Goal: Task Accomplishment & Management: Manage account settings

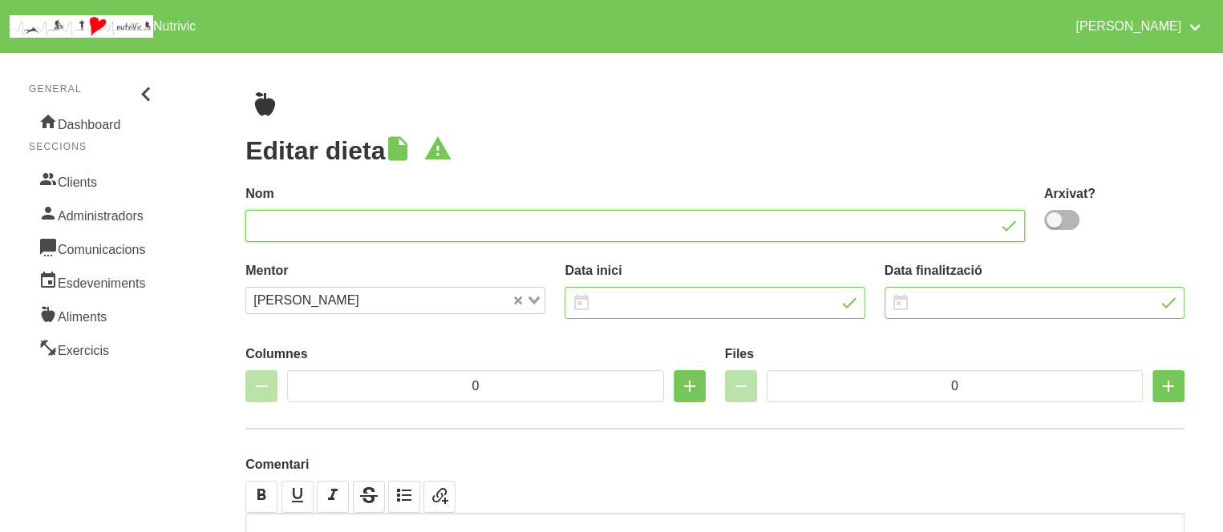
click at [269, 230] on input "text" at bounding box center [634, 226] width 779 height 32
click at [82, 186] on link "Clients" at bounding box center [94, 181] width 130 height 34
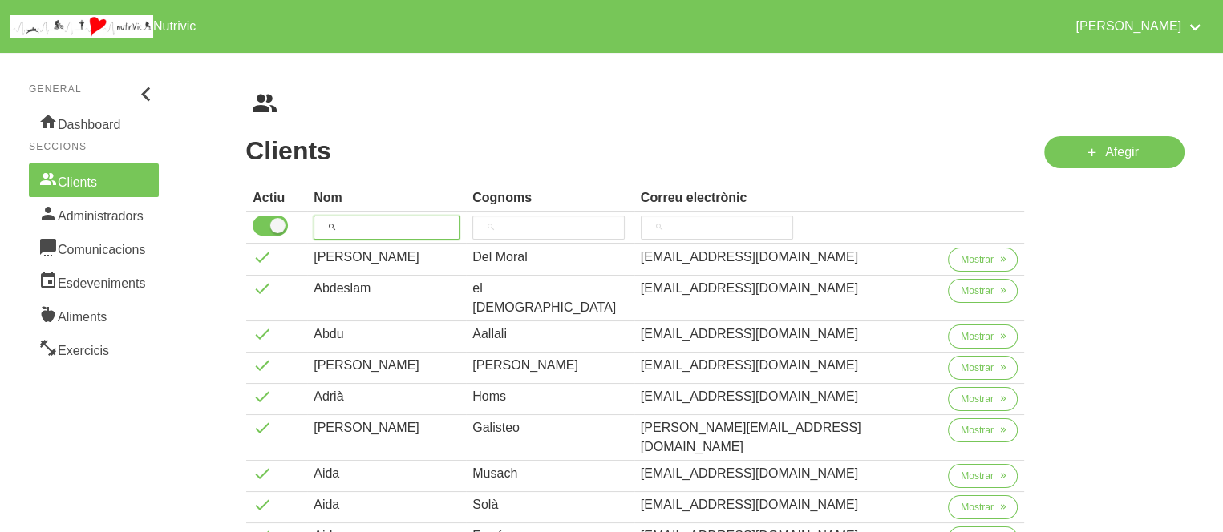
click at [412, 227] on input "search" at bounding box center [387, 228] width 146 height 24
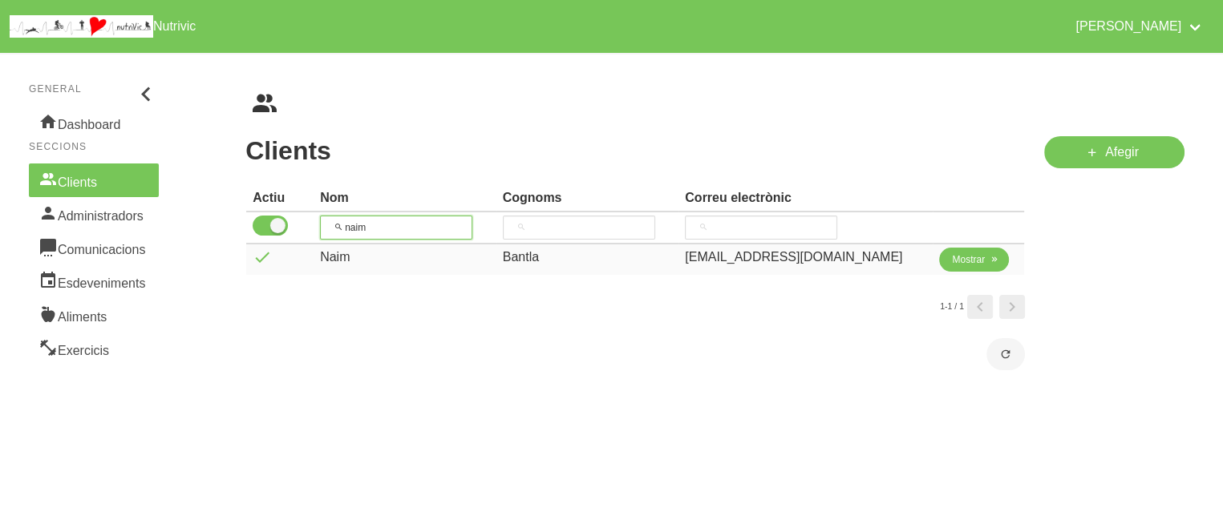
type input "naim"
click at [970, 253] on span "Mostrar" at bounding box center [968, 260] width 33 height 14
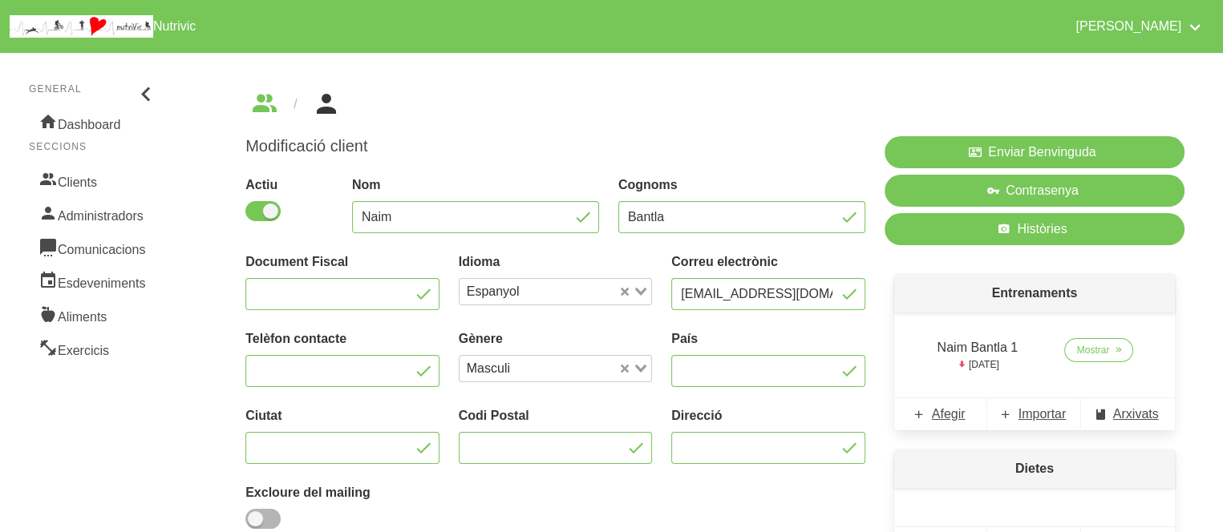
click at [792, 156] on h1 "Modificació client" at bounding box center [555, 146] width 620 height 20
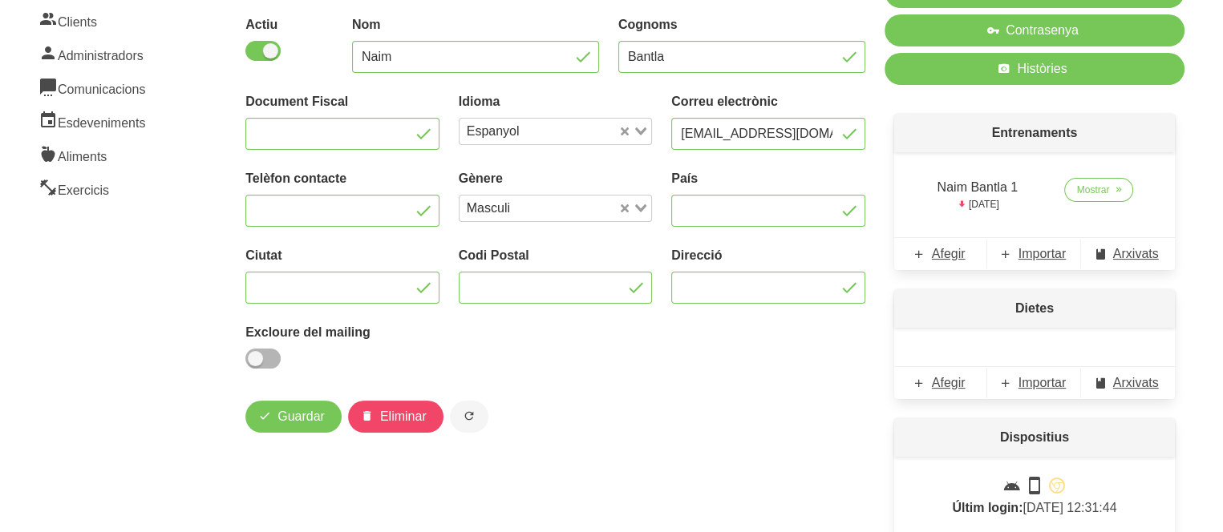
scroll to position [192, 0]
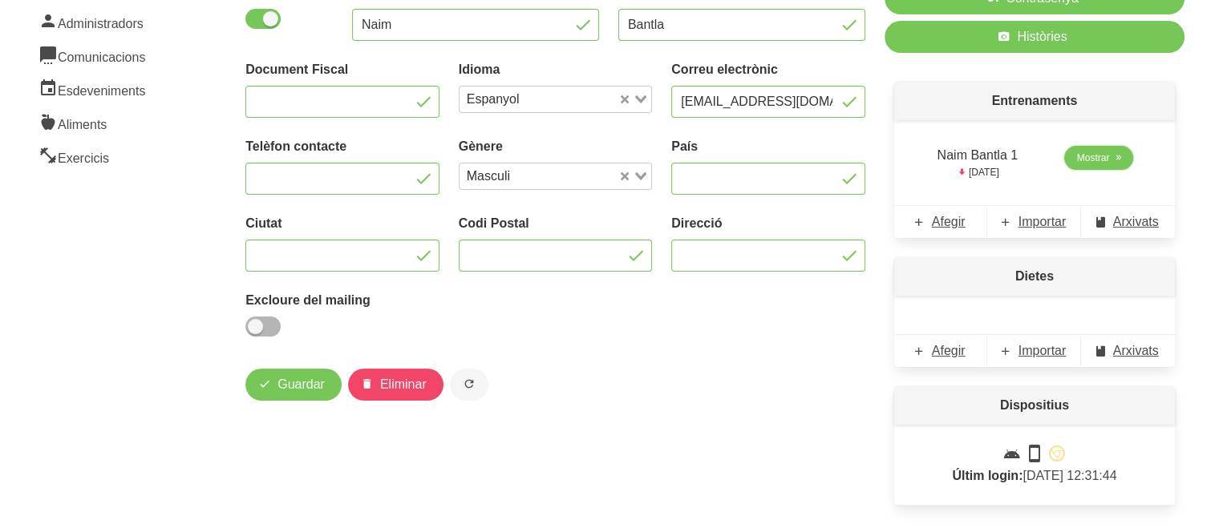
click at [1101, 168] on link "Mostrar" at bounding box center [1099, 158] width 70 height 24
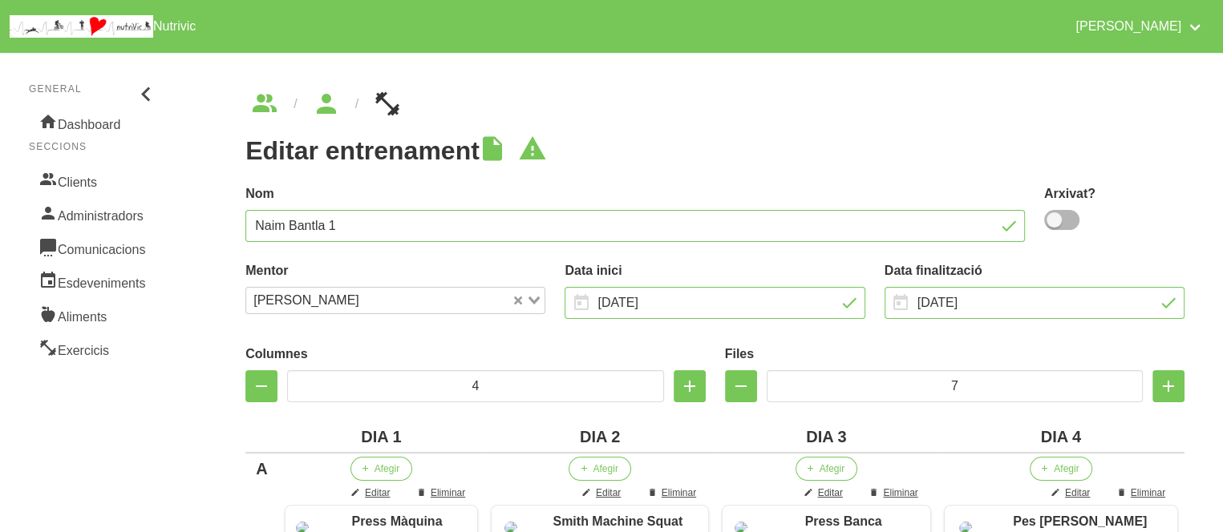
click at [864, 147] on h1 "Editar entrenament" at bounding box center [714, 150] width 939 height 29
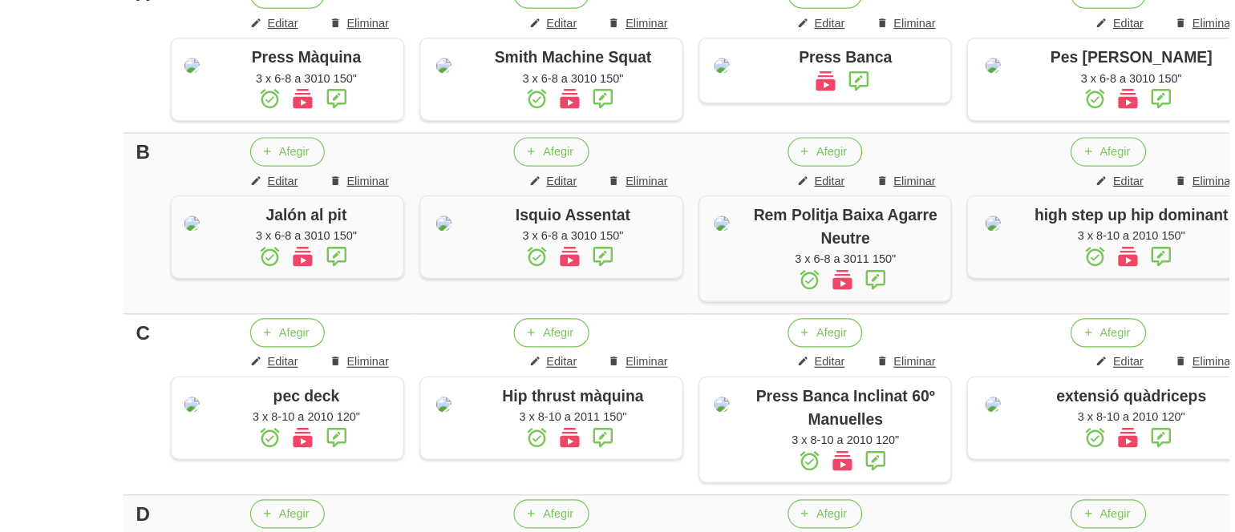
scroll to position [543, 0]
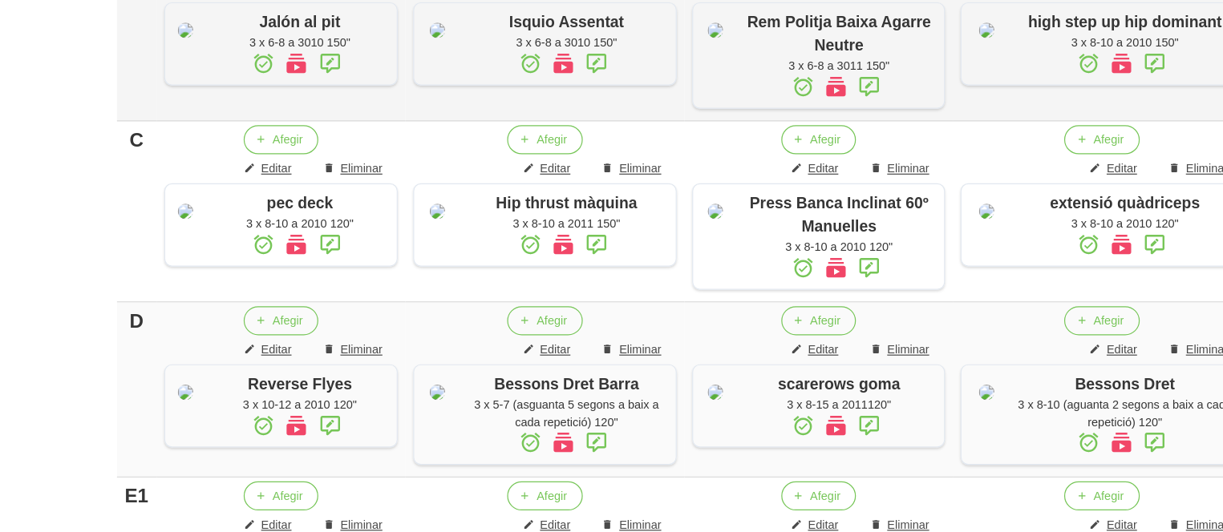
click at [1087, 158] on icon at bounding box center [1076, 143] width 19 height 29
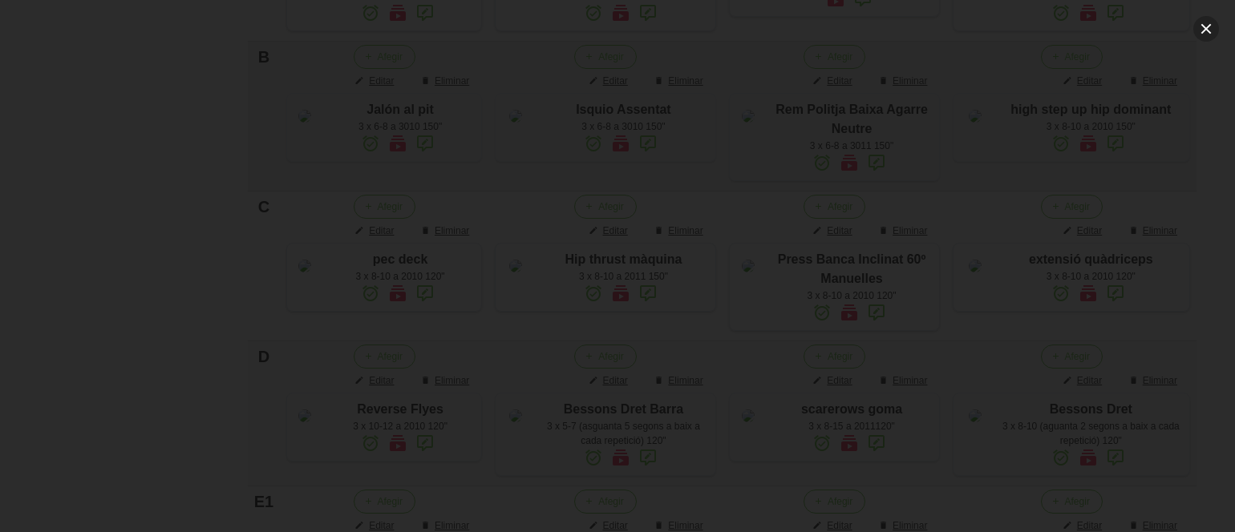
click at [1203, 26] on button "button" at bounding box center [1206, 29] width 26 height 26
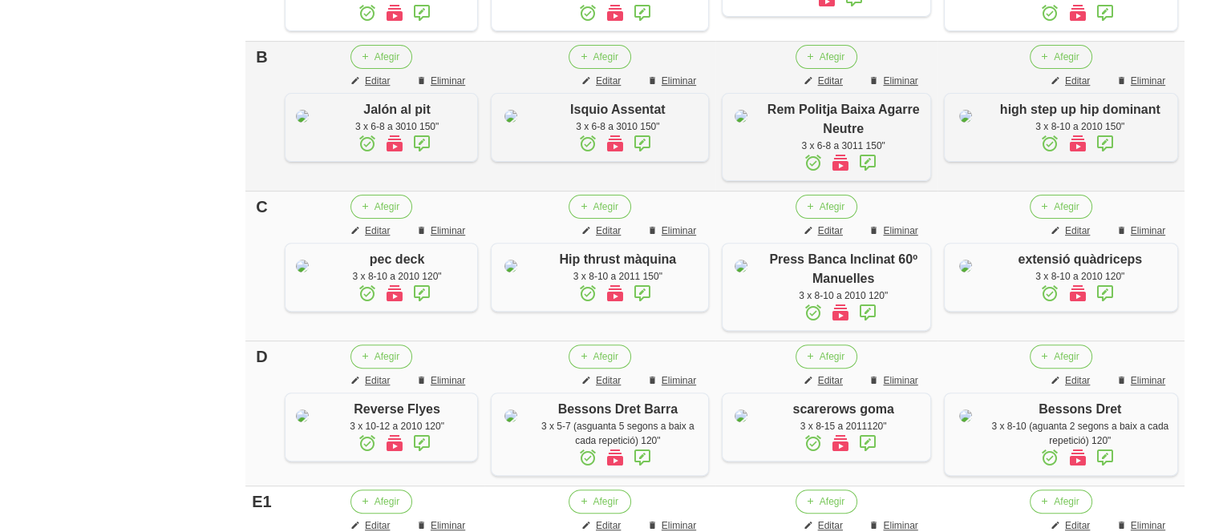
click at [622, 308] on icon at bounding box center [614, 293] width 19 height 29
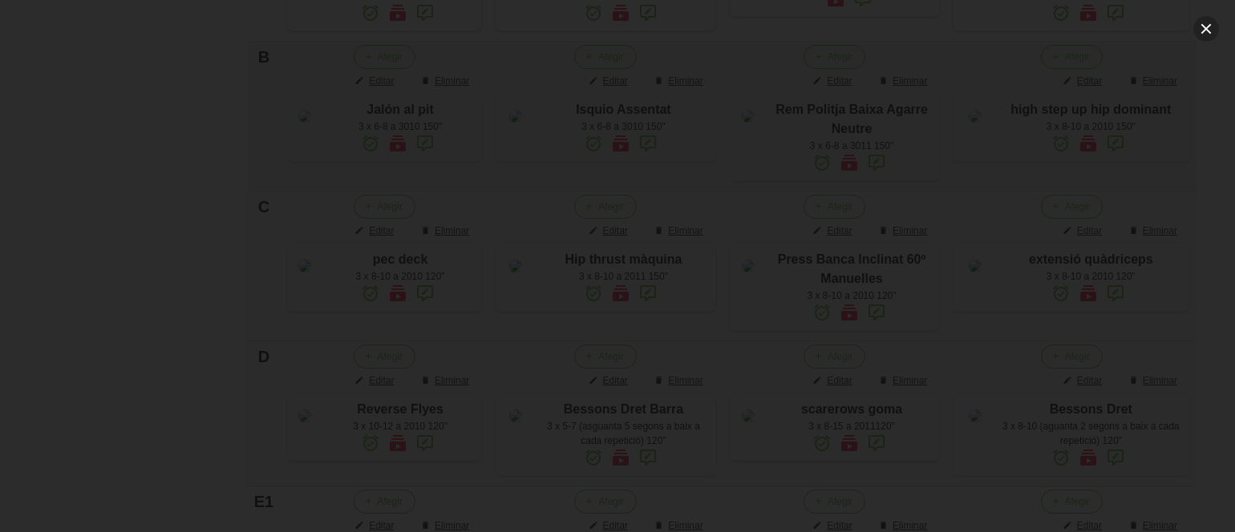
click at [1200, 27] on button "button" at bounding box center [1206, 29] width 26 height 26
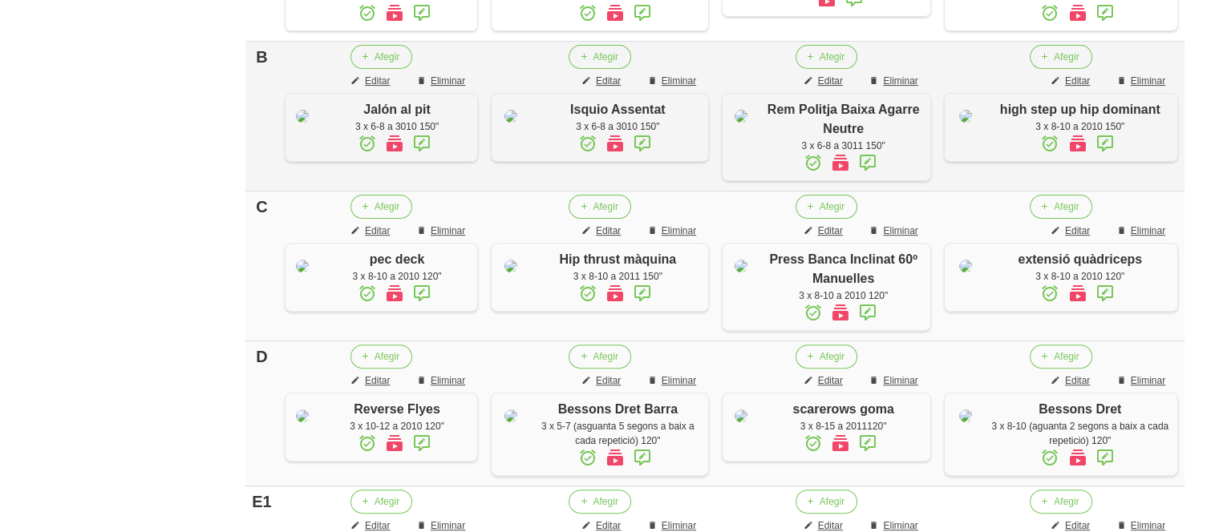
scroll to position [0, 0]
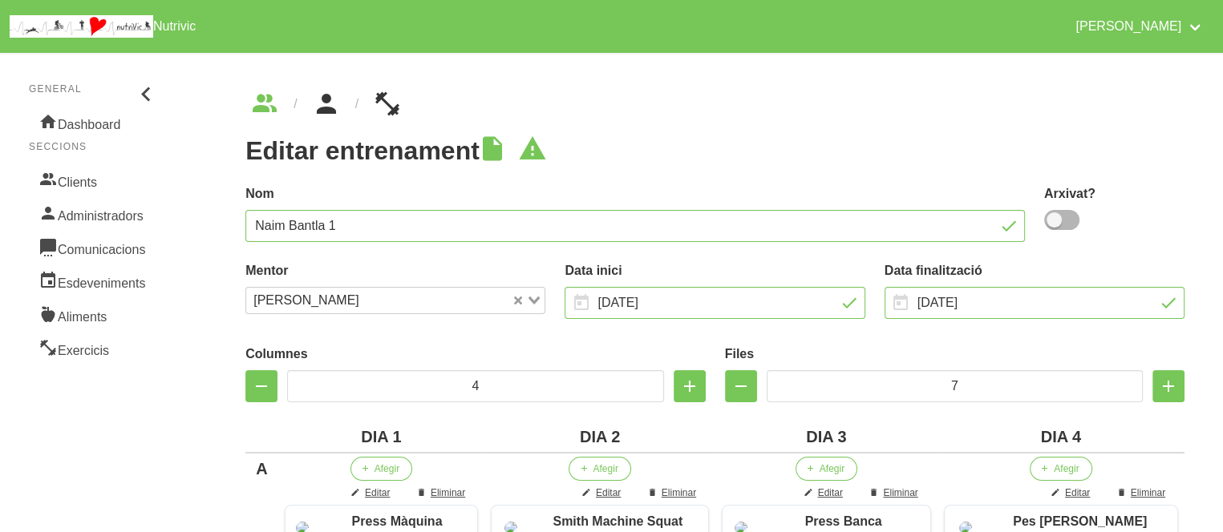
click at [326, 105] on icon "breadcrumbs" at bounding box center [326, 104] width 29 height 43
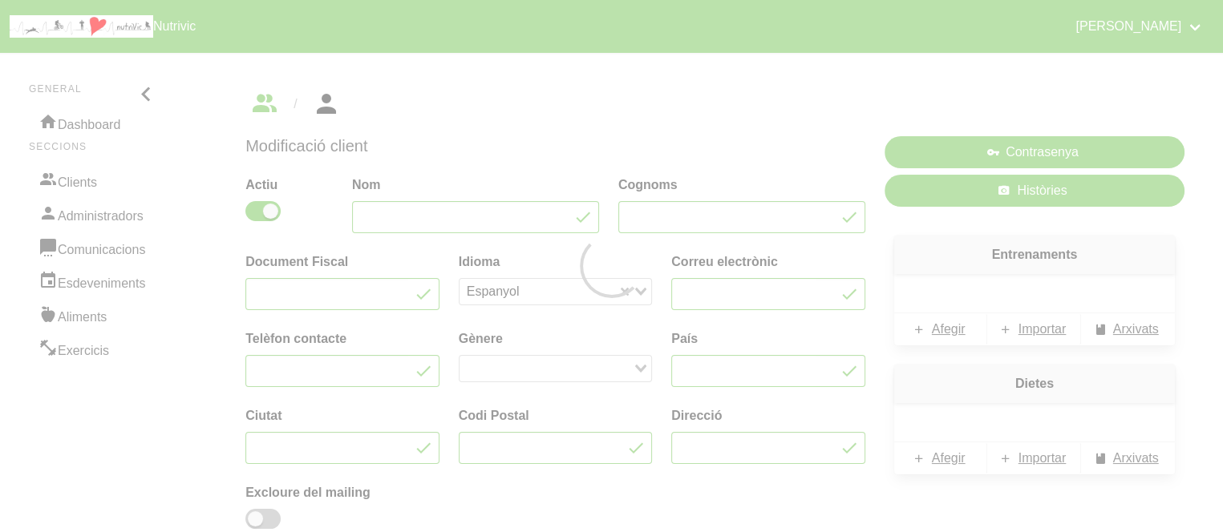
type input "Naim"
type input "Bantla"
type input "[EMAIL_ADDRESS][DOMAIN_NAME]"
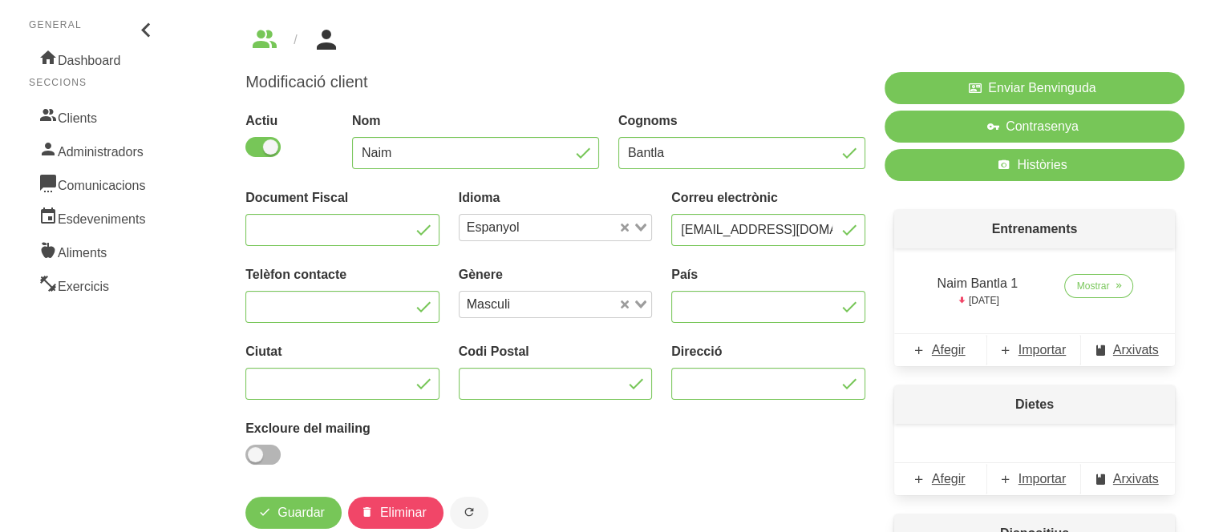
click at [1053, 503] on div "Dietes Afegir Importar Arxivats" at bounding box center [1035, 440] width 300 height 129
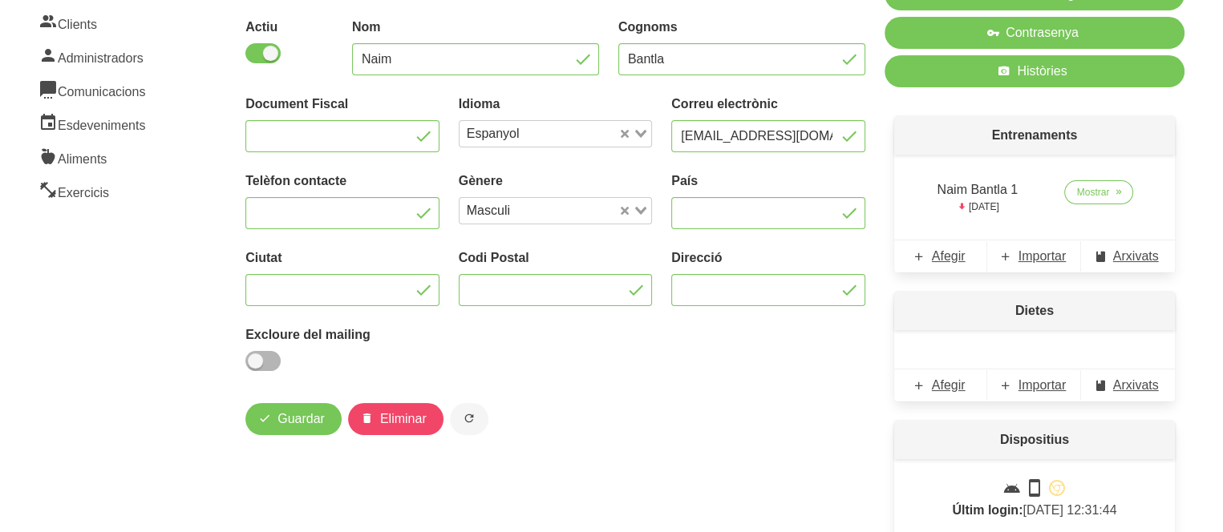
scroll to position [160, 0]
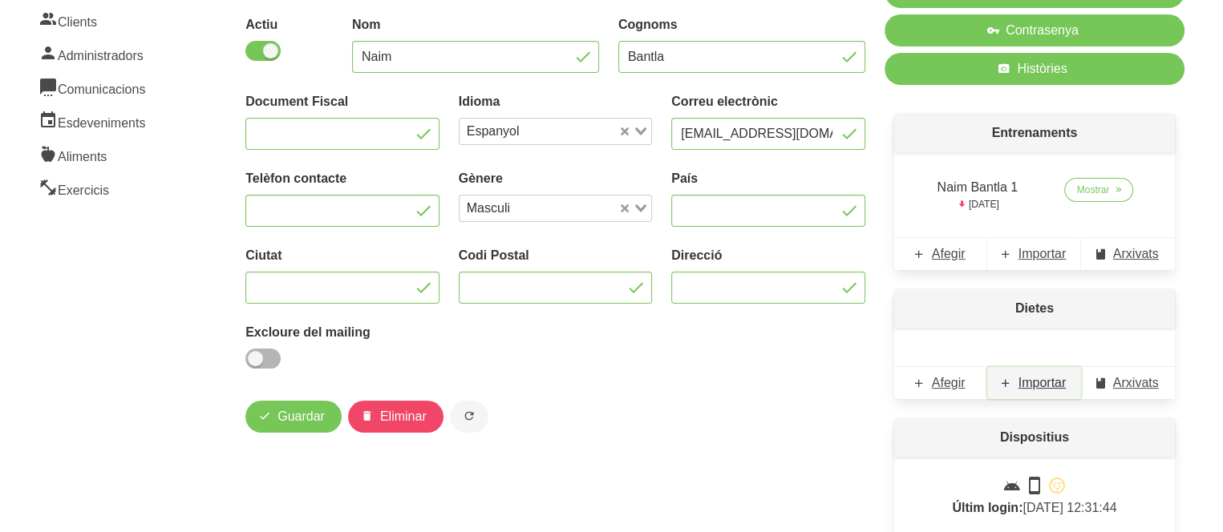
click at [1037, 375] on span "Importar" at bounding box center [1042, 383] width 48 height 19
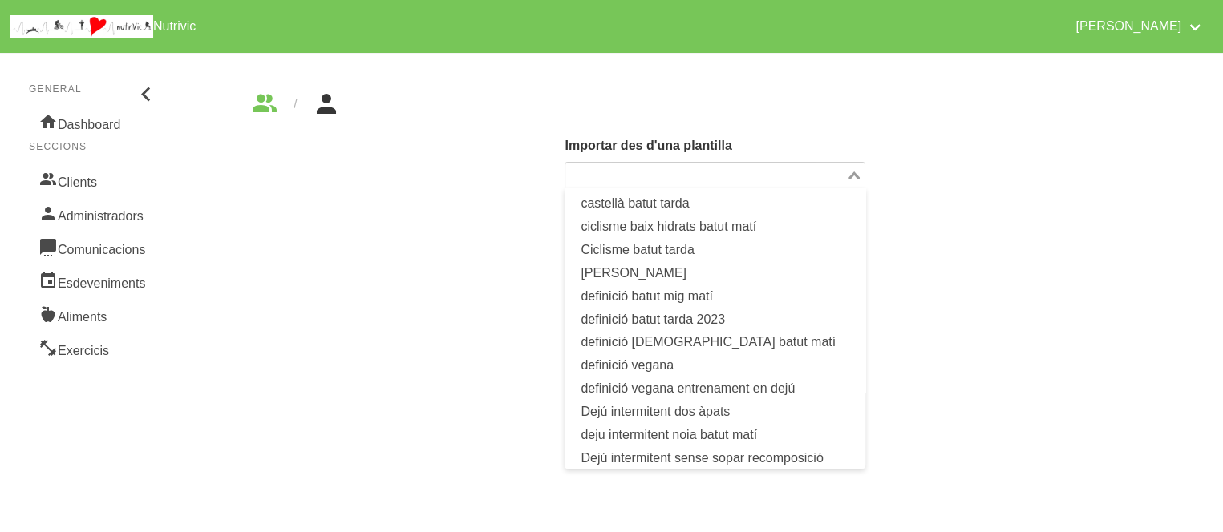
click at [807, 166] on input "Search for option" at bounding box center [705, 175] width 277 height 19
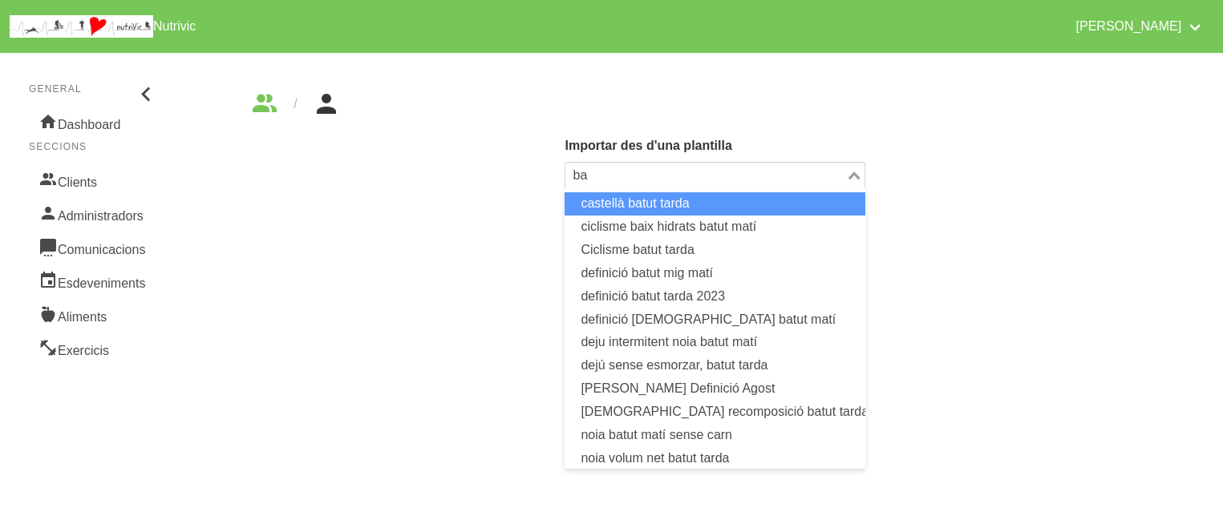
type input "b"
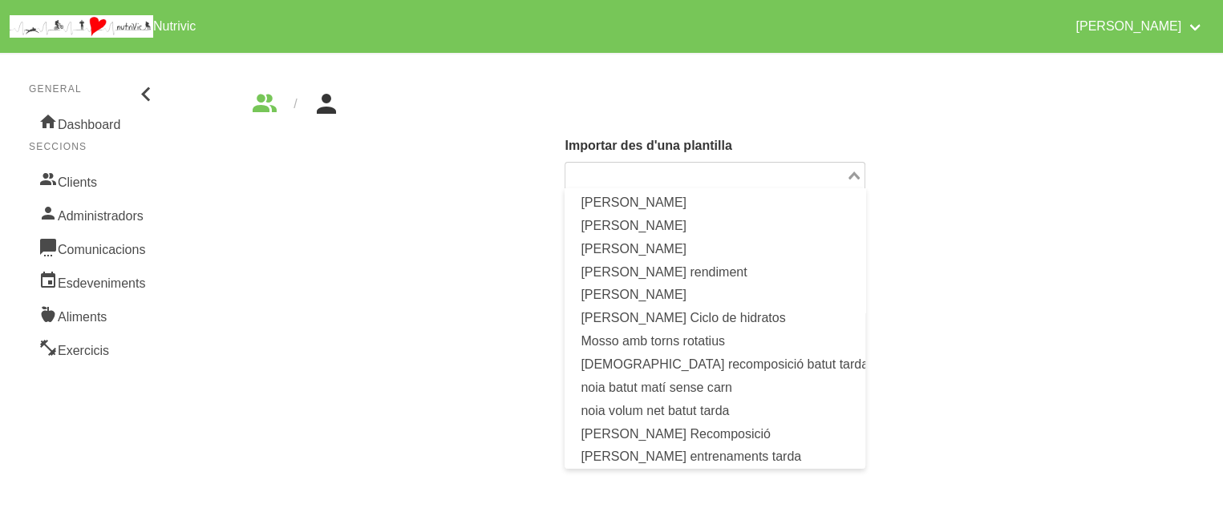
scroll to position [495, 0]
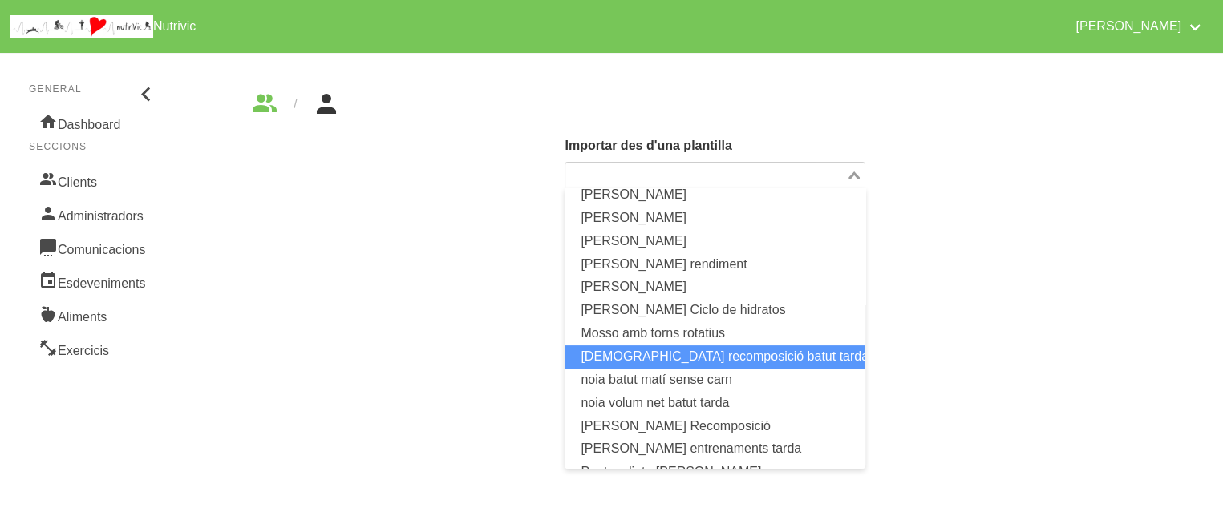
click at [753, 350] on li "[DEMOGRAPHIC_DATA] recomposició batut tarda" at bounding box center [715, 357] width 300 height 23
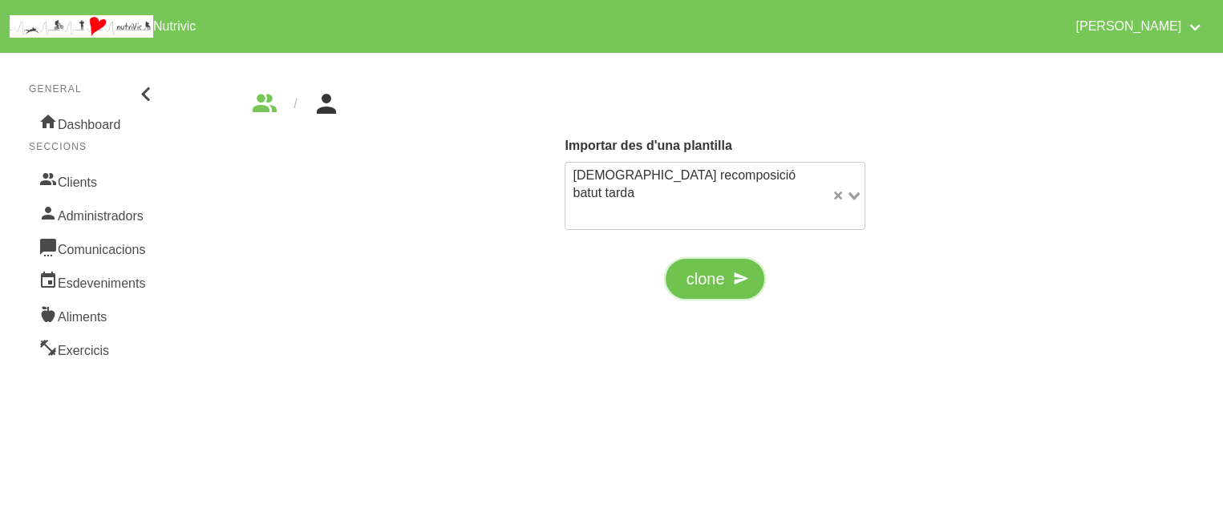
click at [708, 267] on span "clone" at bounding box center [705, 279] width 38 height 24
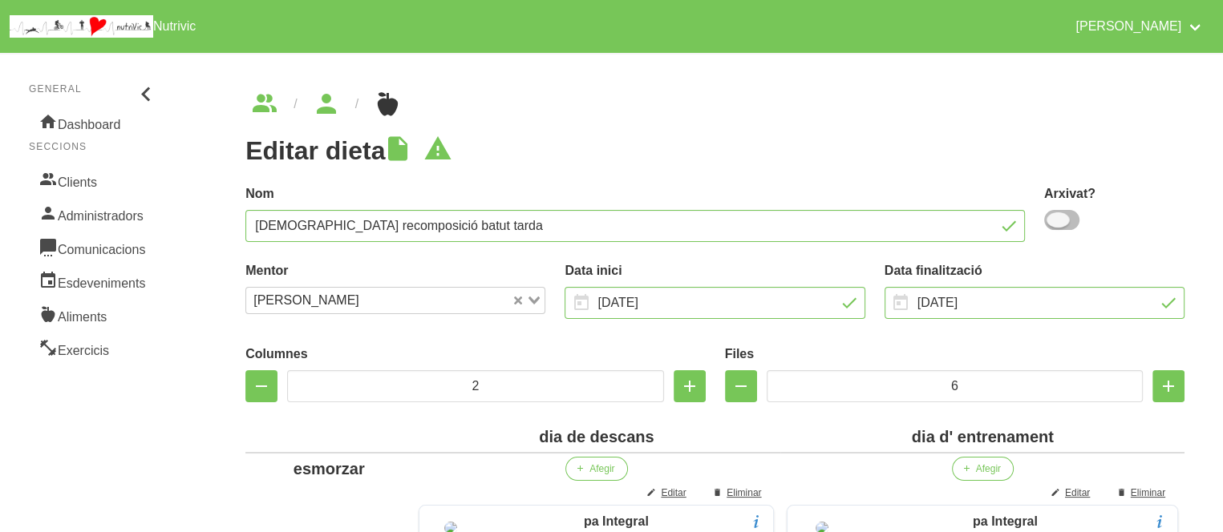
click at [1071, 229] on span at bounding box center [1061, 220] width 35 height 20
click at [1055, 225] on input "checkbox" at bounding box center [1049, 220] width 10 height 10
checkbox input "true"
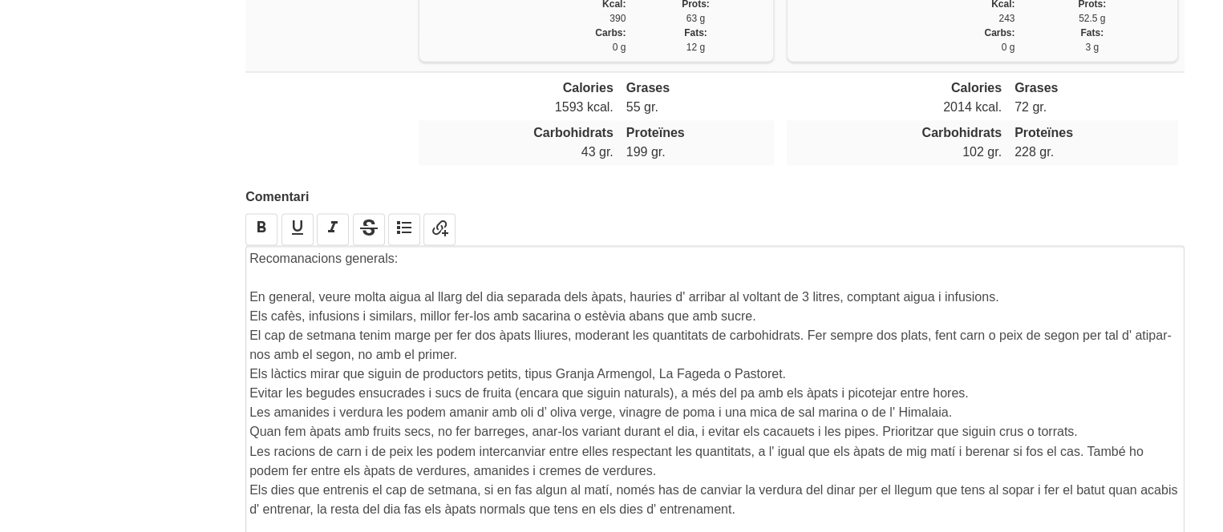
scroll to position [2921, 0]
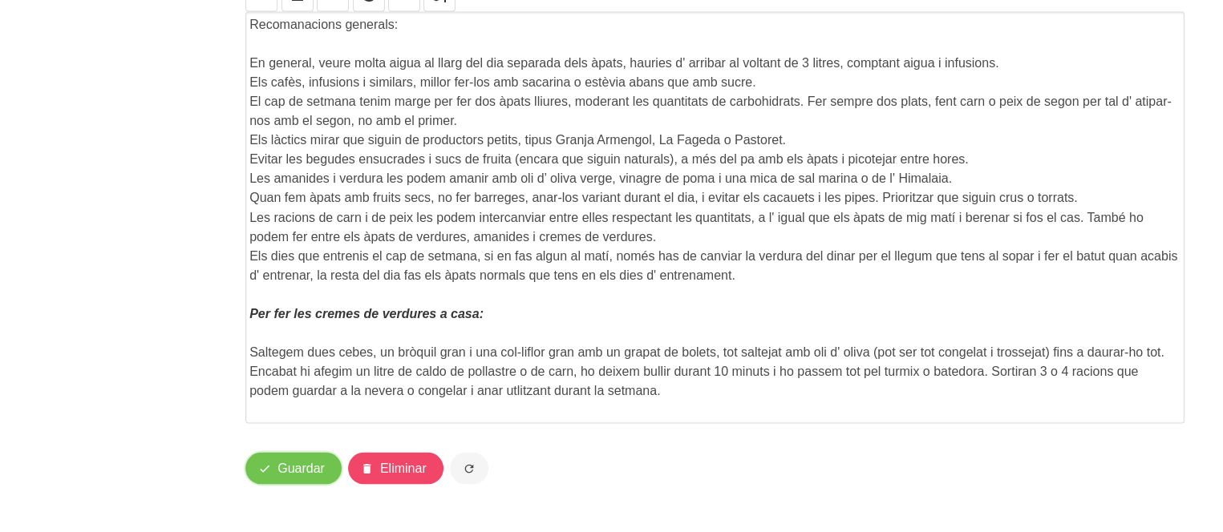
click at [284, 466] on span "Guardar" at bounding box center [300, 468] width 47 height 19
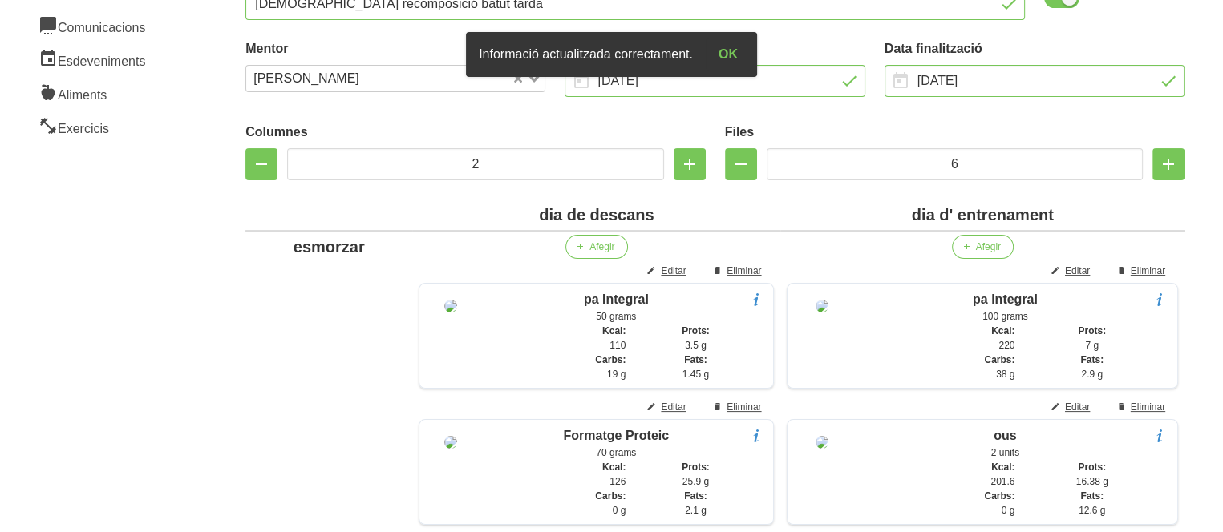
scroll to position [0, 0]
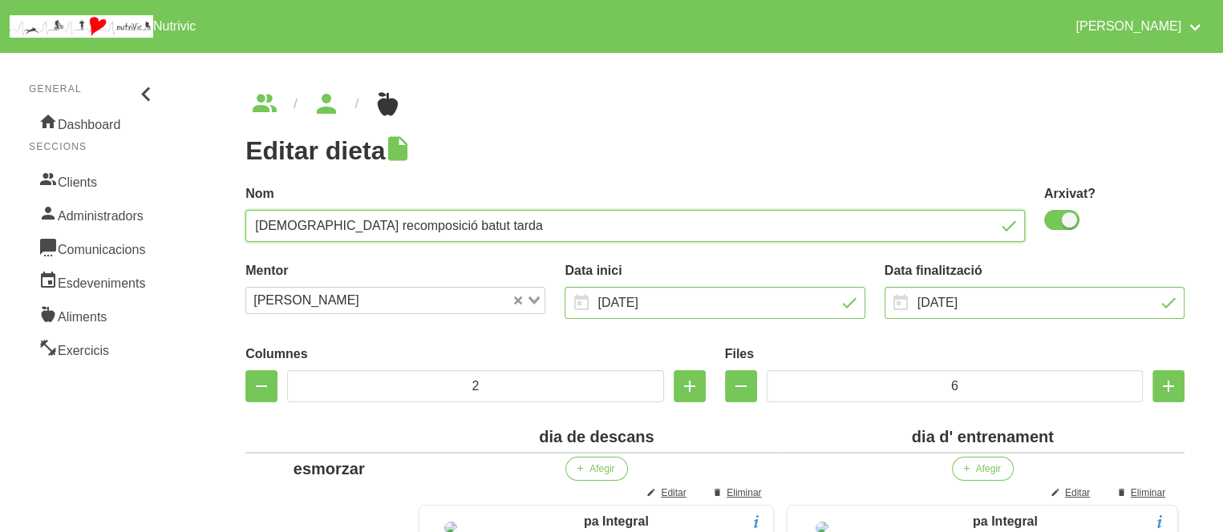
drag, startPoint x: 447, startPoint y: 227, endPoint x: 224, endPoint y: 229, distance: 223.8
type input "Naim Bantla"
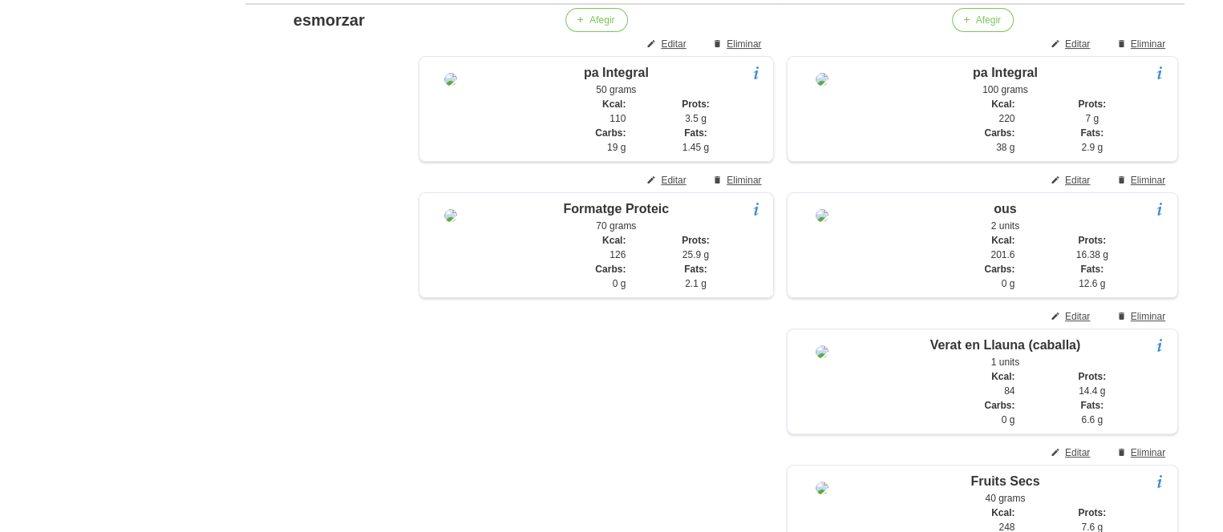
scroll to position [465, 0]
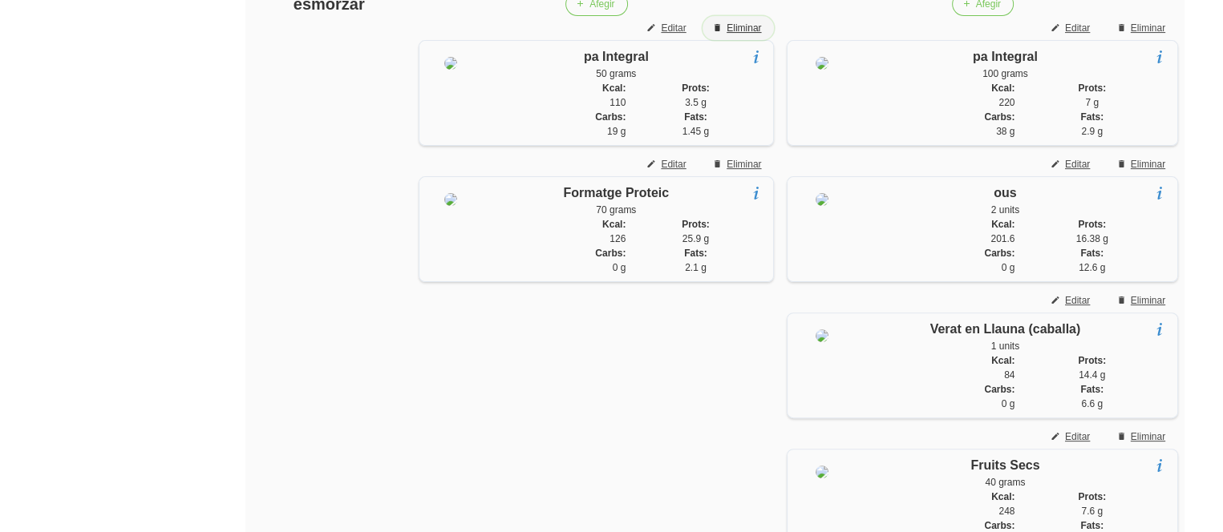
click at [740, 28] on span "Eliminar" at bounding box center [744, 28] width 34 height 14
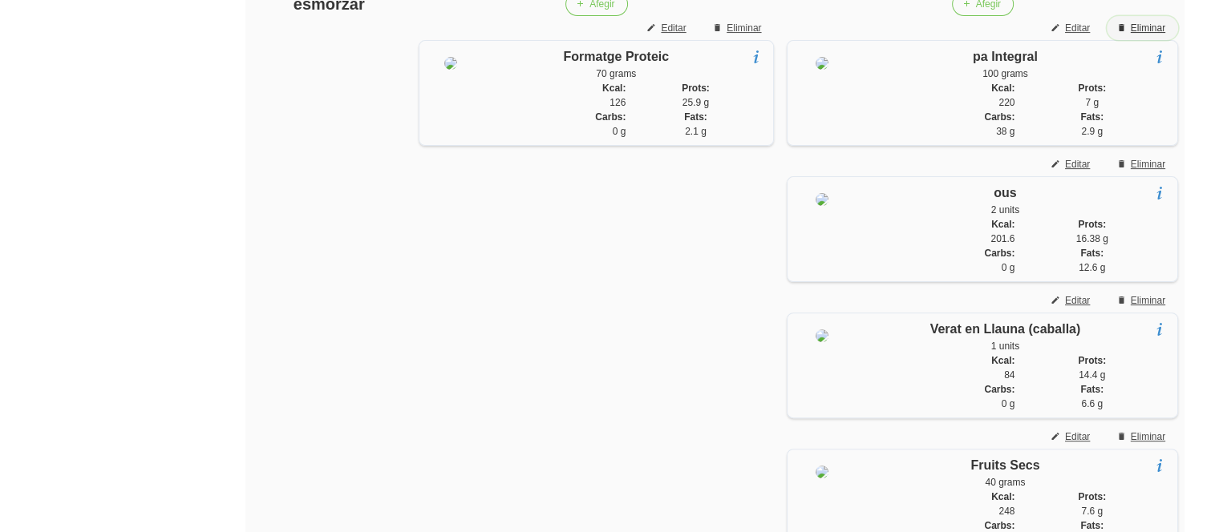
click at [1145, 21] on span "Eliminar" at bounding box center [1148, 28] width 34 height 14
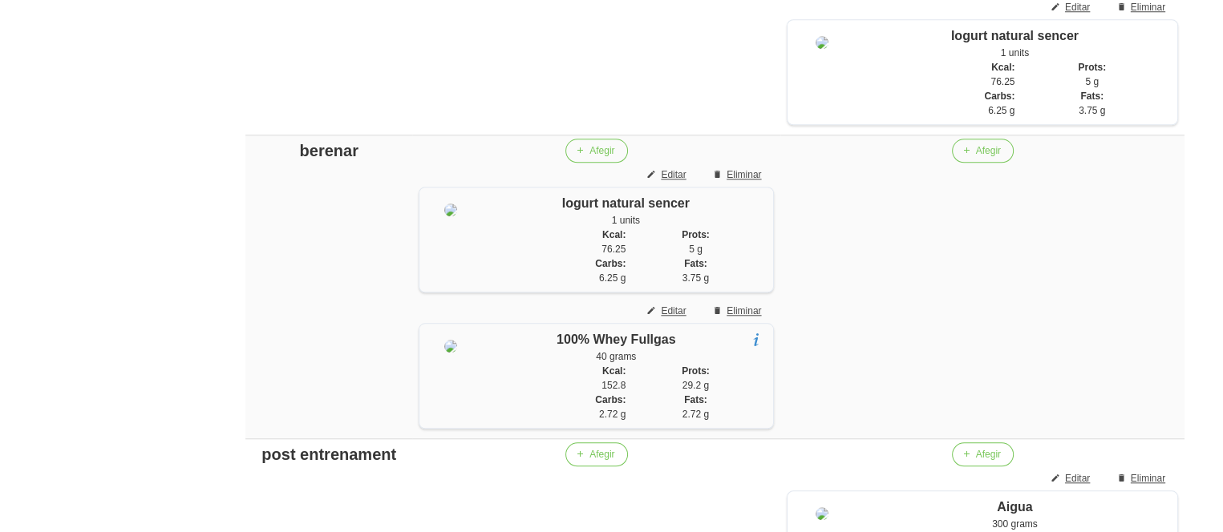
scroll to position [1557, 0]
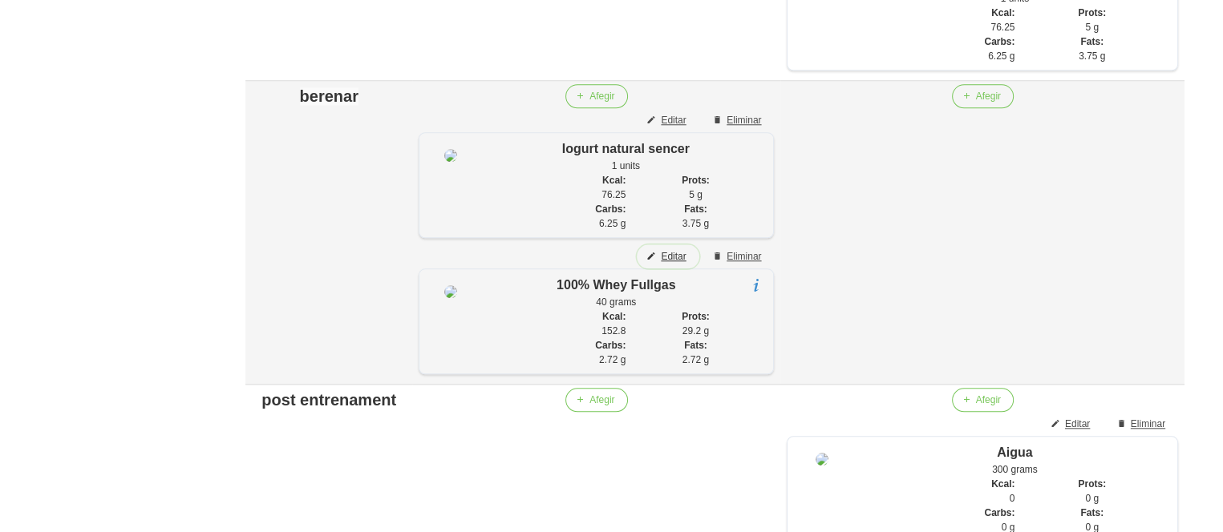
click at [671, 264] on span "Editar" at bounding box center [673, 256] width 25 height 14
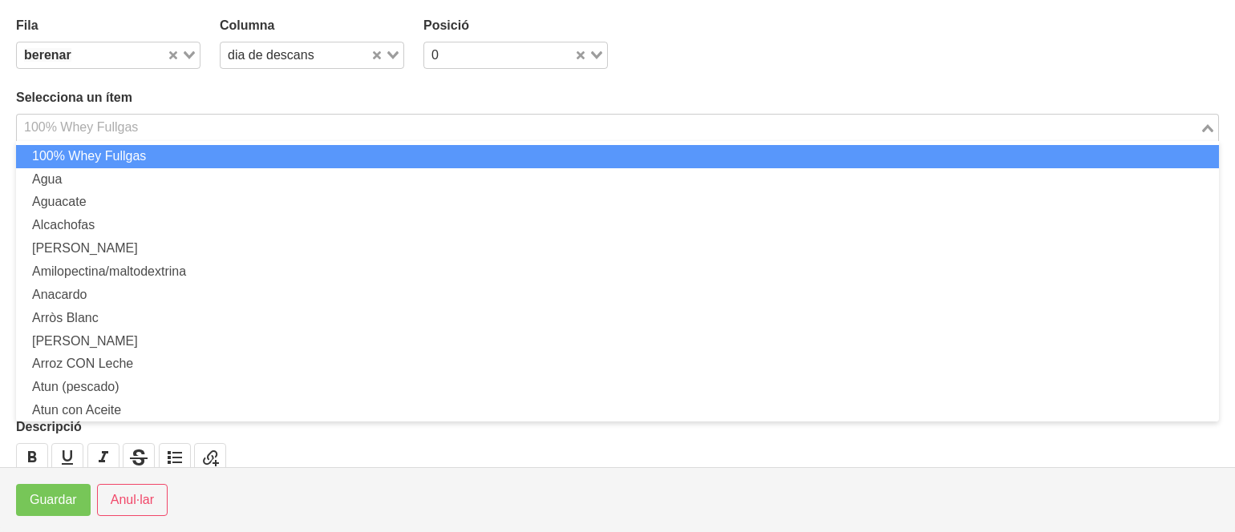
click at [257, 121] on input "Search for option" at bounding box center [608, 127] width 1180 height 19
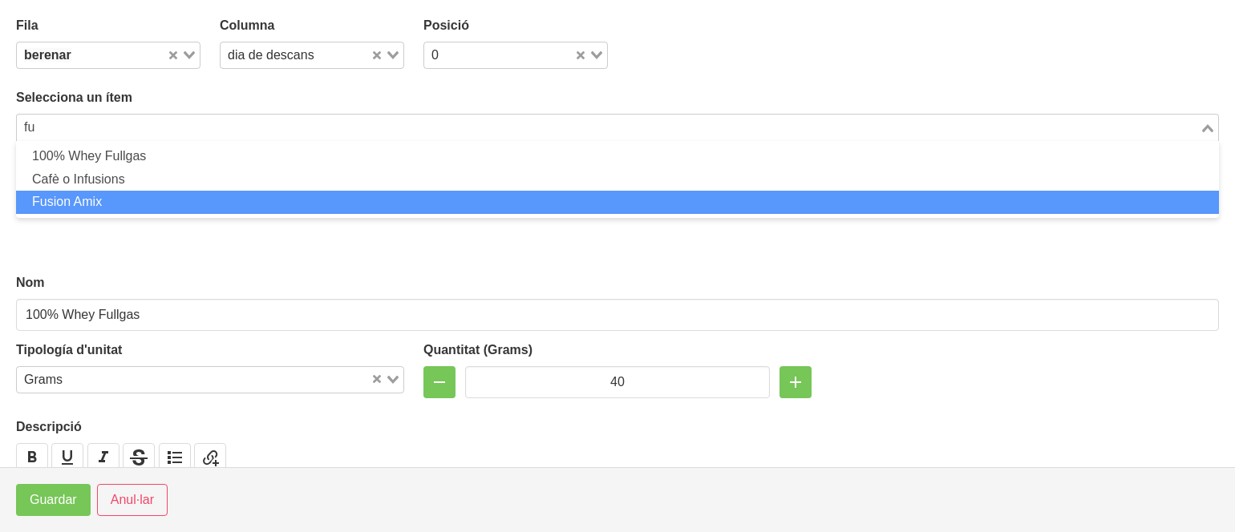
click at [119, 192] on li "Fusion Amix" at bounding box center [617, 202] width 1203 height 23
type input "fu"
type input "Fusion Amix"
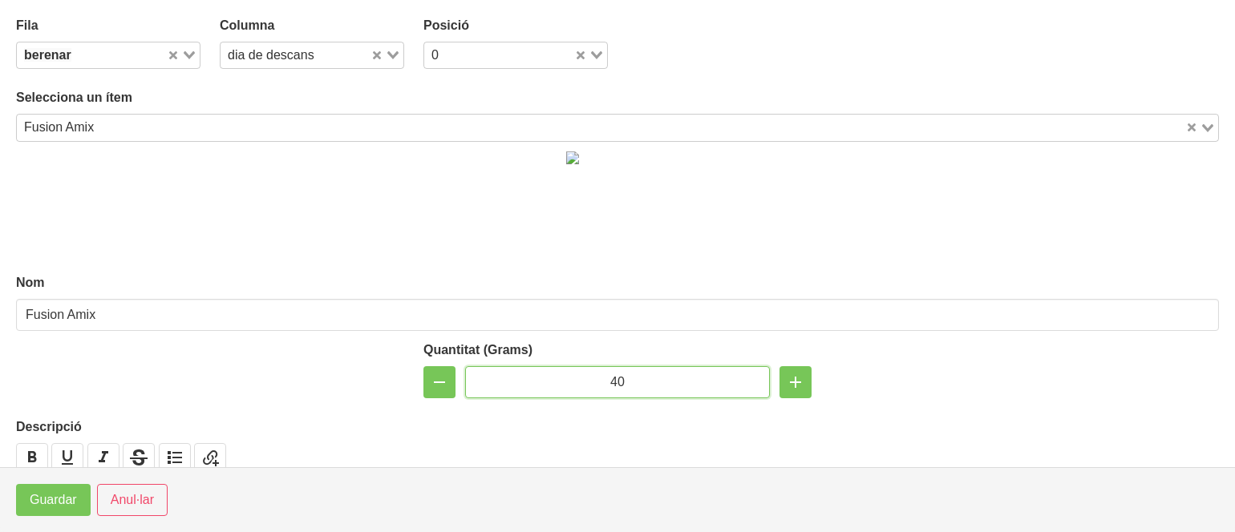
click at [508, 387] on input "40" at bounding box center [617, 382] width 305 height 32
click at [612, 382] on input "40" at bounding box center [617, 382] width 305 height 32
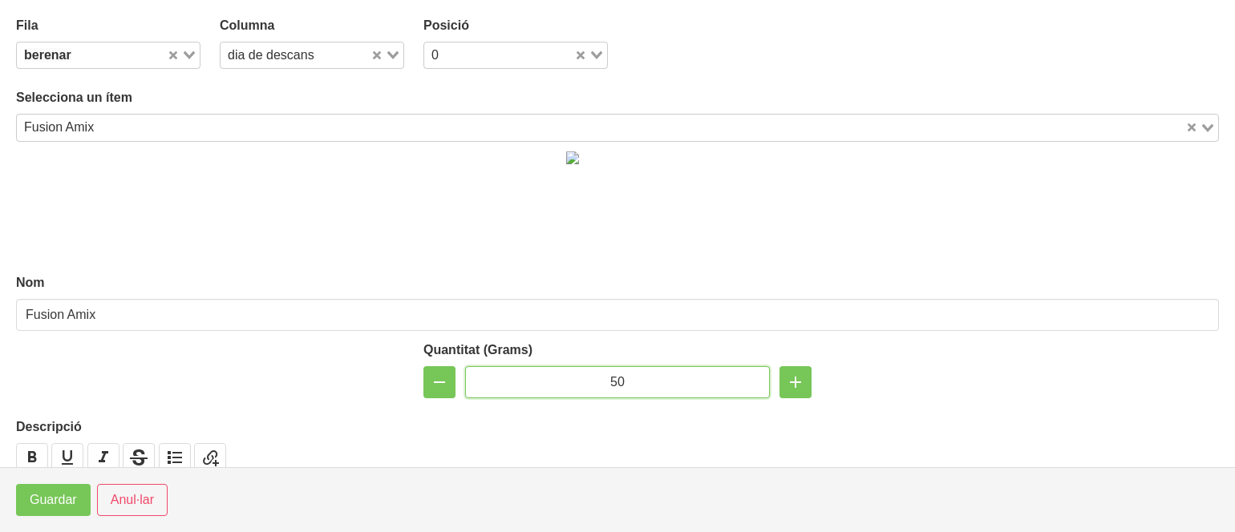
type input "50"
click at [496, 59] on input "Search for option" at bounding box center [508, 55] width 128 height 19
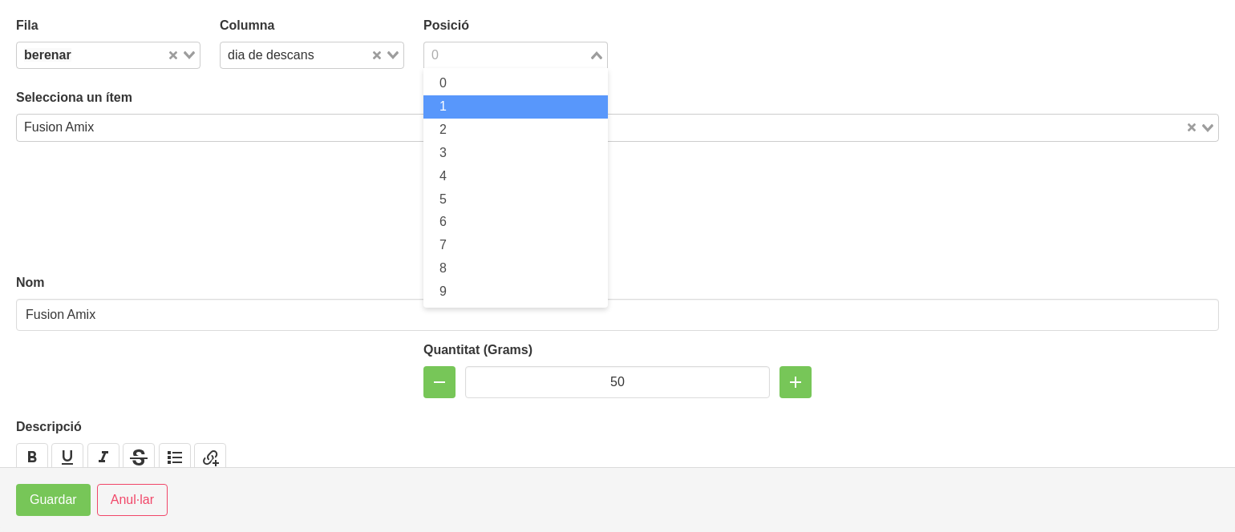
click at [477, 103] on li "1" at bounding box center [515, 106] width 184 height 23
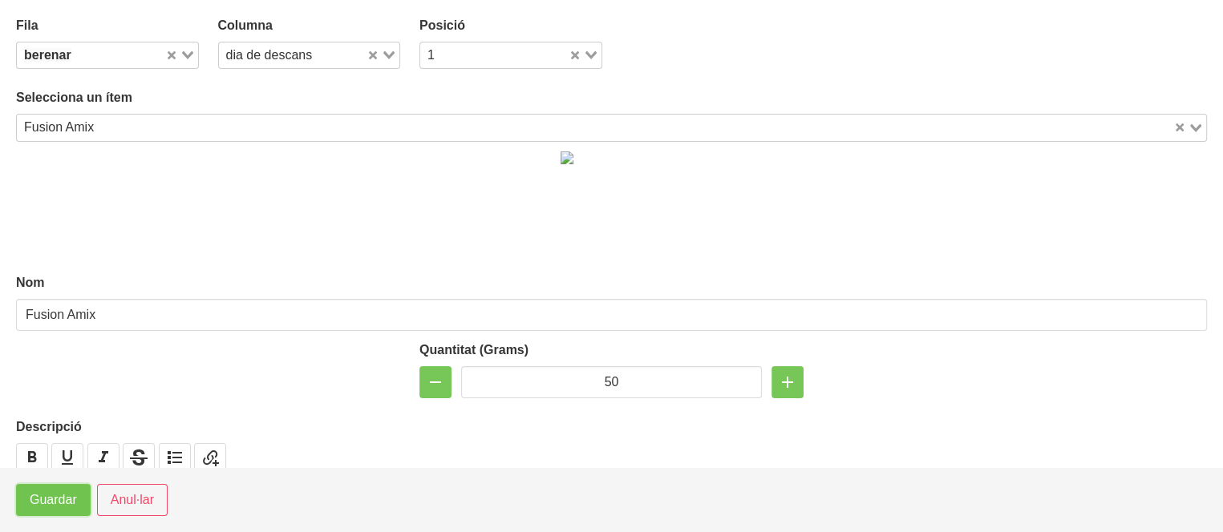
click at [42, 500] on span "Guardar" at bounding box center [53, 500] width 47 height 19
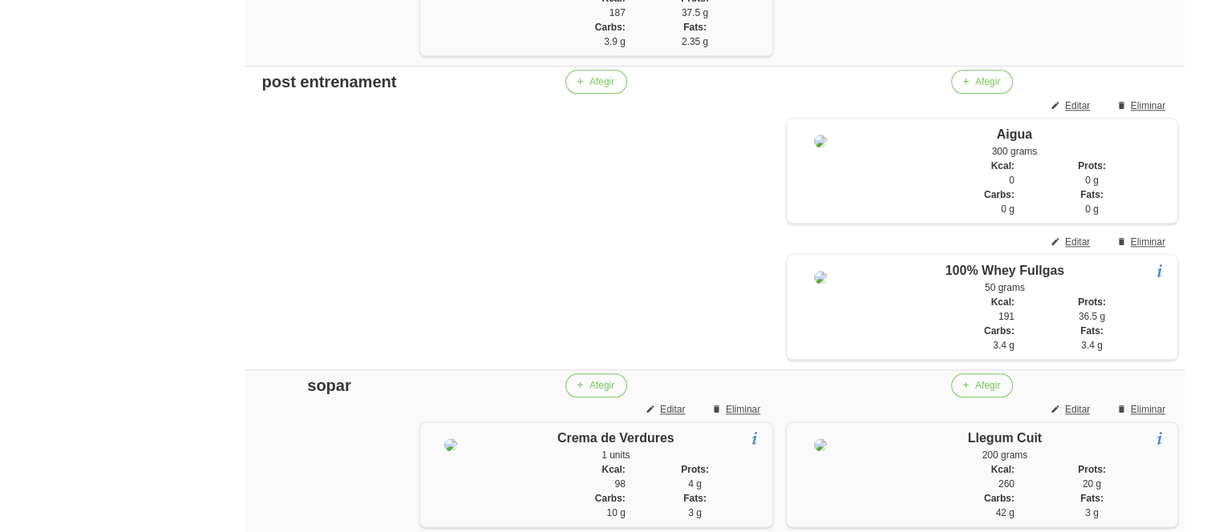
scroll to position [1878, 0]
click at [1087, 247] on span "Editar" at bounding box center [1077, 240] width 25 height 14
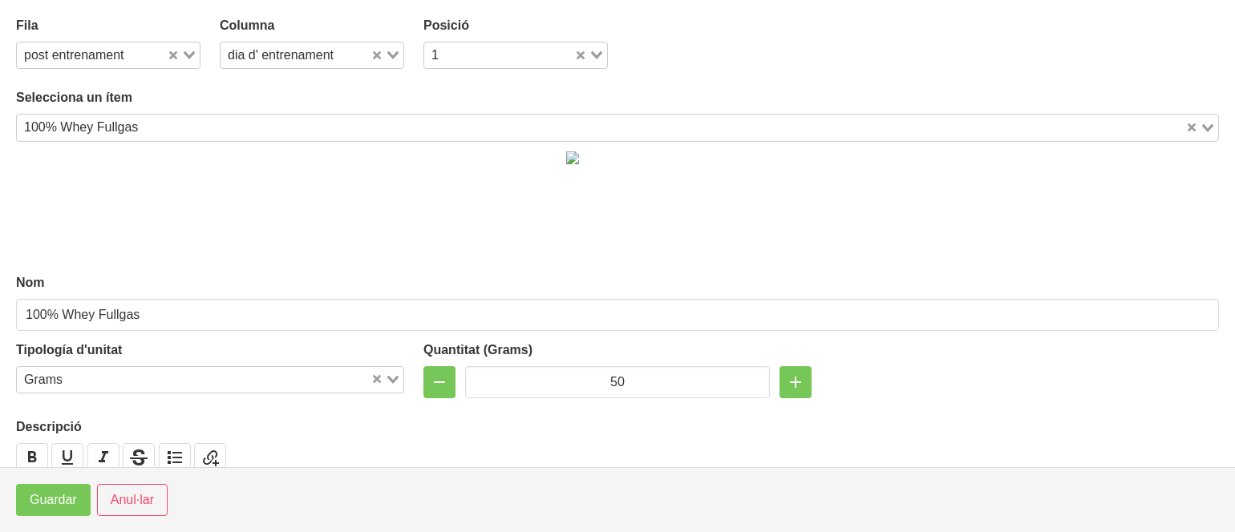
click at [514, 112] on div "Selecciona un ítem 100% Whey Fullgas Loading..." at bounding box center [617, 114] width 1203 height 53
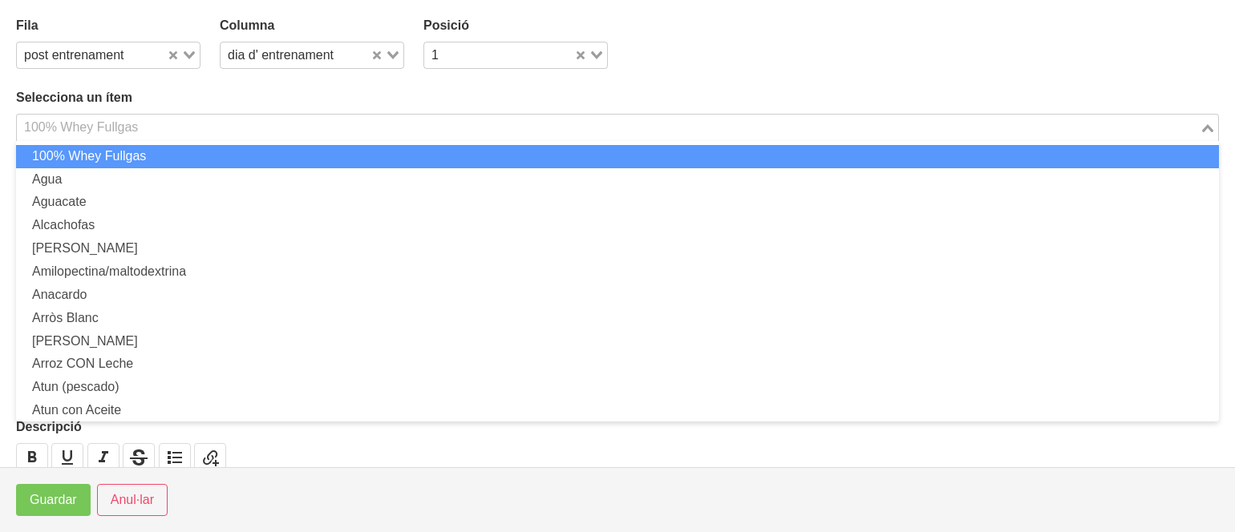
click at [513, 122] on input "Search for option" at bounding box center [608, 127] width 1180 height 19
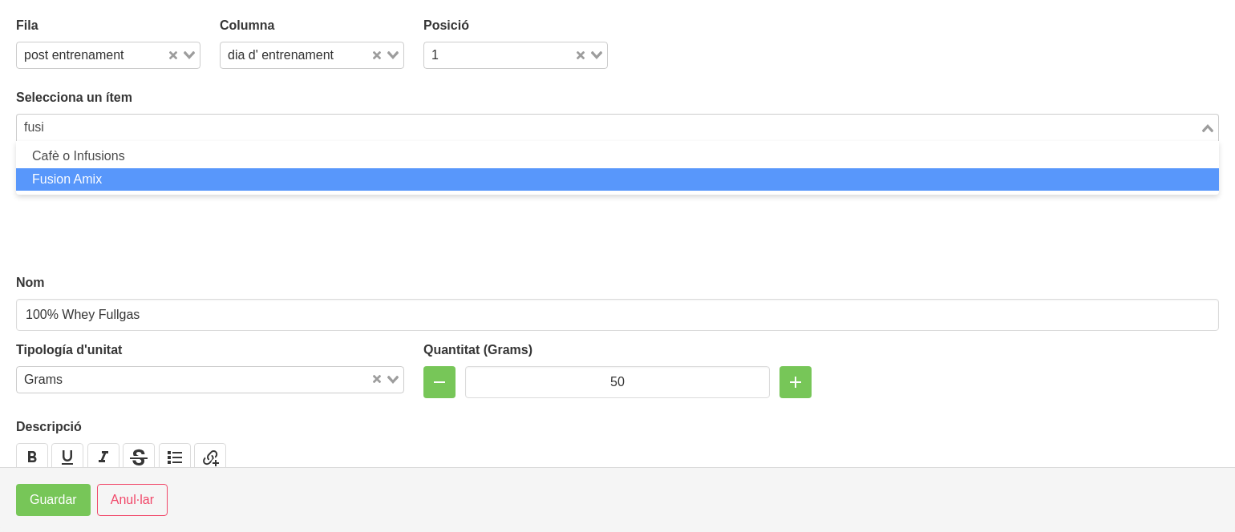
click at [457, 187] on li "Fusion Amix" at bounding box center [617, 179] width 1203 height 23
type input "fusi"
type input "Fusion Amix"
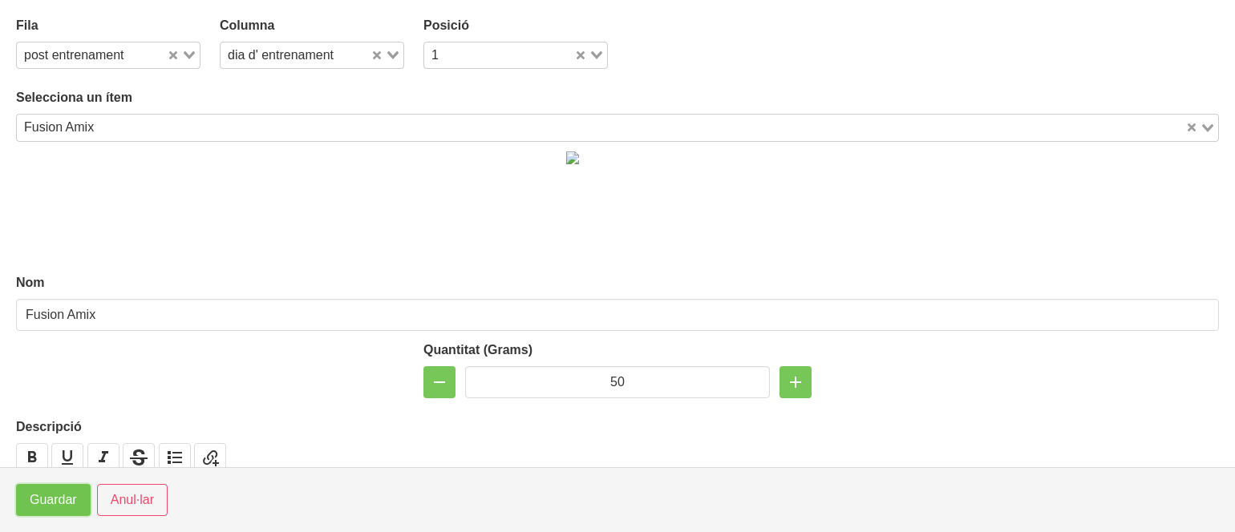
click at [38, 500] on span "Guardar" at bounding box center [53, 500] width 47 height 19
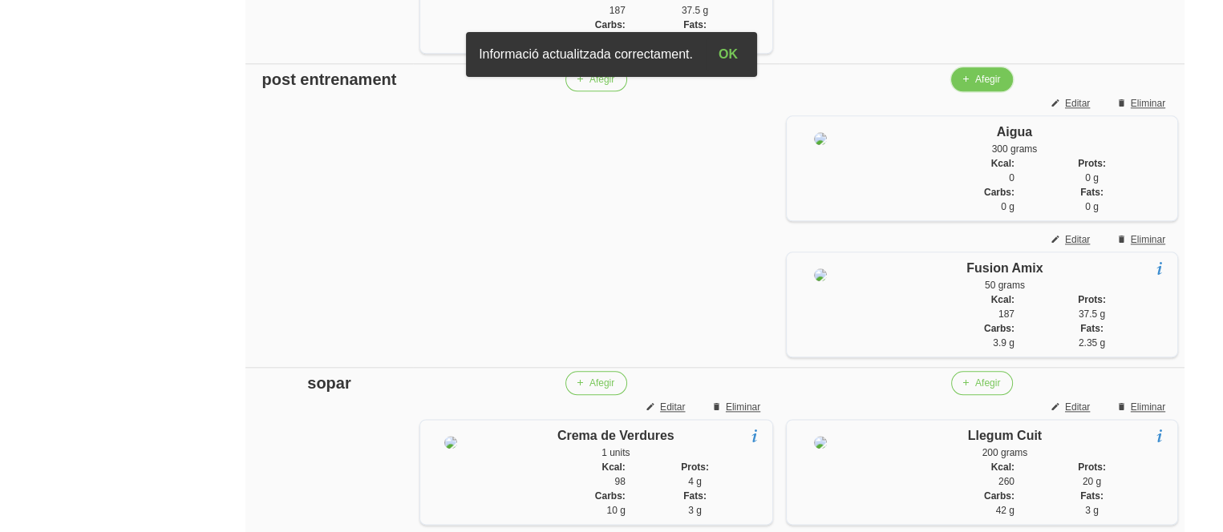
click at [982, 87] on span "Afegir" at bounding box center [987, 79] width 25 height 14
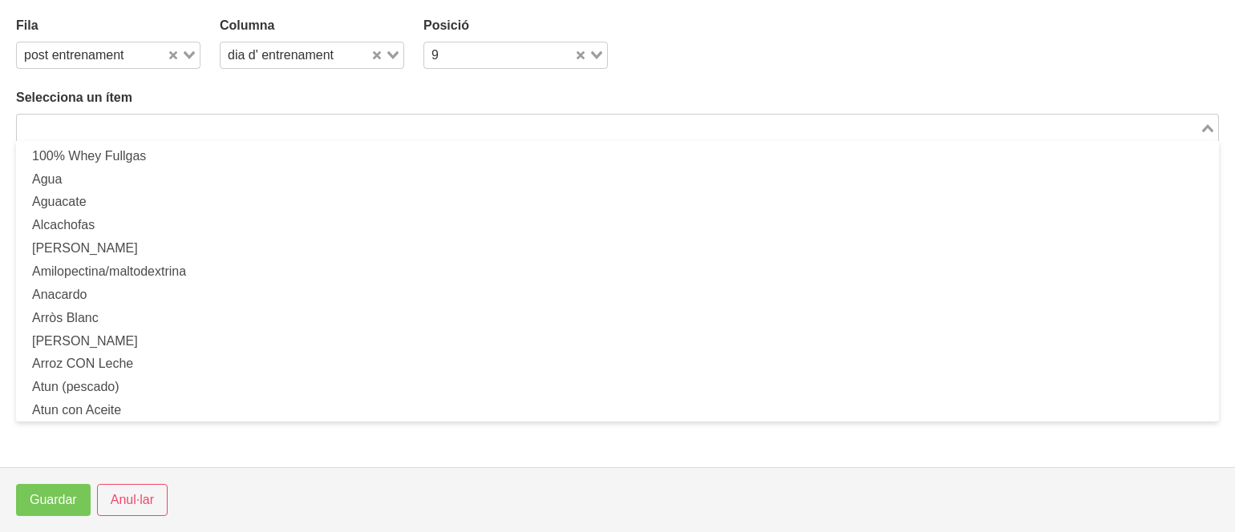
click at [491, 136] on input "Search for option" at bounding box center [608, 127] width 1180 height 19
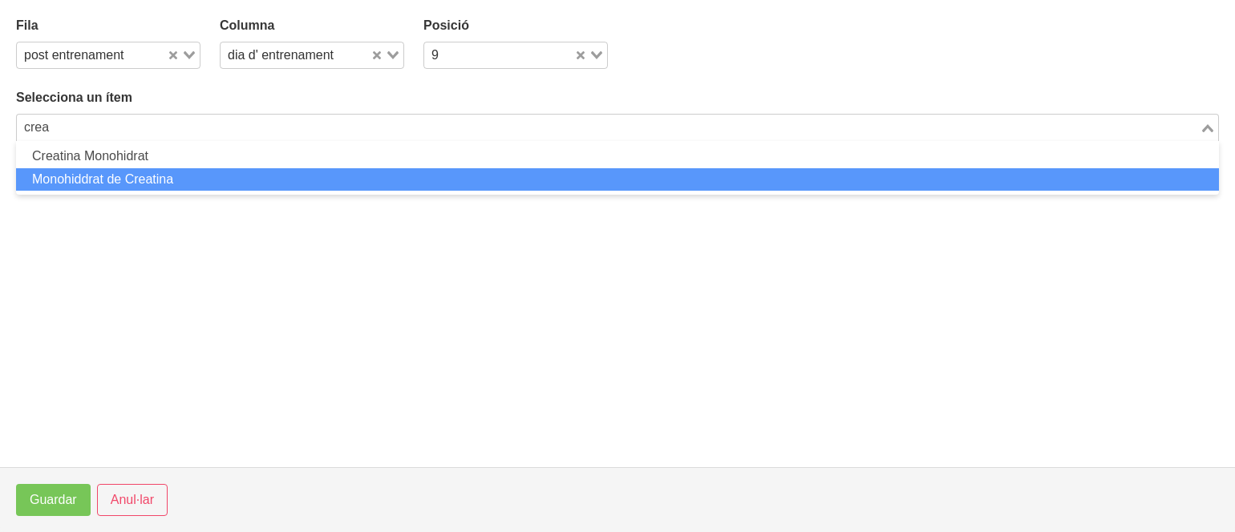
click at [377, 173] on li "Monohiddrat de Creatina" at bounding box center [617, 179] width 1203 height 23
type input "crea"
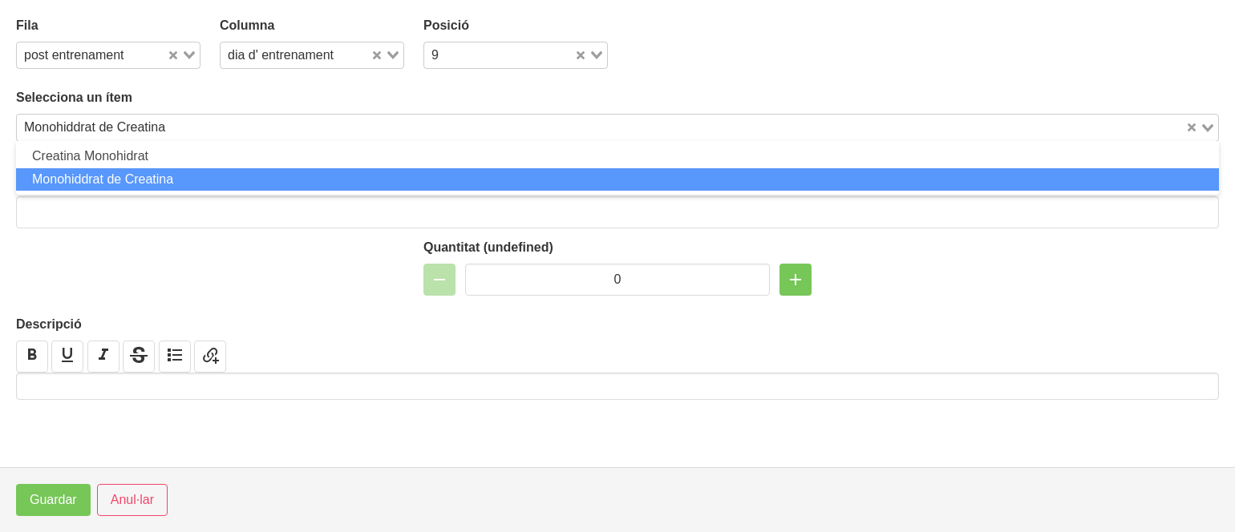
type input "Monohiddrat de Creatina"
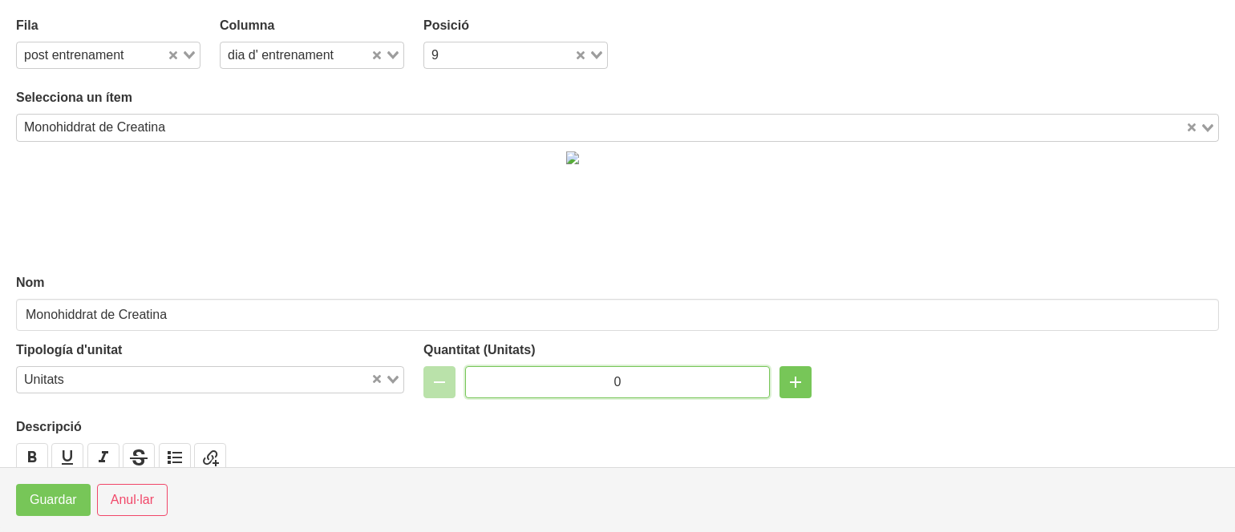
drag, startPoint x: 615, startPoint y: 377, endPoint x: 585, endPoint y: 375, distance: 30.6
click at [585, 375] on input "0" at bounding box center [617, 382] width 305 height 32
type input "10"
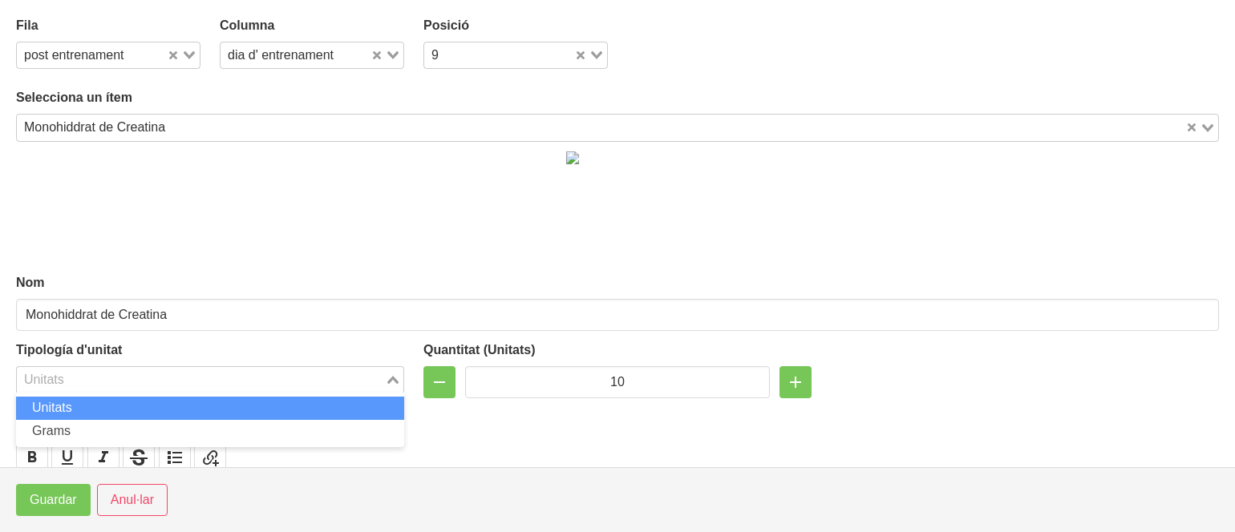
click at [391, 381] on icon "Search for option" at bounding box center [392, 380] width 11 height 8
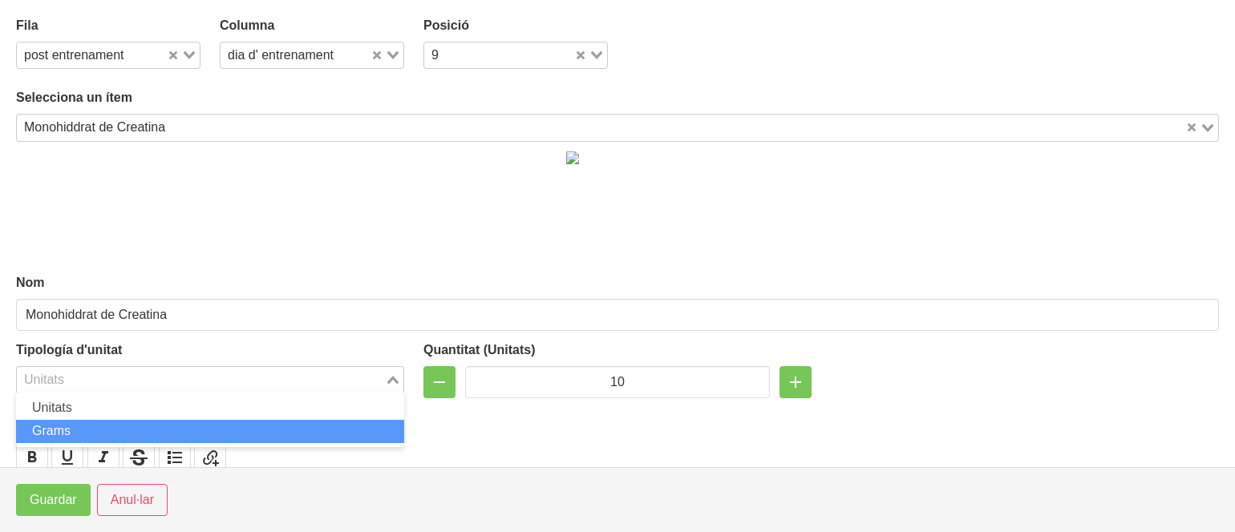
click at [335, 423] on li "Grams" at bounding box center [210, 431] width 388 height 23
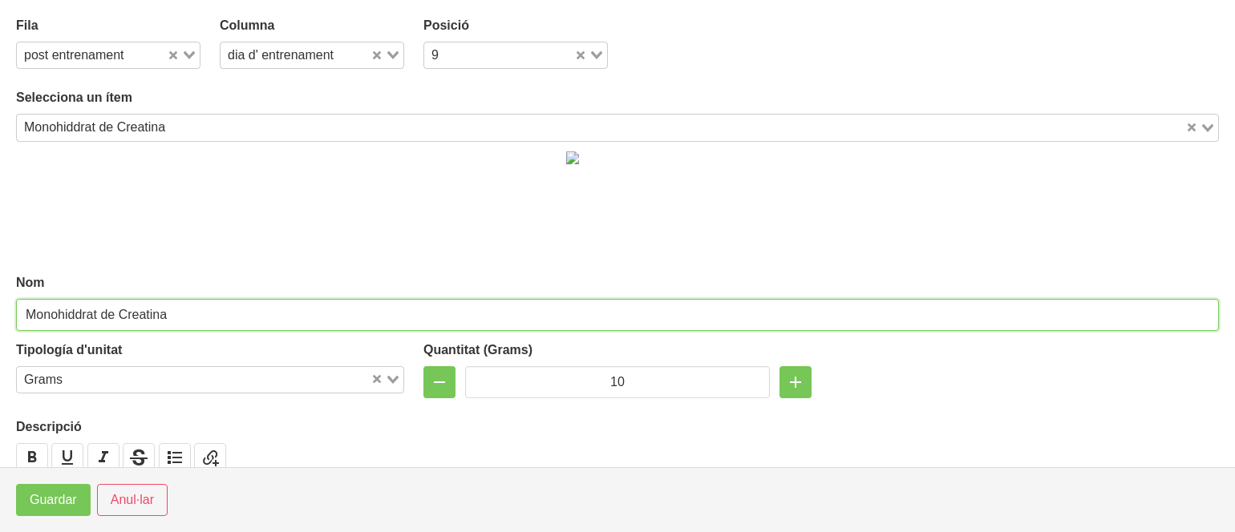
click at [266, 310] on input "Monohiddrat de Creatina" at bounding box center [617, 315] width 1203 height 32
type input "Monohiddrat de Creatina Creapure"
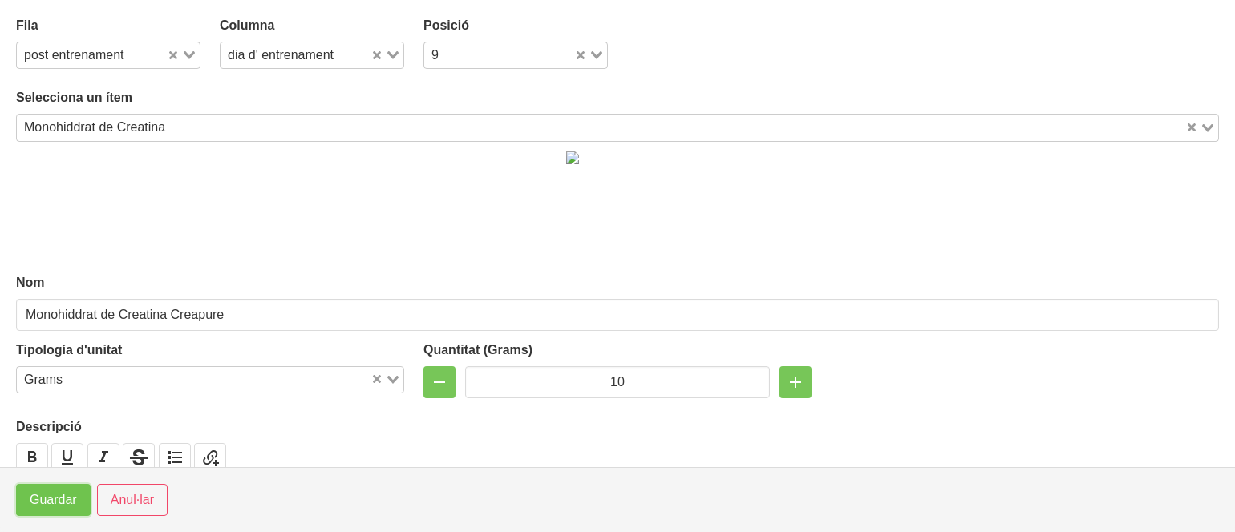
click at [49, 499] on span "Guardar" at bounding box center [53, 500] width 47 height 19
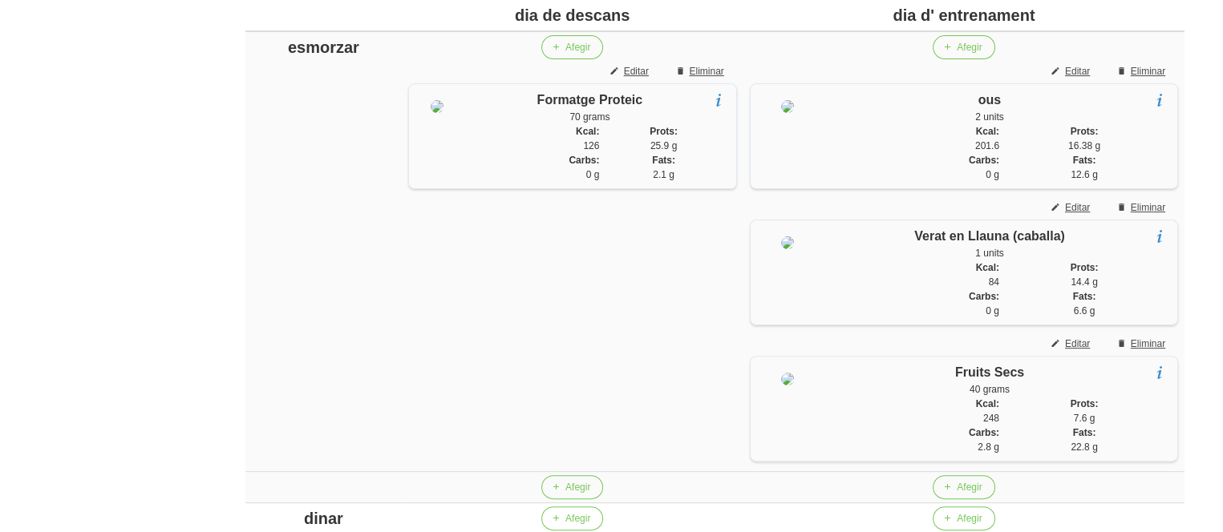
scroll to position [403, 0]
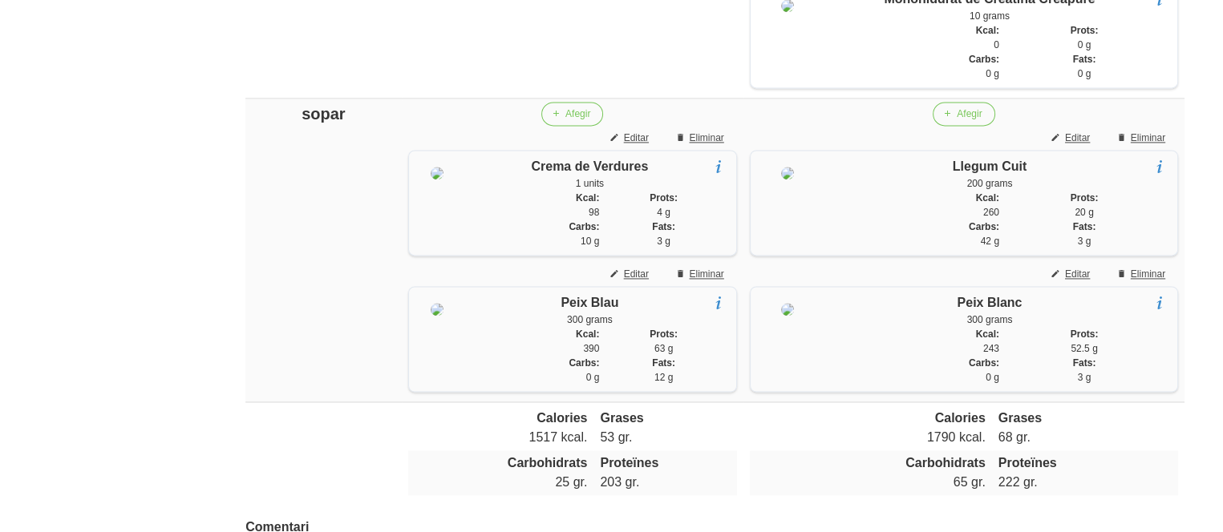
scroll to position [2282, 0]
click at [643, 283] on span "Editar" at bounding box center [636, 276] width 25 height 14
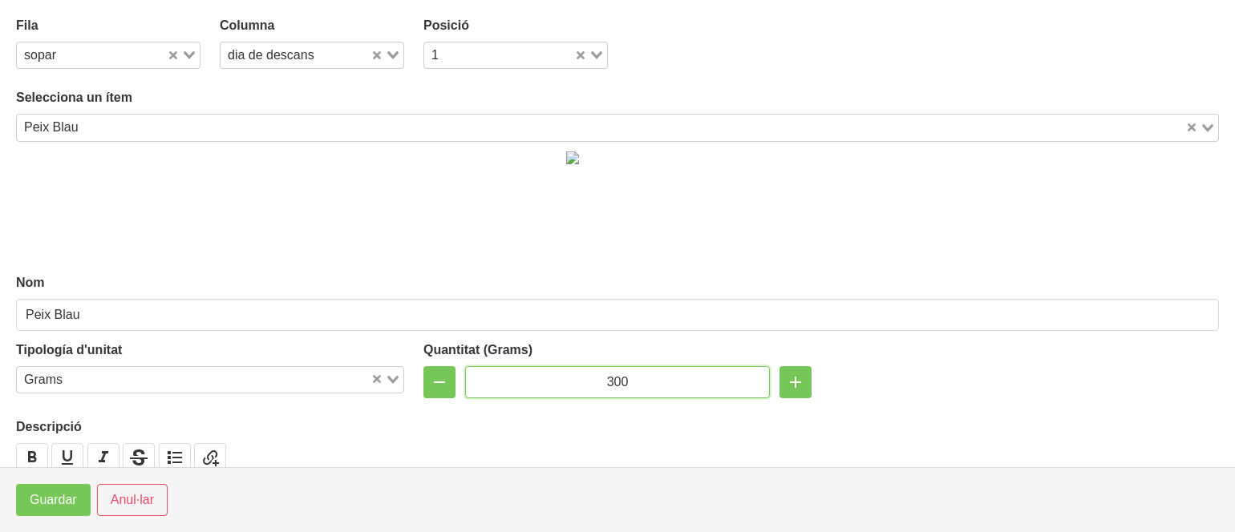
click at [605, 387] on input "300" at bounding box center [617, 382] width 305 height 32
type input "250"
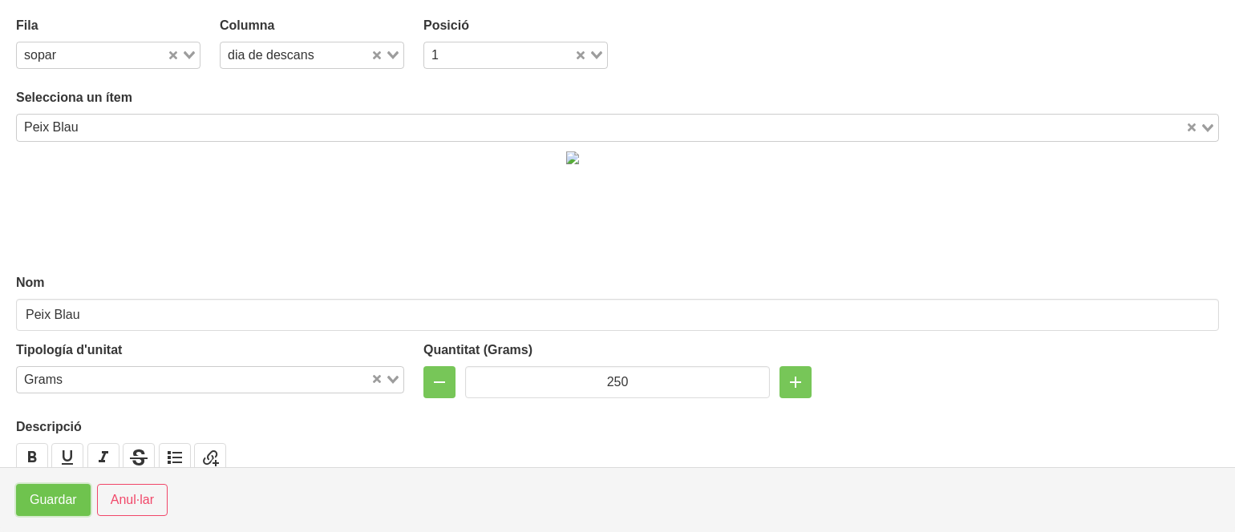
click at [51, 502] on span "Guardar" at bounding box center [53, 500] width 47 height 19
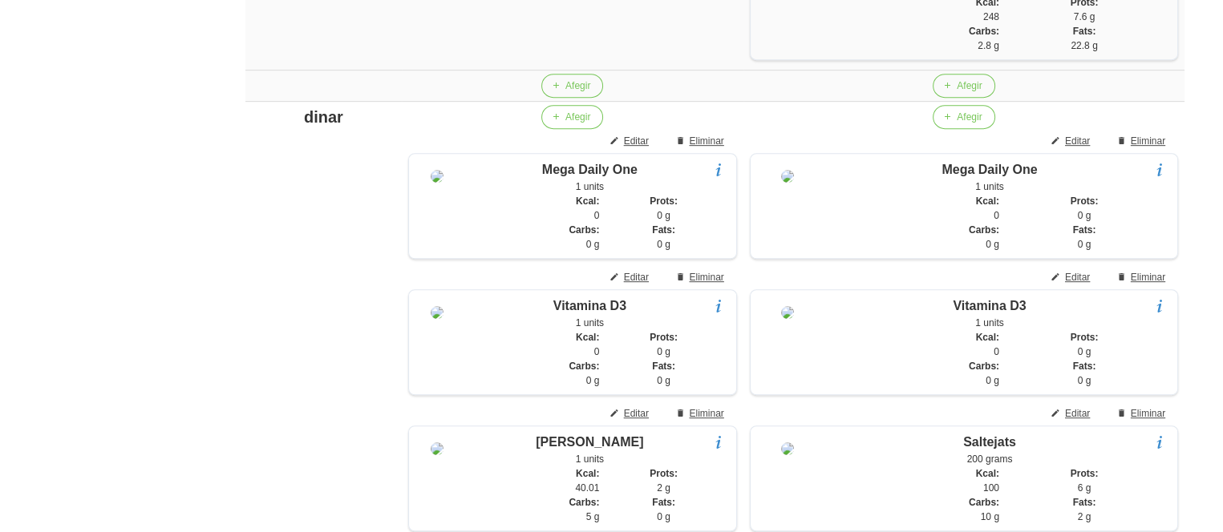
scroll to position [775, 0]
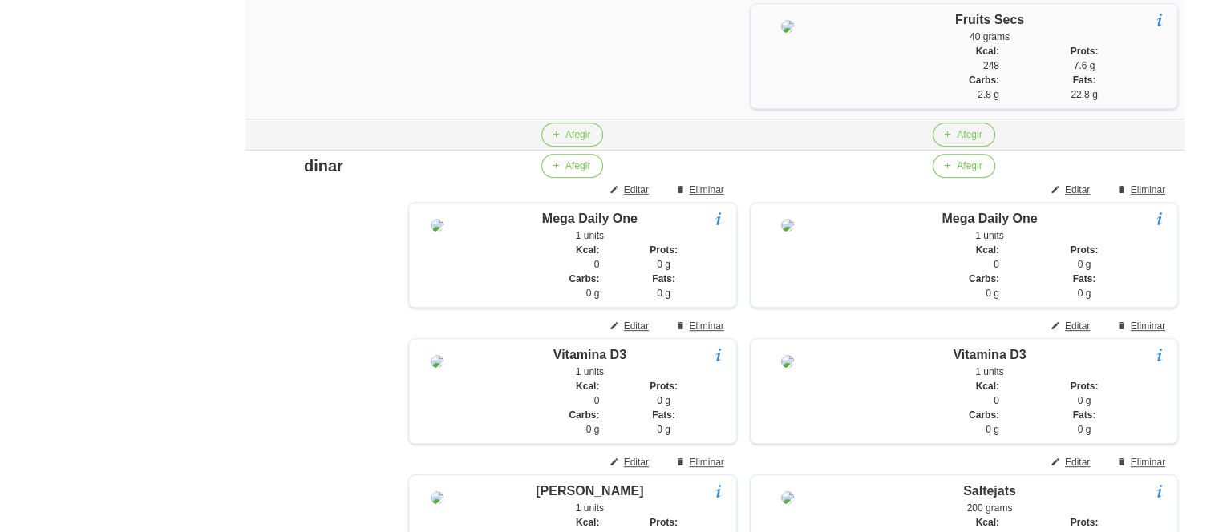
click at [310, 147] on div at bounding box center [323, 135] width 143 height 24
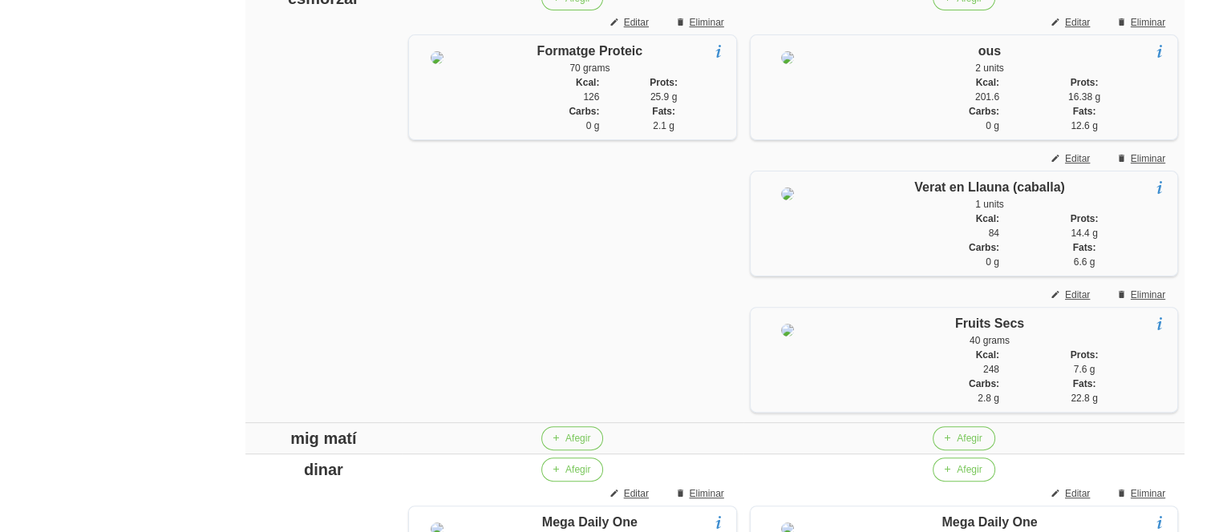
scroll to position [326, 0]
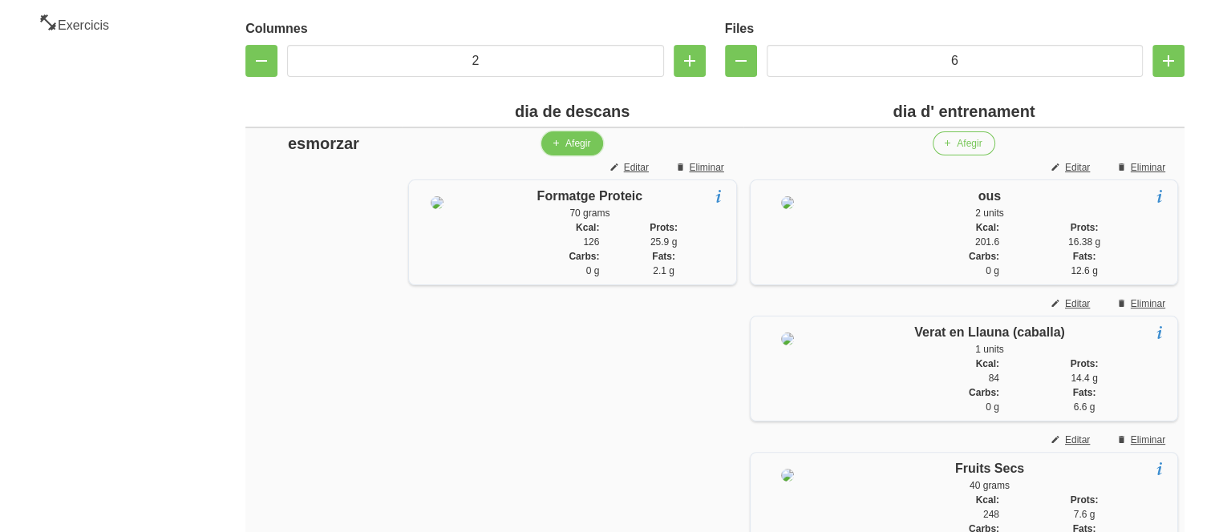
click at [569, 144] on span "Afegir" at bounding box center [577, 143] width 25 height 14
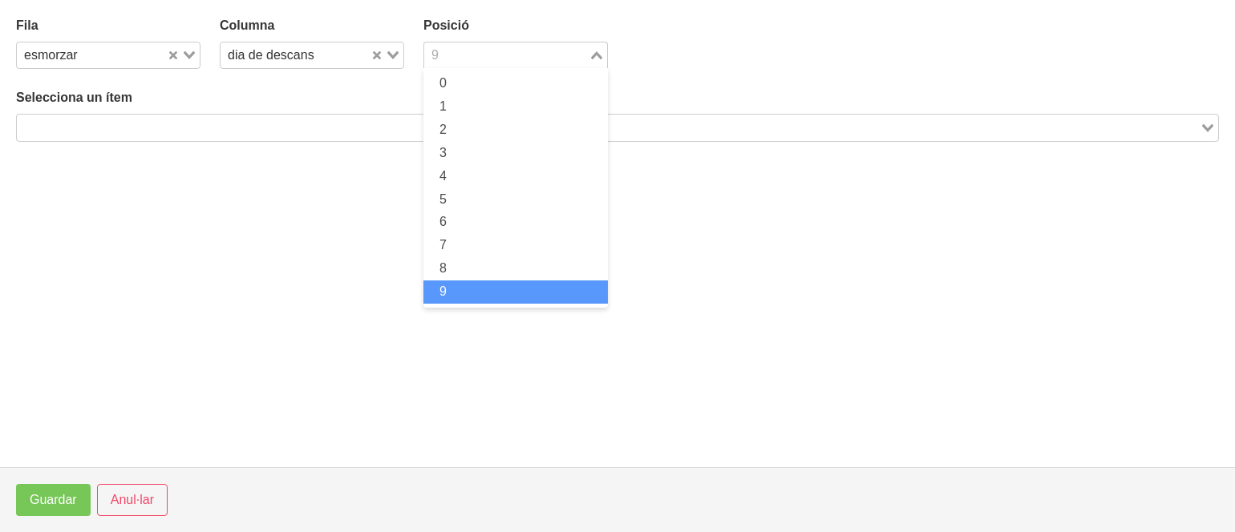
click at [454, 60] on input "Search for option" at bounding box center [506, 55] width 161 height 19
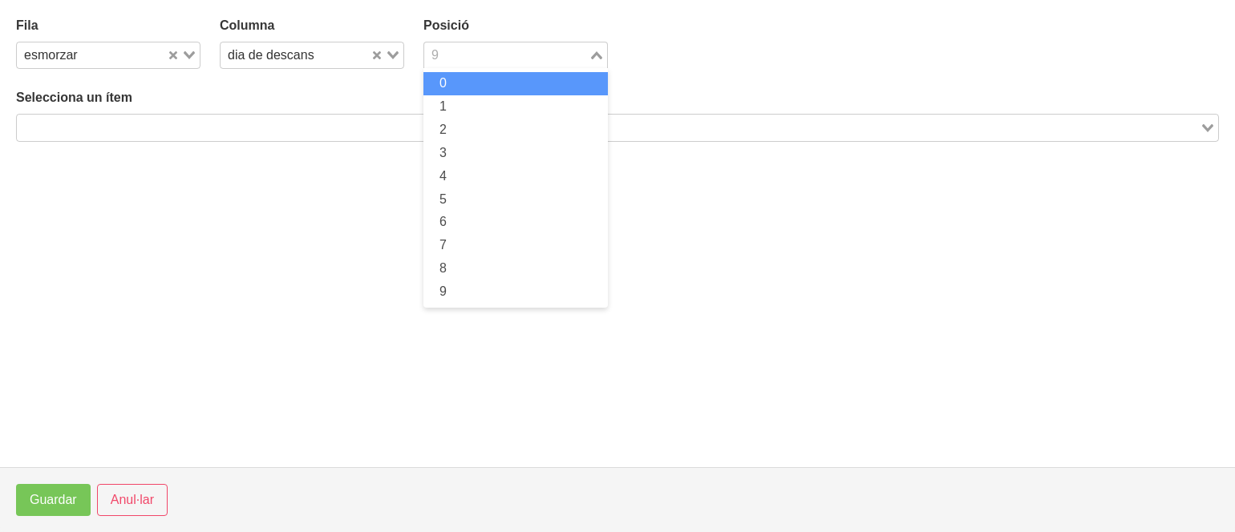
click at [449, 79] on li "0" at bounding box center [515, 83] width 184 height 23
click at [399, 130] on input "Search for option" at bounding box center [608, 127] width 1180 height 19
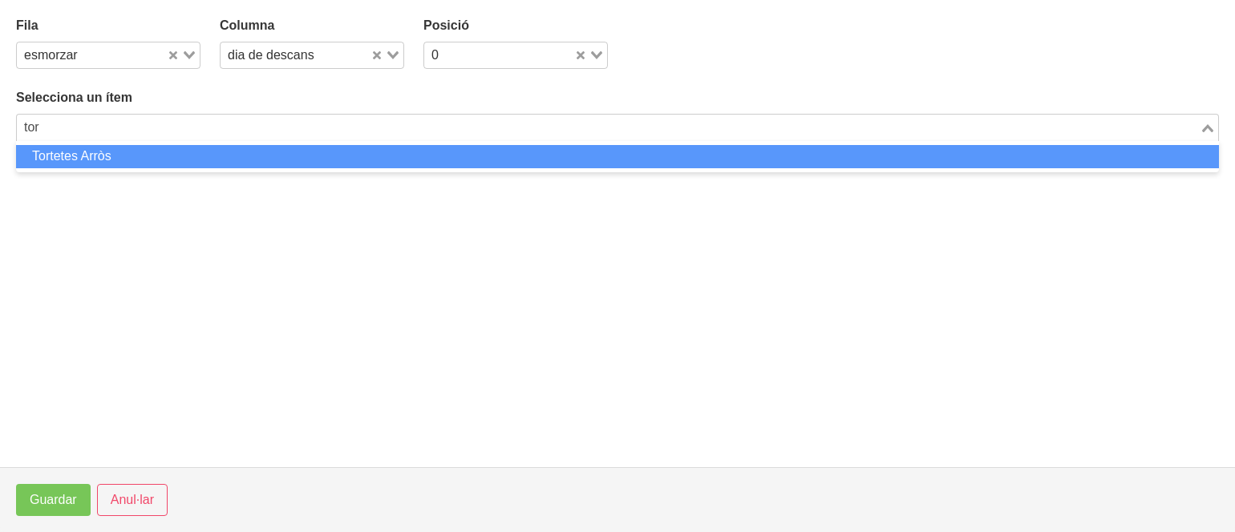
click at [381, 148] on li "Tortetes Arròs" at bounding box center [617, 156] width 1203 height 23
type input "tor"
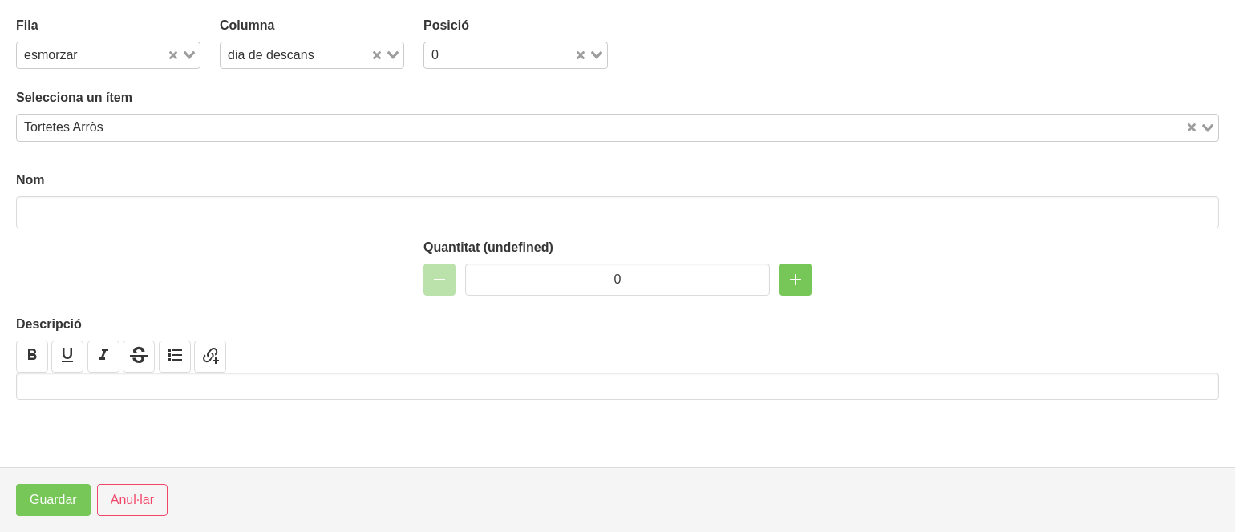
type input "Tortetes Arròs"
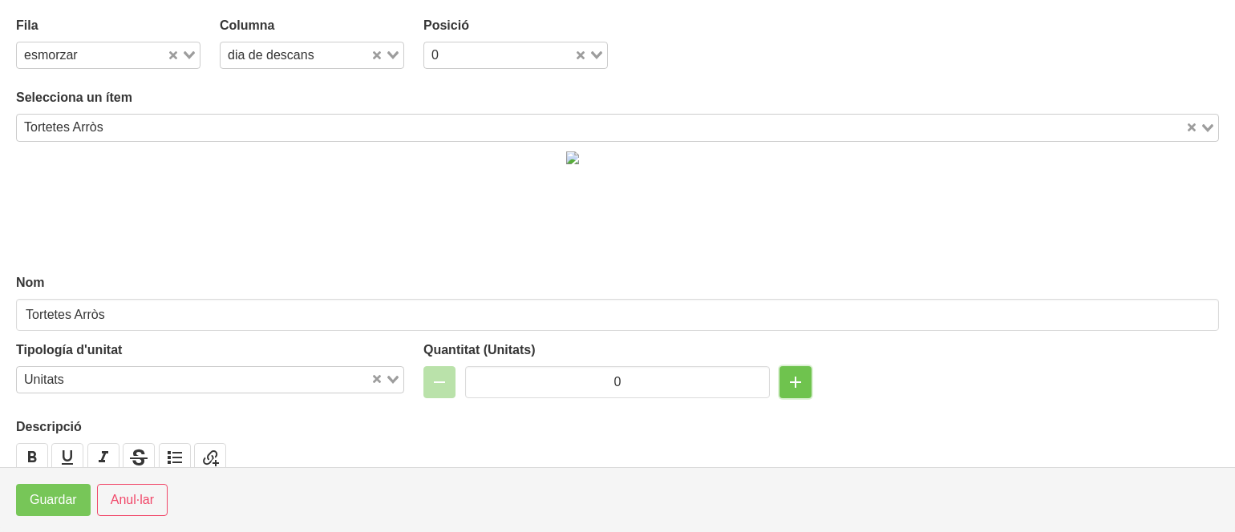
click at [786, 389] on icon "button" at bounding box center [795, 382] width 19 height 29
type input "3"
click at [38, 497] on span "Guardar" at bounding box center [53, 500] width 47 height 19
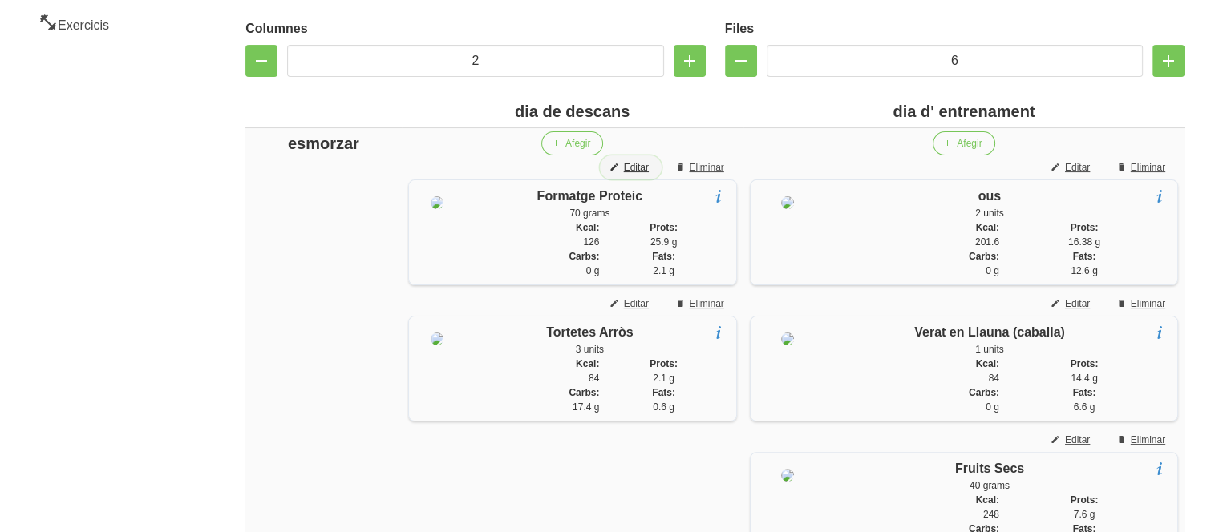
click at [630, 169] on span "Editar" at bounding box center [636, 167] width 25 height 14
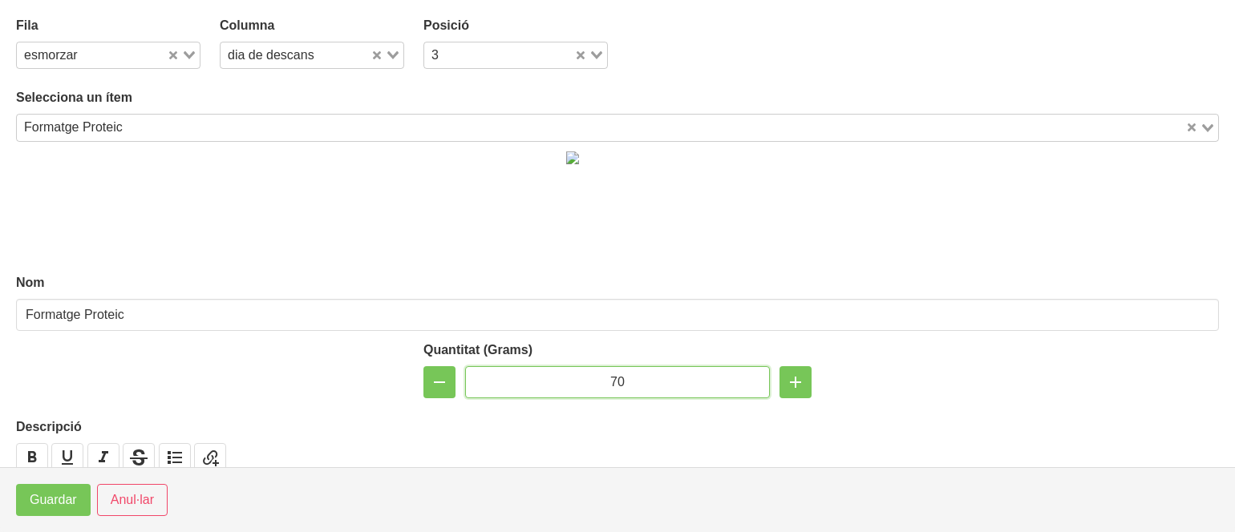
click at [608, 379] on input "70" at bounding box center [617, 382] width 305 height 32
type input "100"
click at [434, 59] on div "3" at bounding box center [506, 54] width 164 height 22
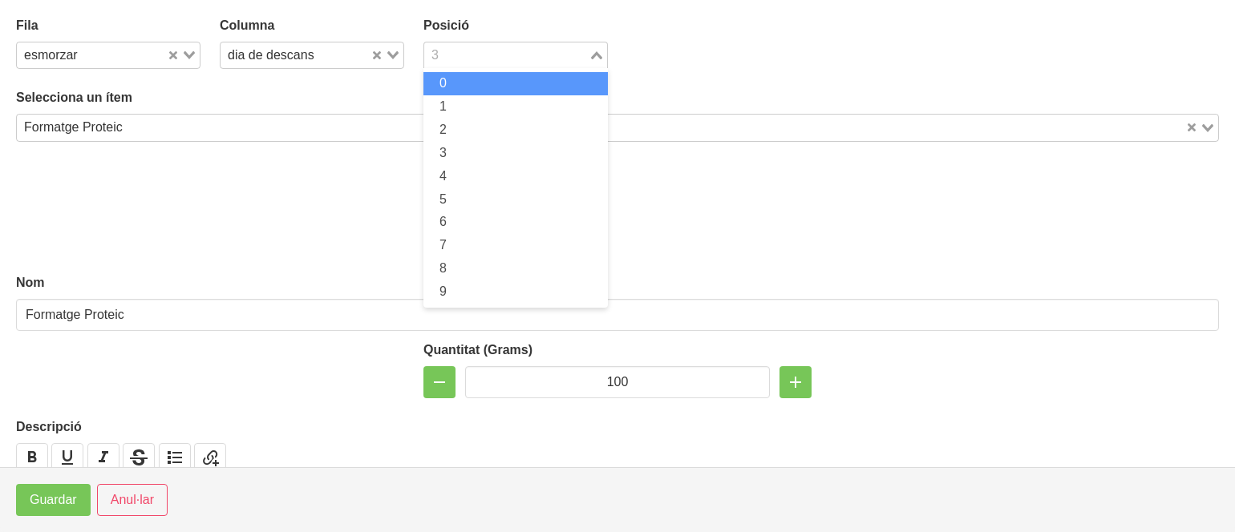
click at [435, 86] on li "0" at bounding box center [515, 83] width 184 height 23
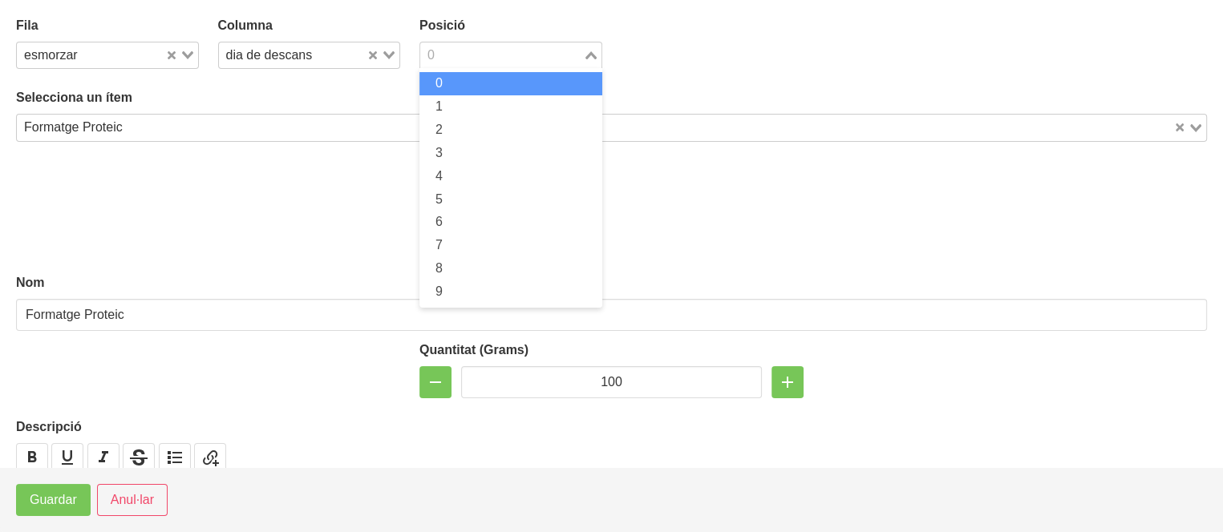
click at [461, 57] on input "Search for option" at bounding box center [502, 55] width 160 height 19
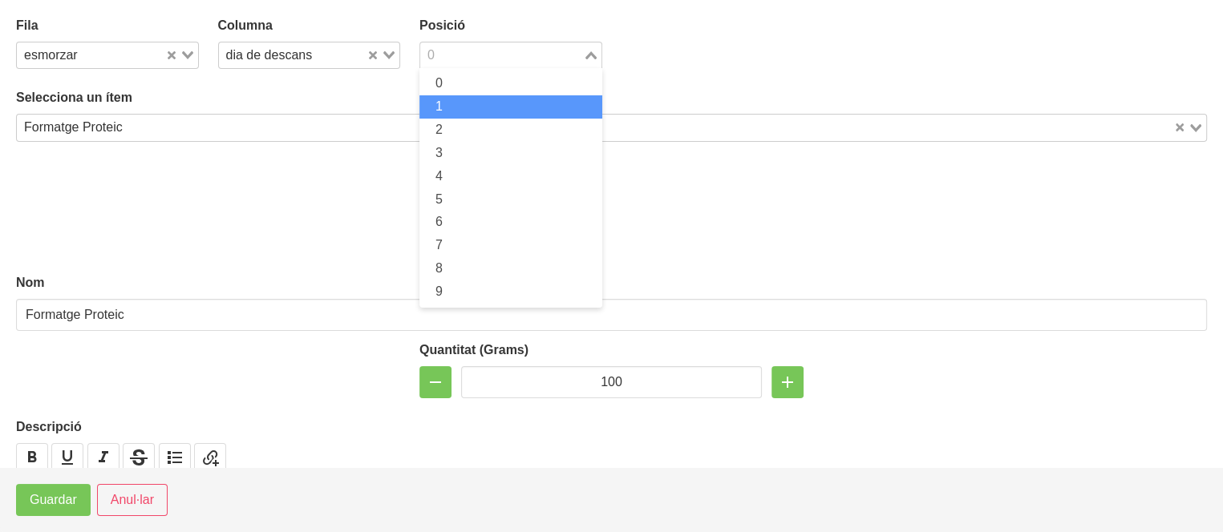
click at [439, 111] on span "1" at bounding box center [438, 106] width 7 height 14
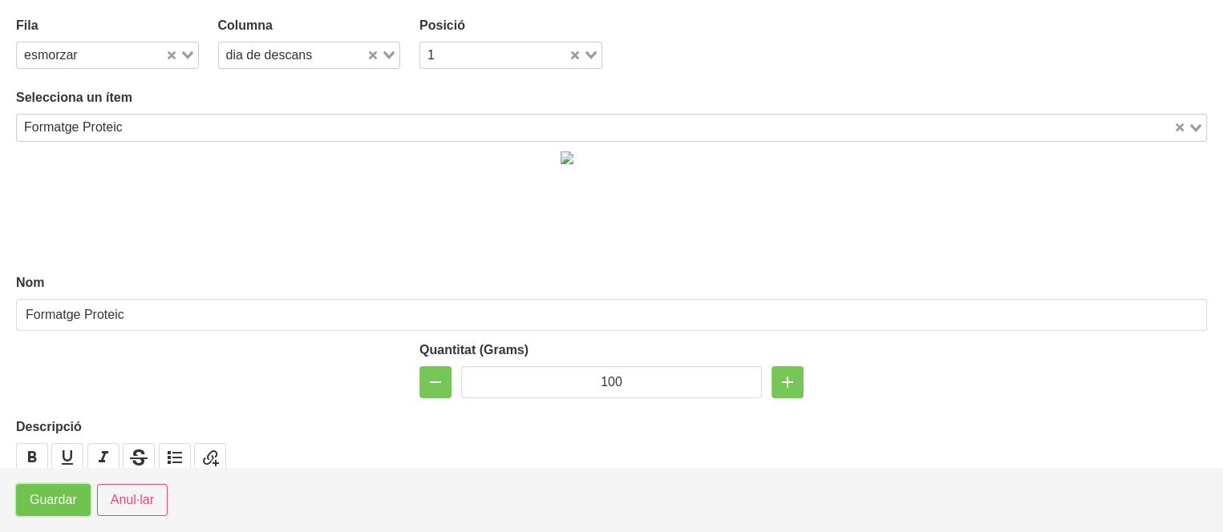
click at [55, 512] on button "Guardar" at bounding box center [53, 500] width 75 height 32
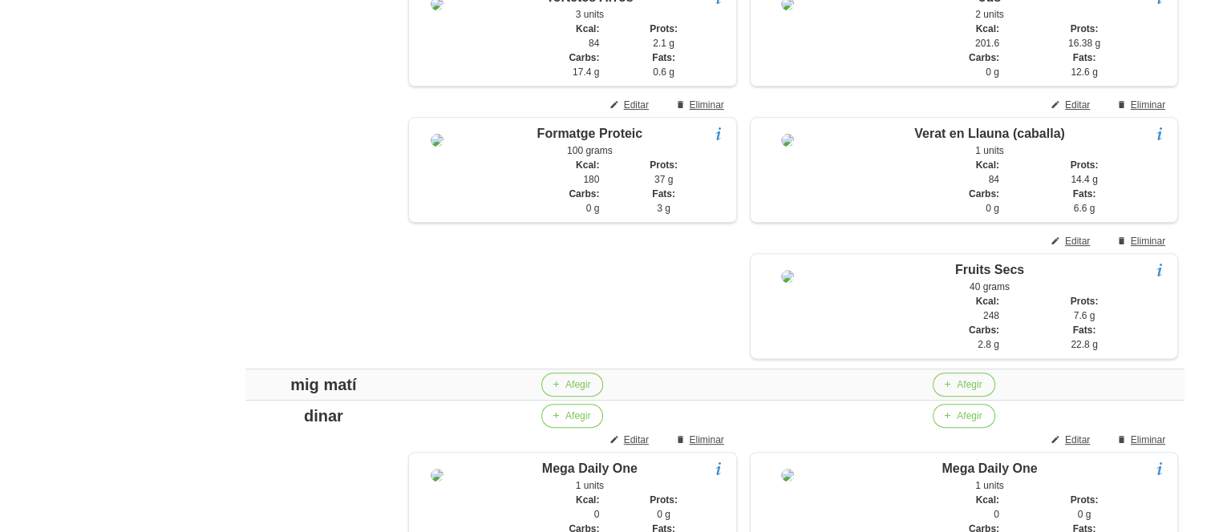
scroll to position [582, 0]
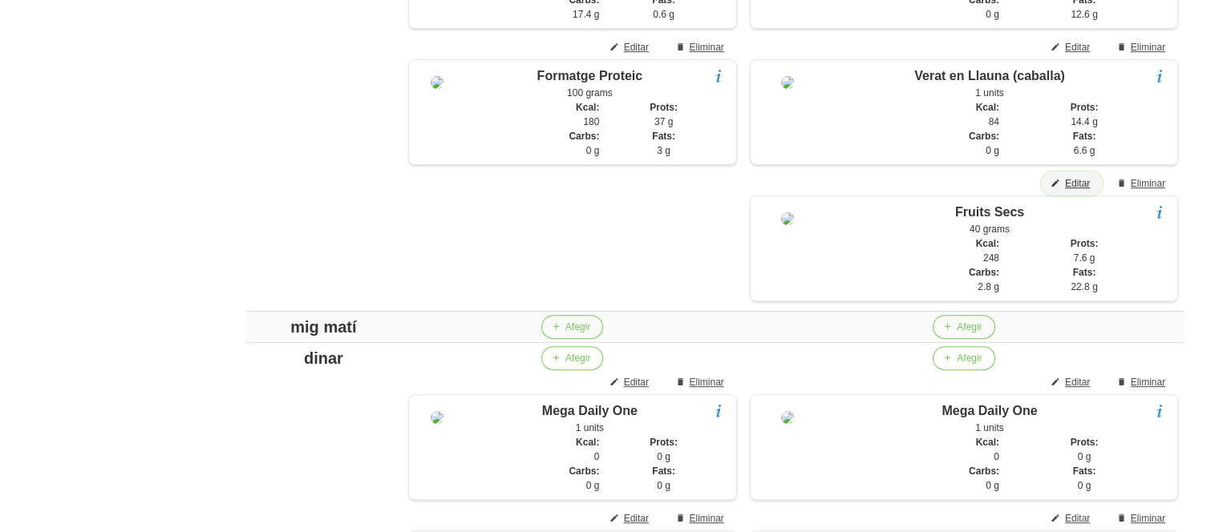
click at [1075, 191] on span "Editar" at bounding box center [1077, 183] width 25 height 14
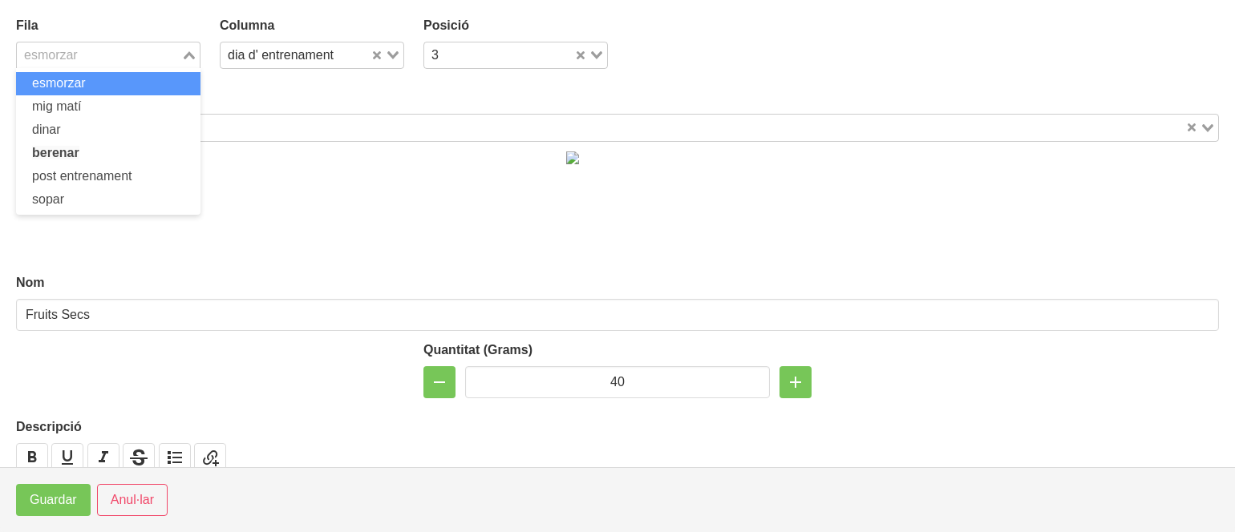
click at [109, 57] on input "Search for option" at bounding box center [98, 55] width 161 height 19
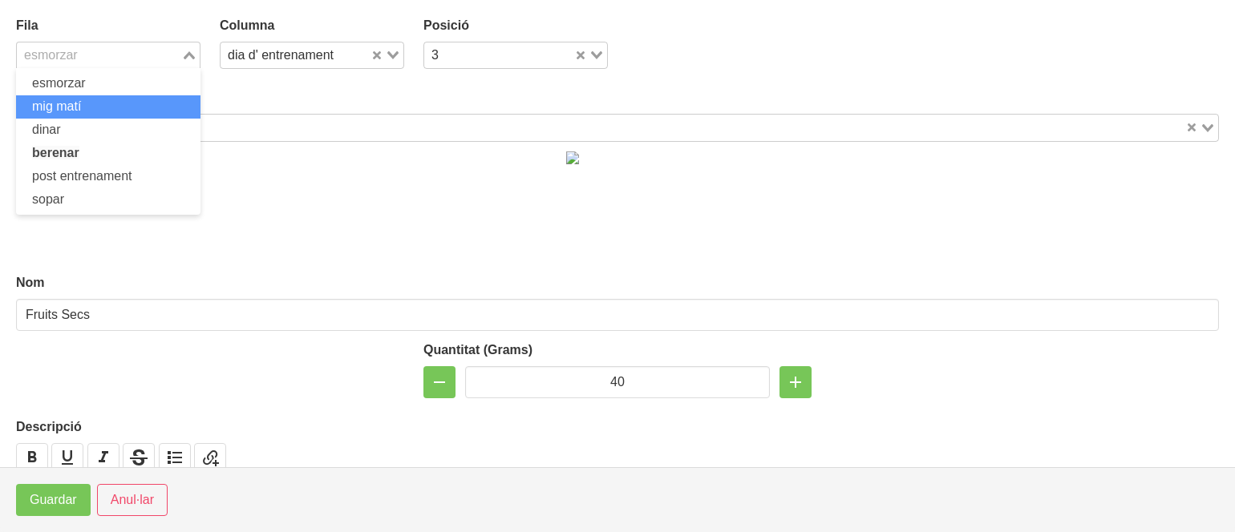
click at [87, 102] on li "mig matí" at bounding box center [108, 106] width 184 height 23
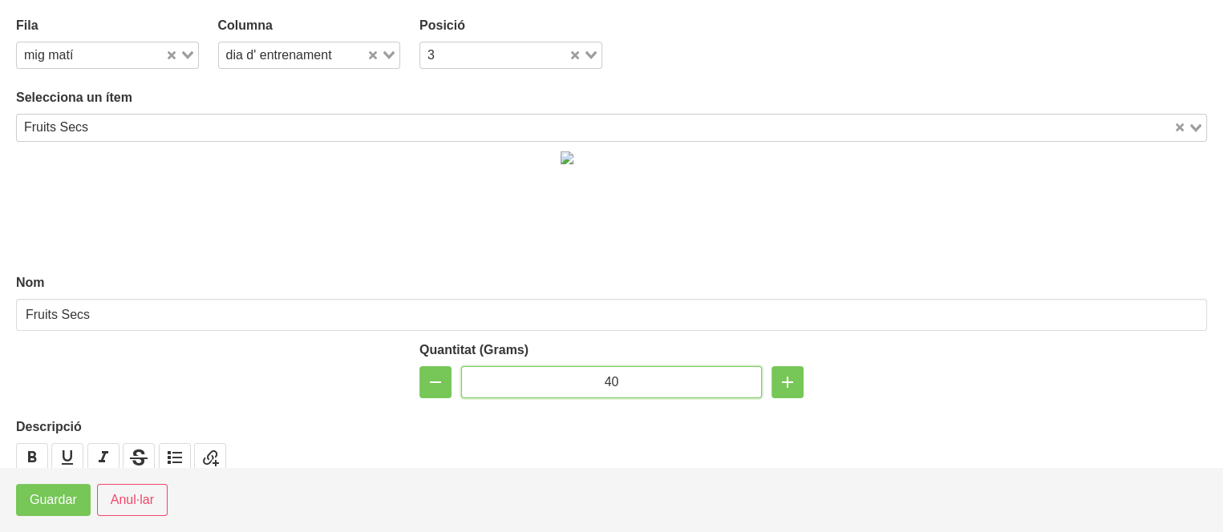
click at [603, 383] on input "40" at bounding box center [611, 382] width 301 height 32
type input "60"
click at [46, 508] on span "Guardar" at bounding box center [53, 500] width 47 height 19
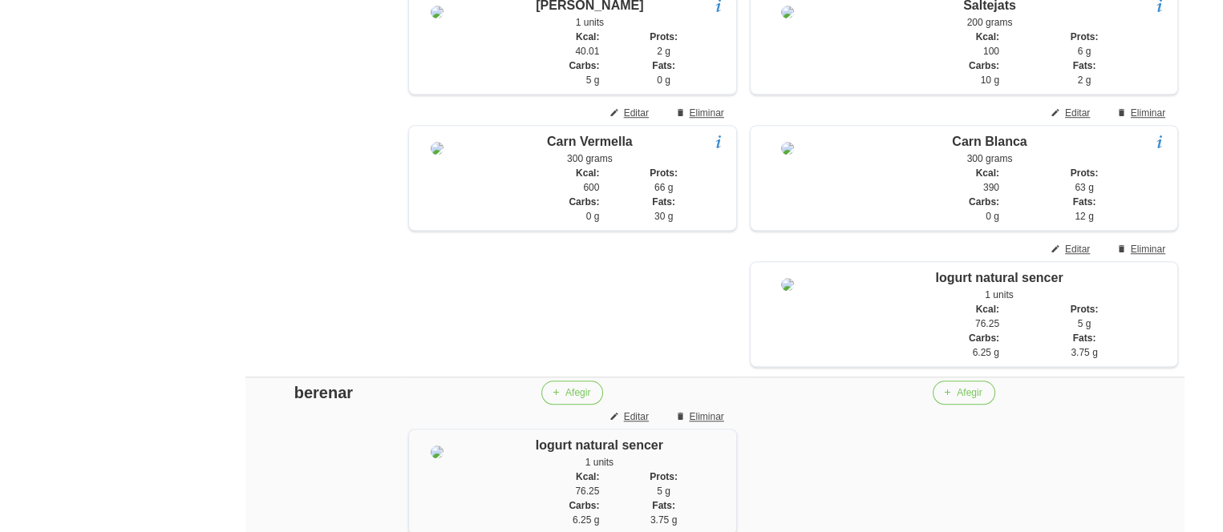
scroll to position [1258, 0]
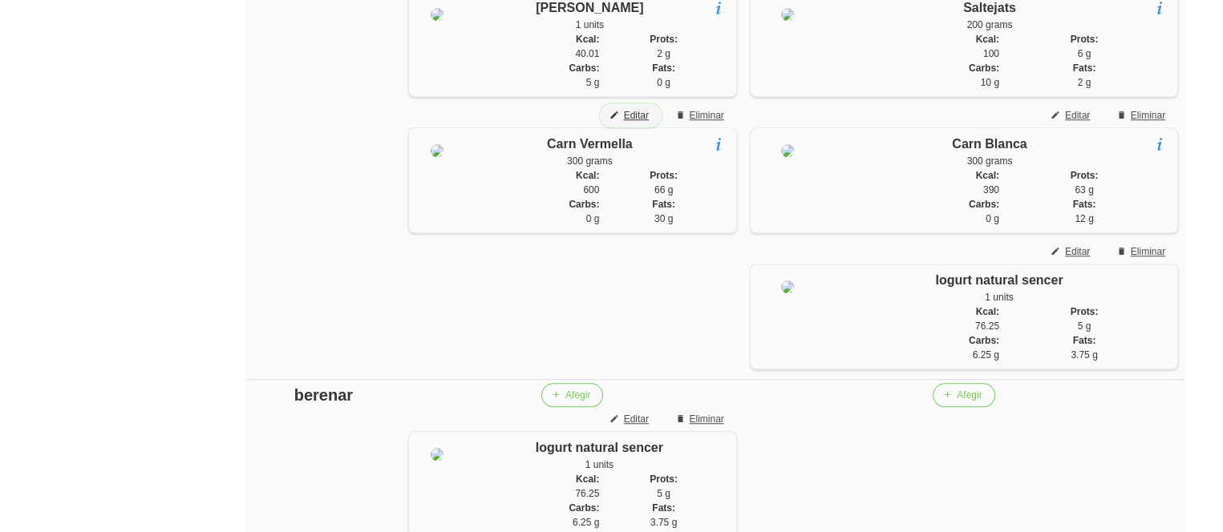
click at [639, 123] on span "Editar" at bounding box center [636, 115] width 25 height 14
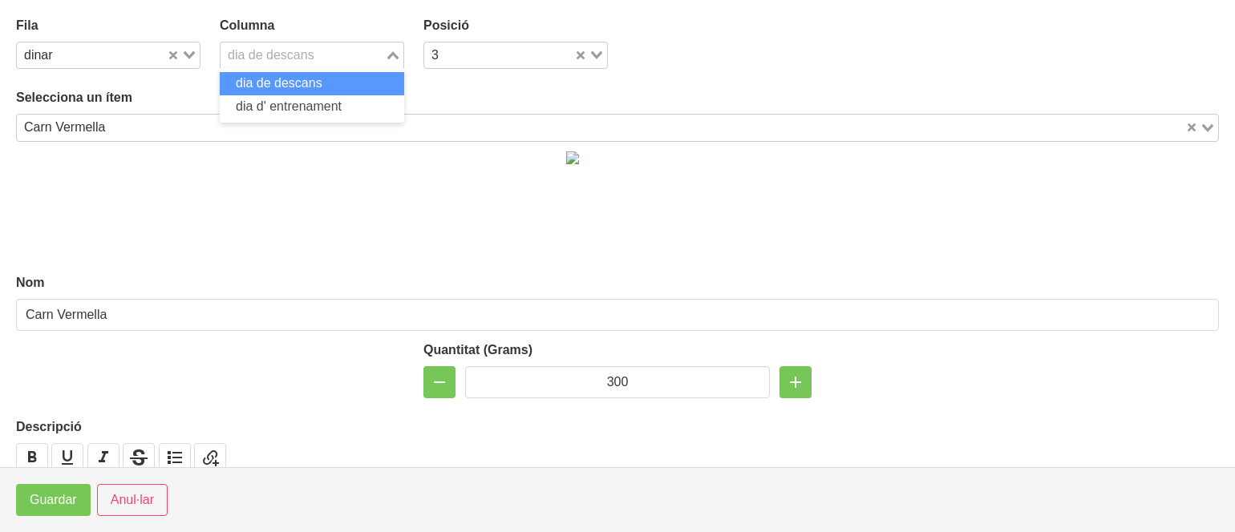
click at [253, 51] on div "dia de descans" at bounding box center [303, 54] width 164 height 22
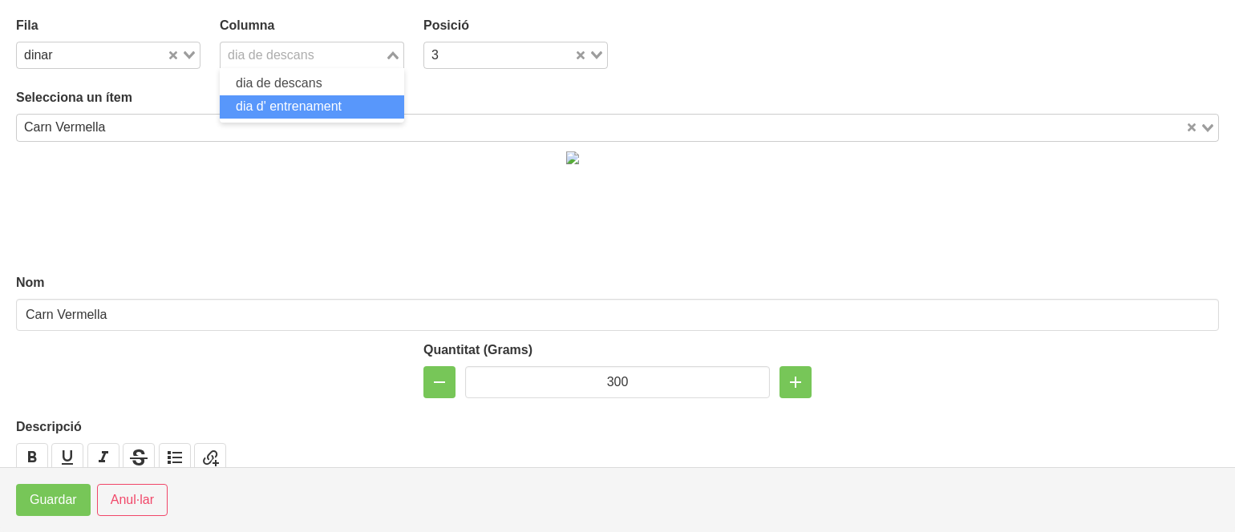
click at [250, 102] on span "dia d' entrenament" at bounding box center [289, 106] width 106 height 14
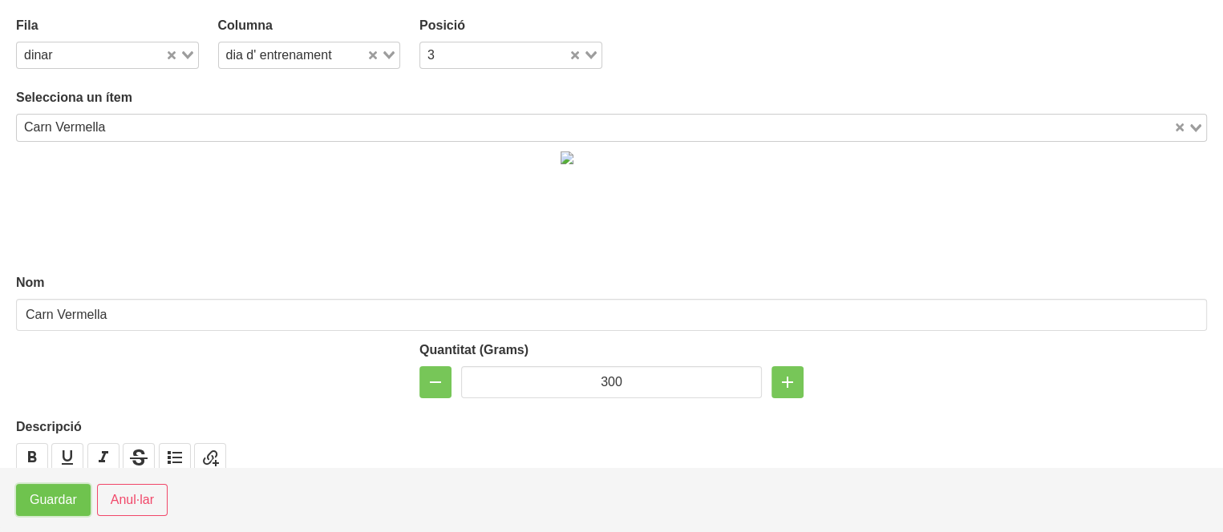
click at [23, 496] on button "Guardar" at bounding box center [53, 500] width 75 height 32
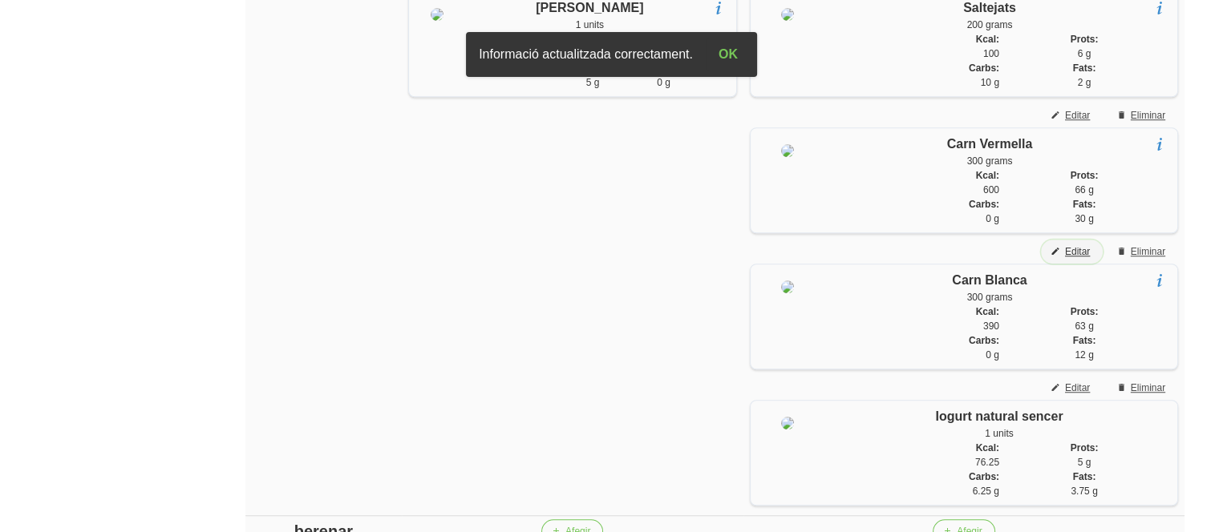
click at [1077, 259] on span "Editar" at bounding box center [1077, 252] width 25 height 14
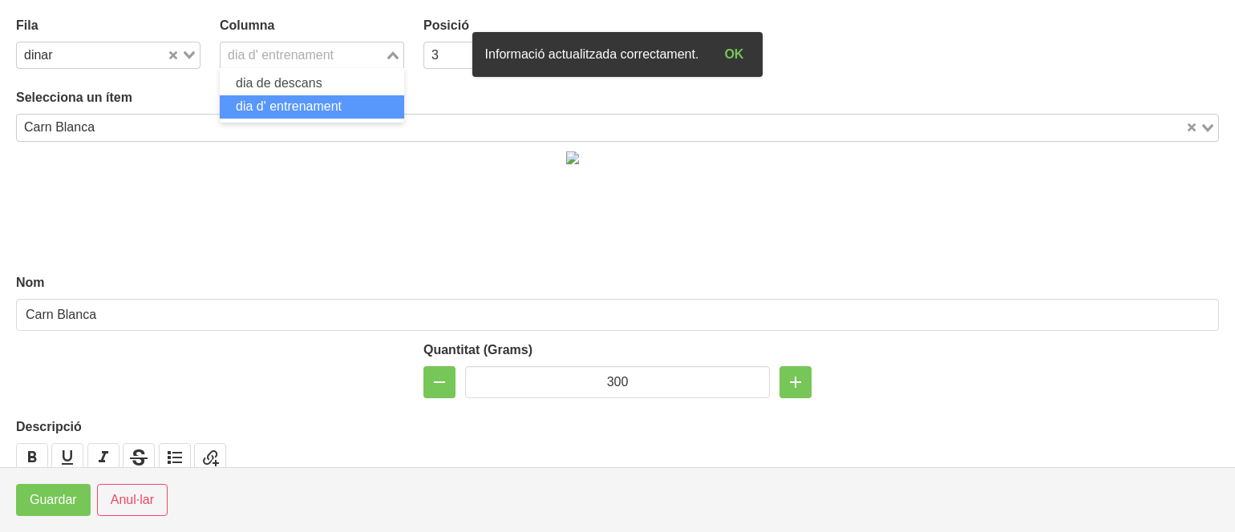
click at [297, 47] on div "dia d' entrenament" at bounding box center [303, 54] width 164 height 22
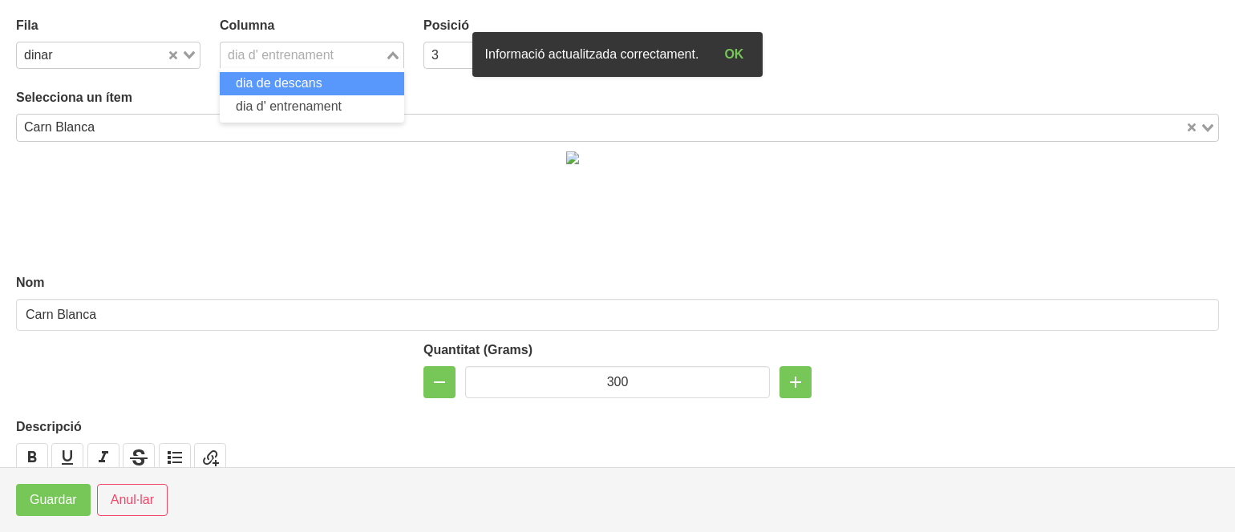
click at [277, 76] on span "dia de descans" at bounding box center [279, 83] width 87 height 14
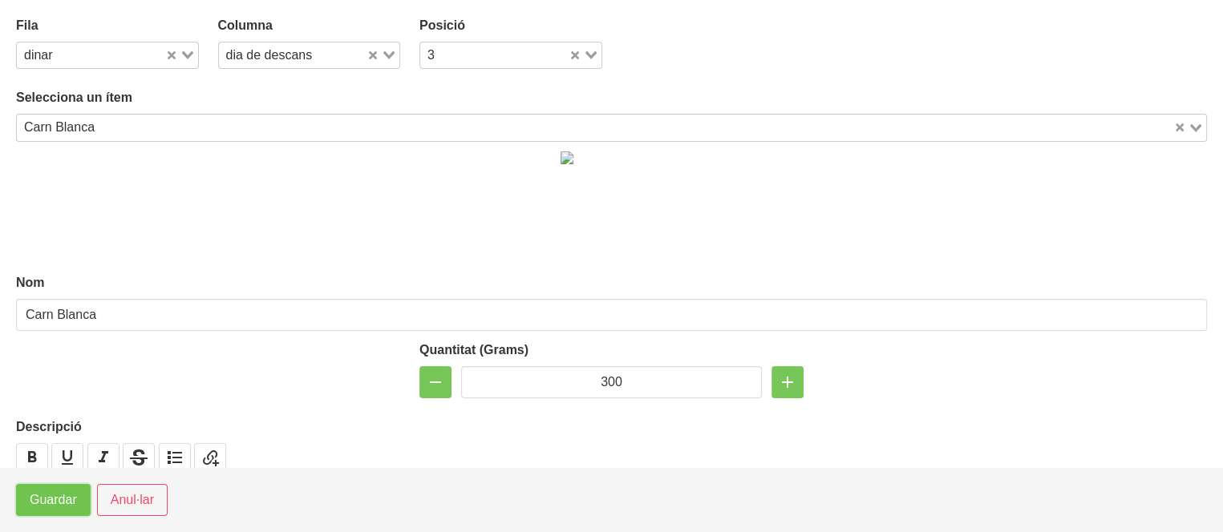
click at [41, 493] on span "Guardar" at bounding box center [53, 500] width 47 height 19
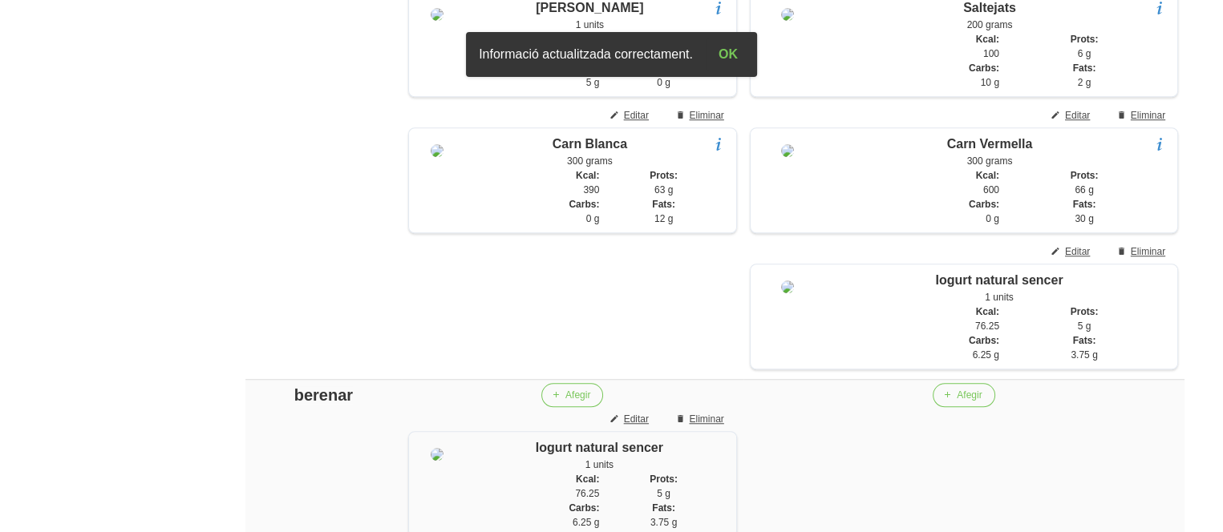
click at [107, 316] on aside "General Dashboard Seccions Clients Administradors Comunicacions Esdeveniments A…" at bounding box center [93, 454] width 207 height 3338
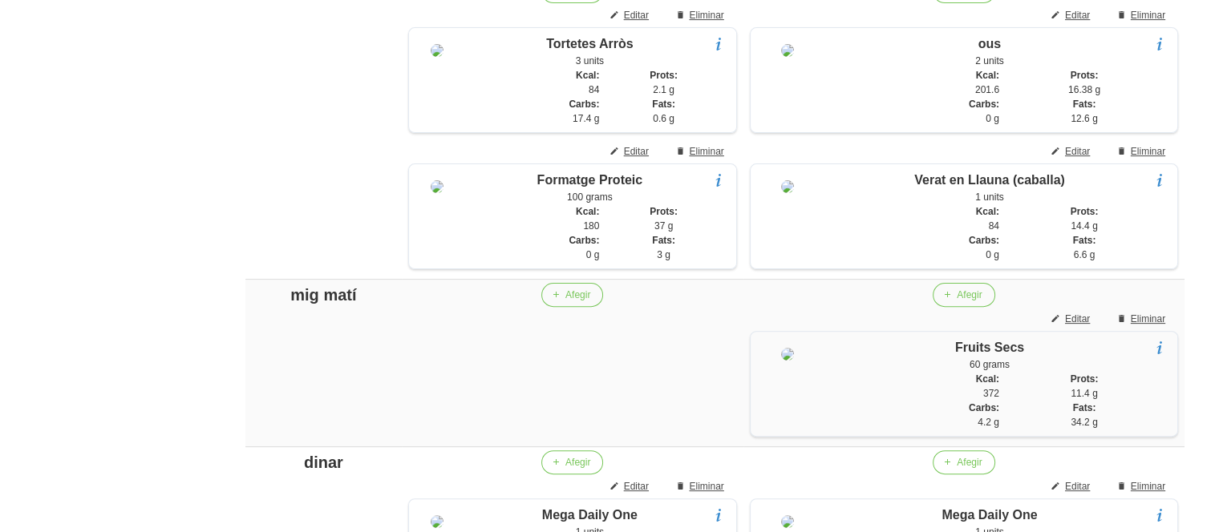
scroll to position [475, 0]
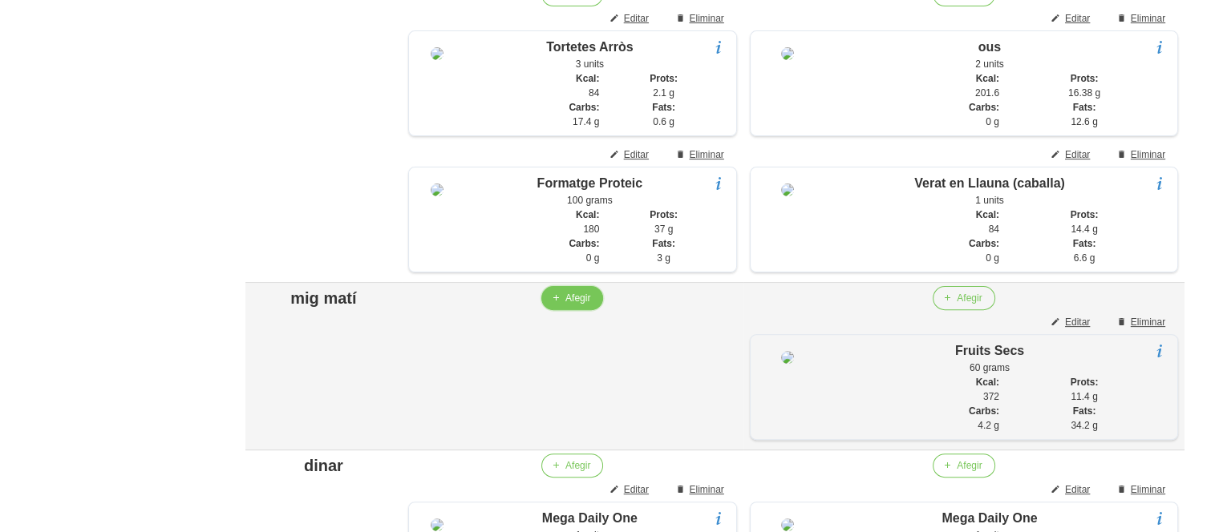
click at [551, 306] on icon "button" at bounding box center [556, 298] width 10 height 14
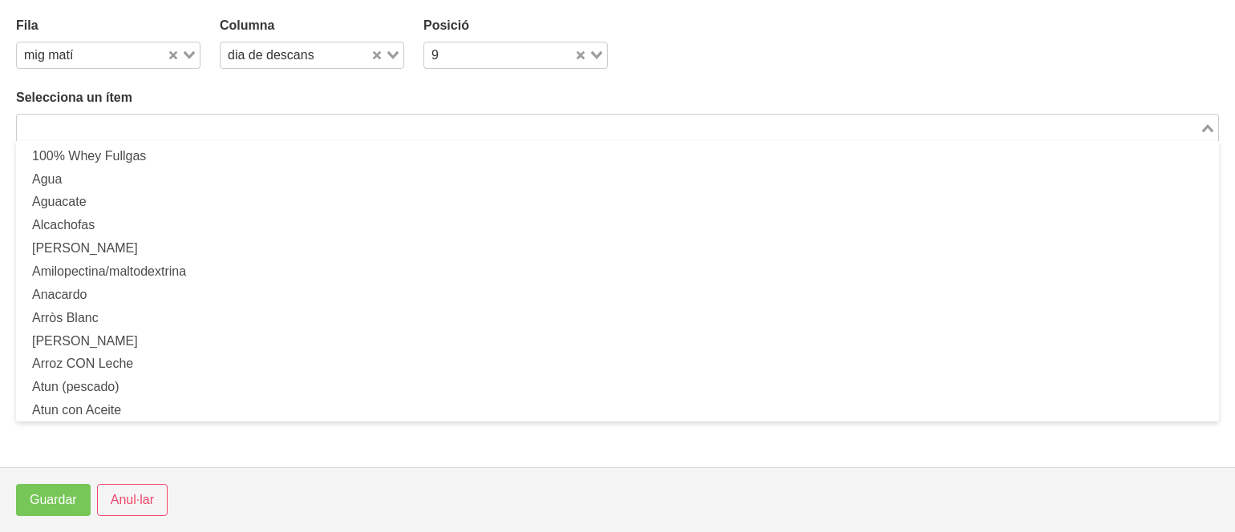
click at [494, 128] on input "Search for option" at bounding box center [608, 127] width 1180 height 19
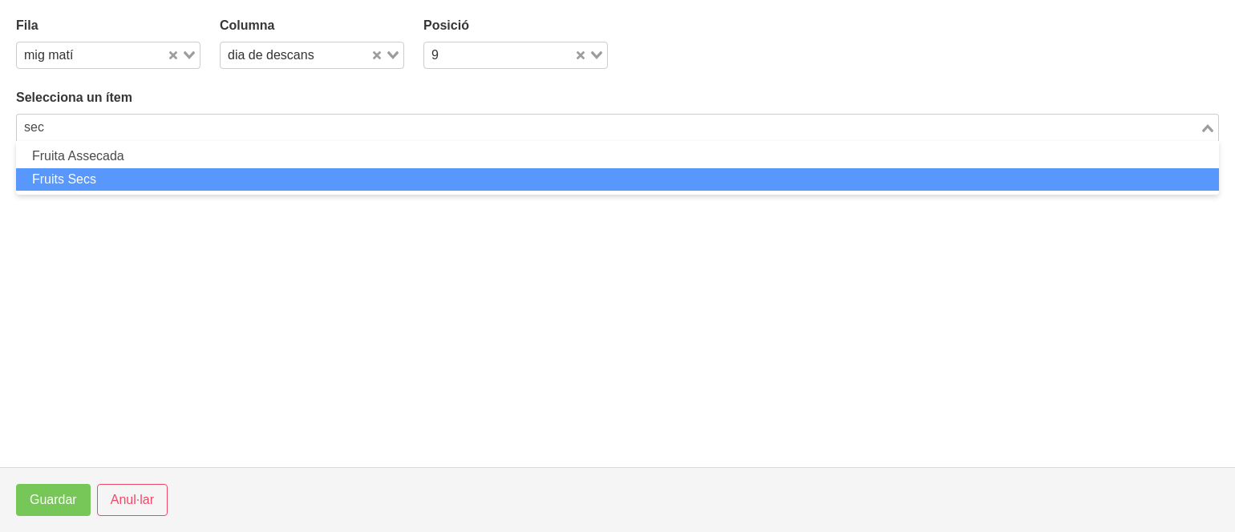
click at [380, 181] on li "Fruits Secs" at bounding box center [617, 179] width 1203 height 23
type input "sec"
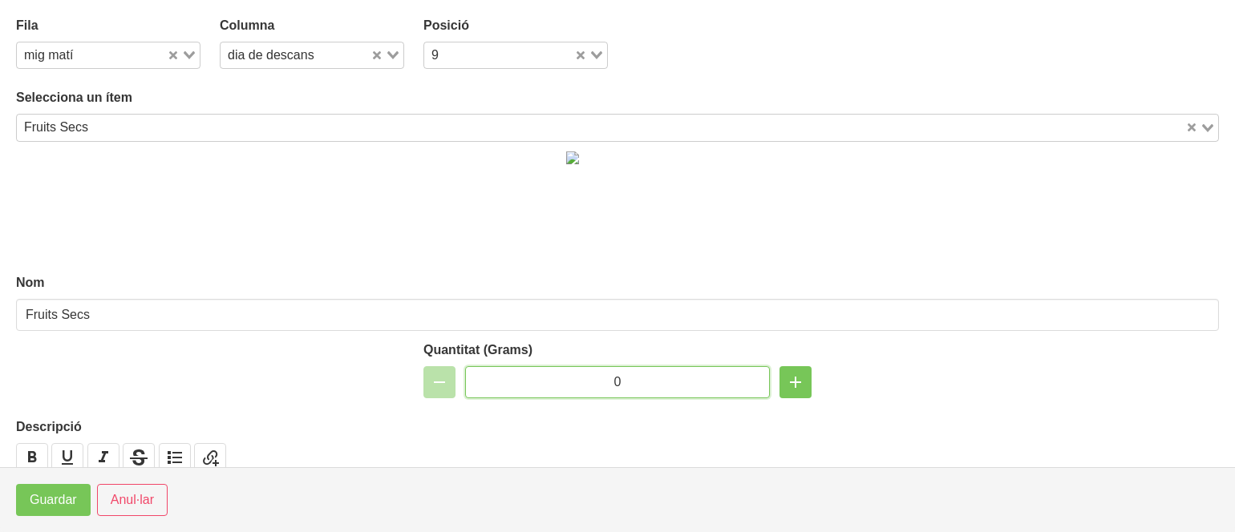
drag, startPoint x: 621, startPoint y: 380, endPoint x: 584, endPoint y: 370, distance: 38.1
click at [584, 370] on input "0" at bounding box center [617, 382] width 305 height 32
type input "40"
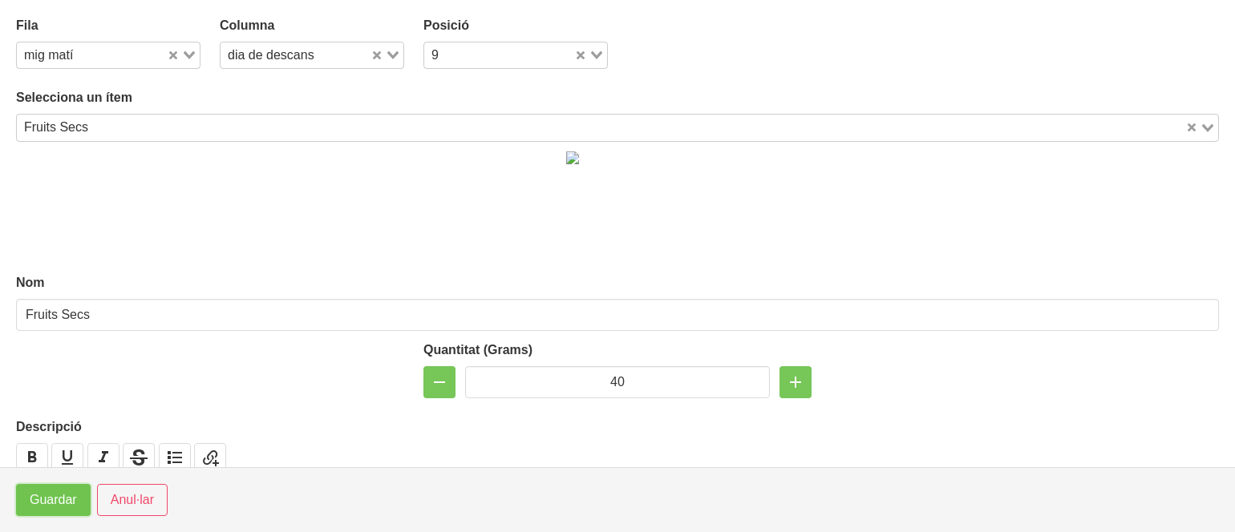
click at [48, 494] on span "Guardar" at bounding box center [53, 500] width 47 height 19
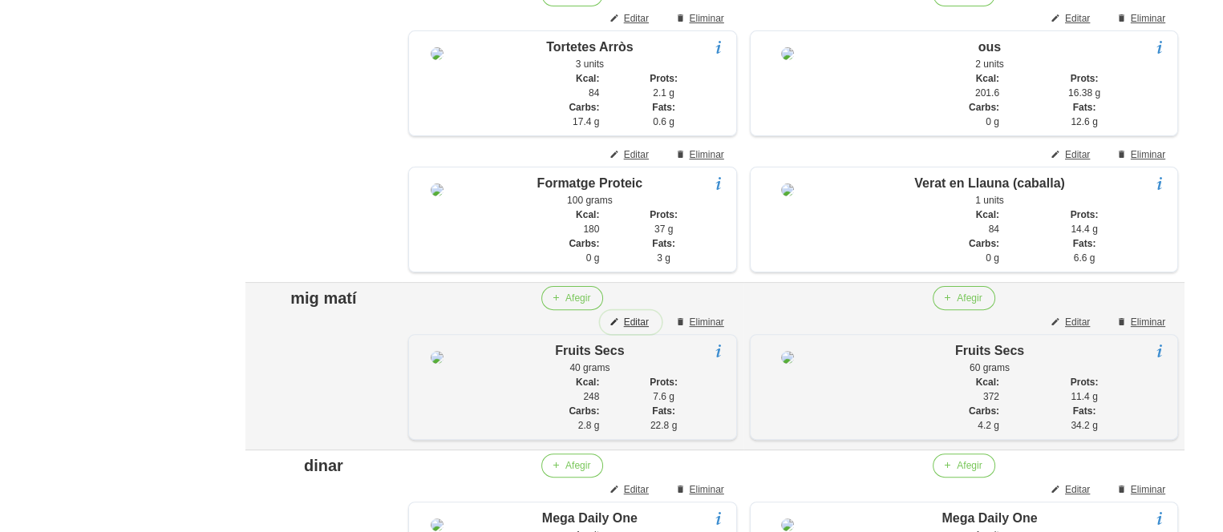
click at [645, 327] on button "Editar" at bounding box center [631, 322] width 62 height 24
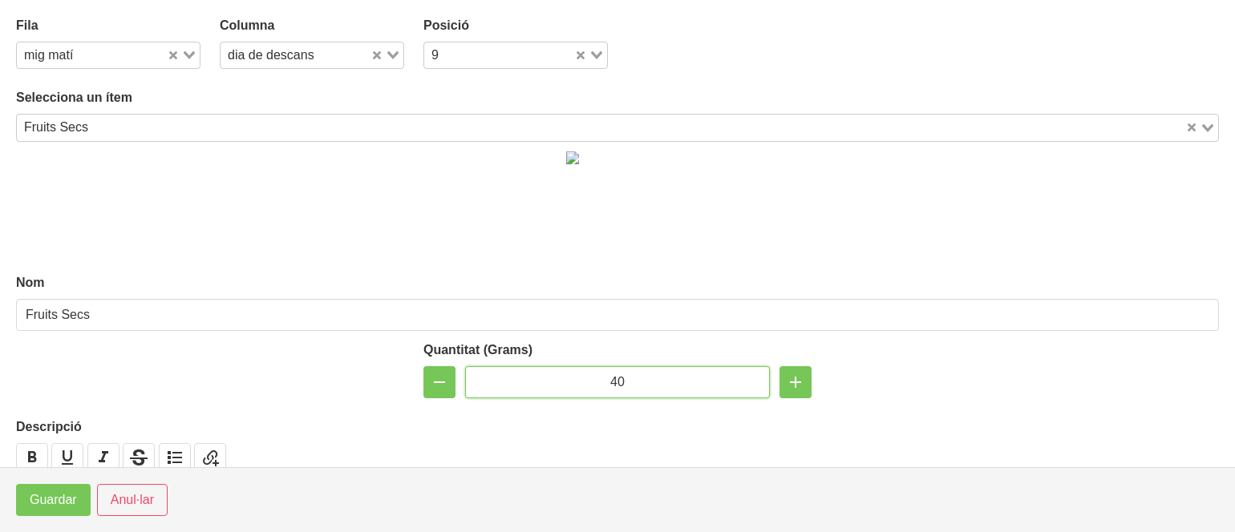
click at [609, 380] on input "40" at bounding box center [617, 382] width 305 height 32
type input "60"
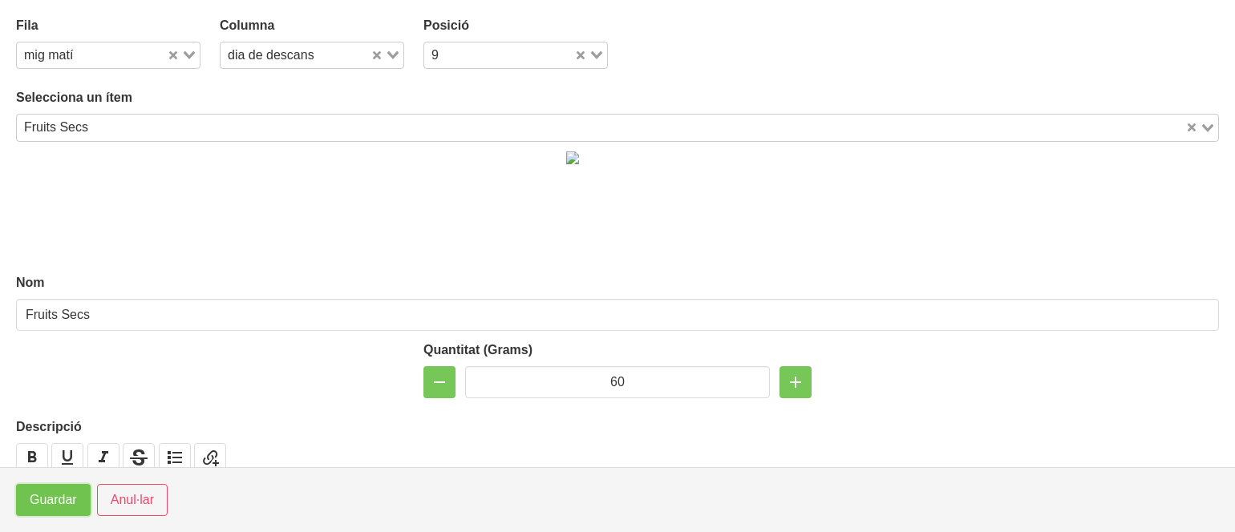
click at [22, 512] on button "Guardar" at bounding box center [53, 500] width 75 height 32
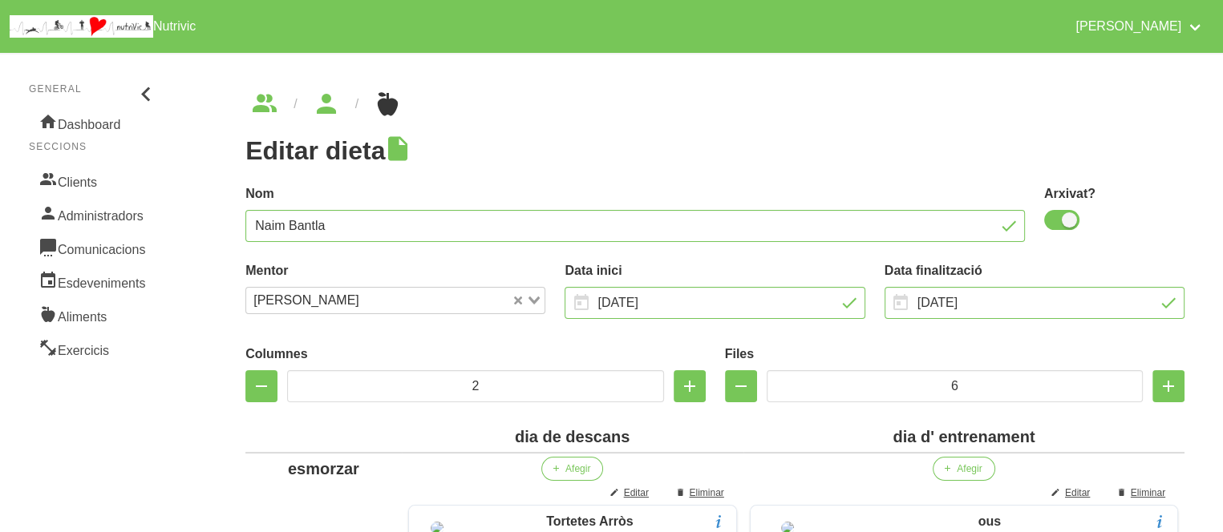
scroll to position [465, 0]
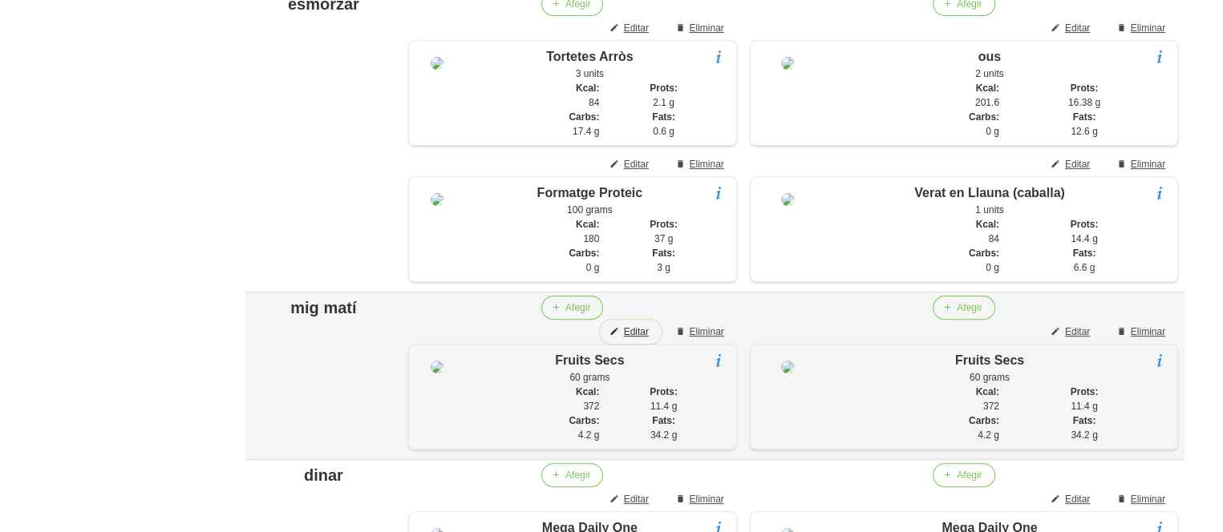
click at [645, 338] on span "Editar" at bounding box center [636, 332] width 25 height 14
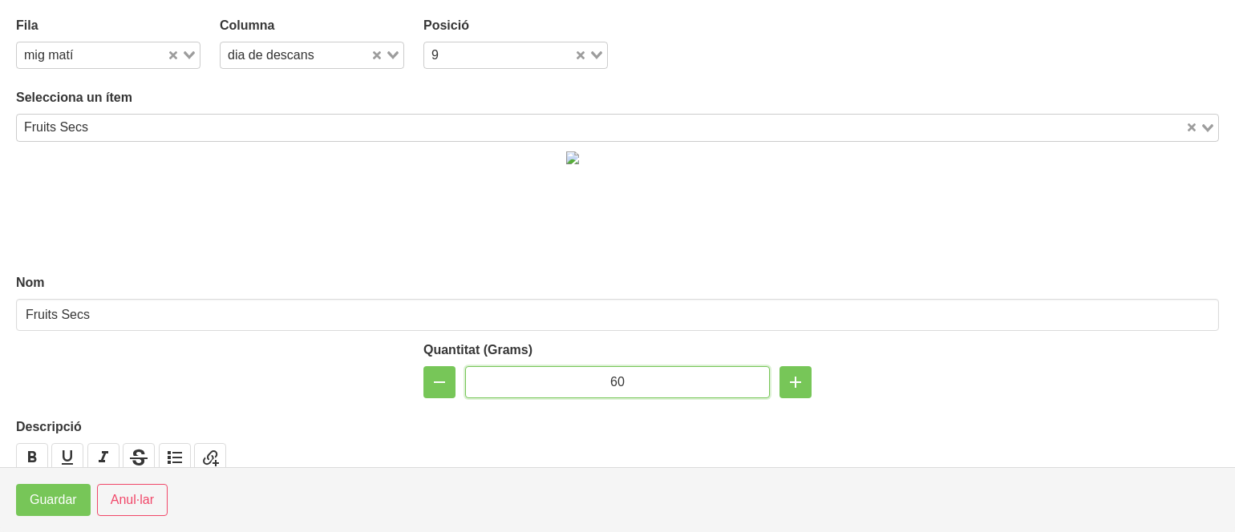
click at [609, 373] on input "60" at bounding box center [617, 382] width 305 height 32
type input "40"
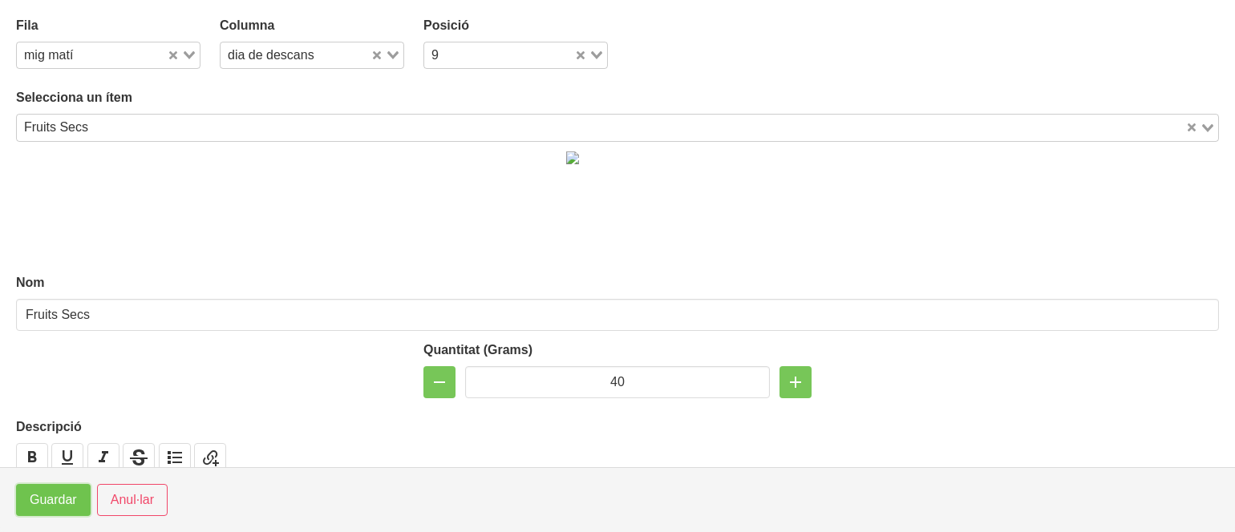
click at [30, 503] on span "Guardar" at bounding box center [53, 500] width 47 height 19
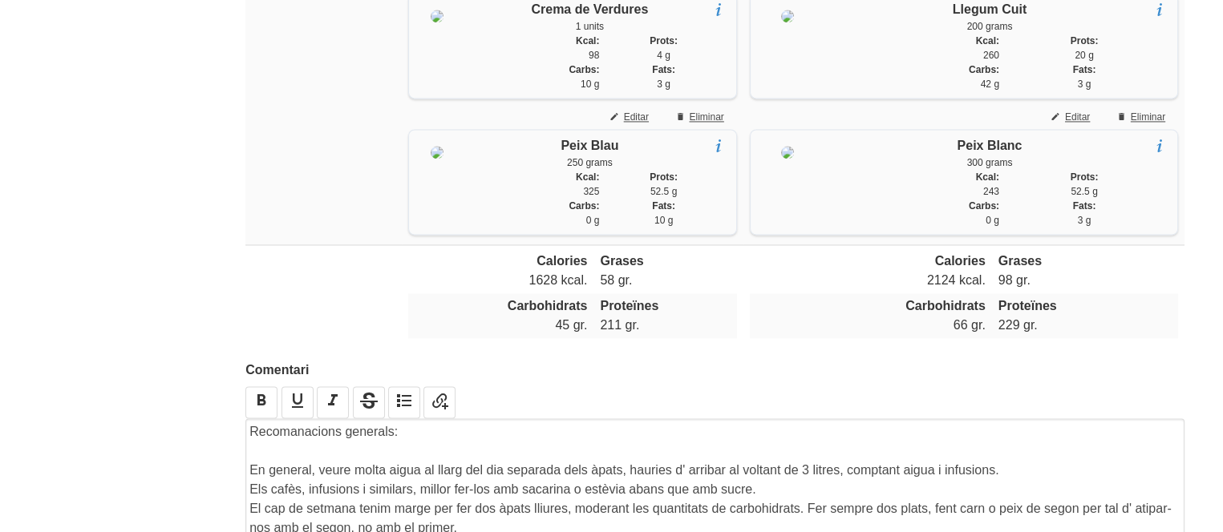
scroll to position [2907, 0]
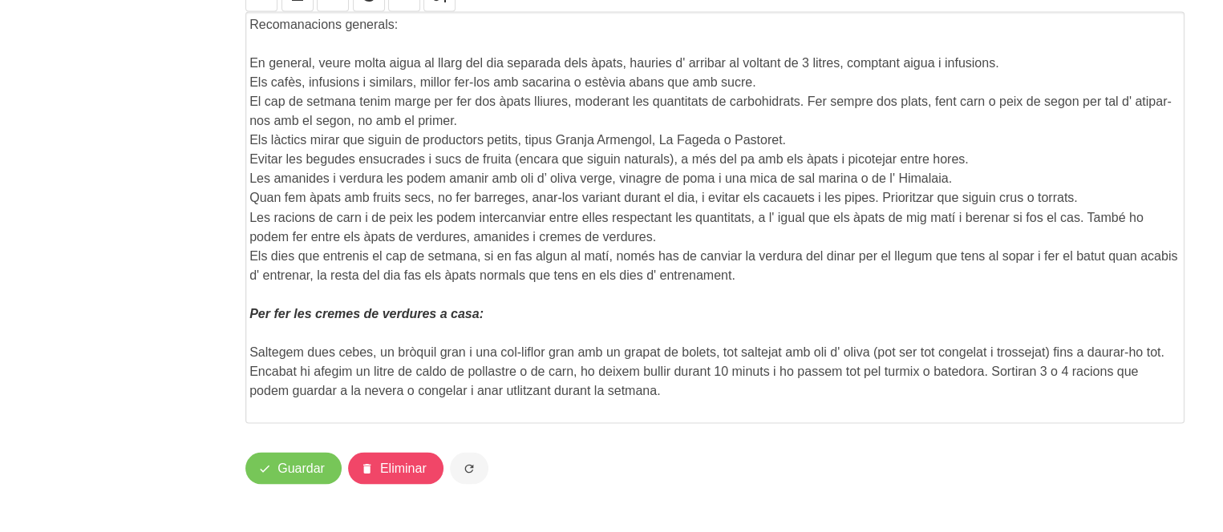
click at [840, 73] on p "En general, veure molta aigua al llarg del dia separada dels àpats, hauries d' …" at bounding box center [714, 63] width 931 height 19
click at [1016, 188] on p "Les amanides i verdura les podem amanir amb oli d’ oliva verge, vinagre de poma…" at bounding box center [714, 178] width 931 height 19
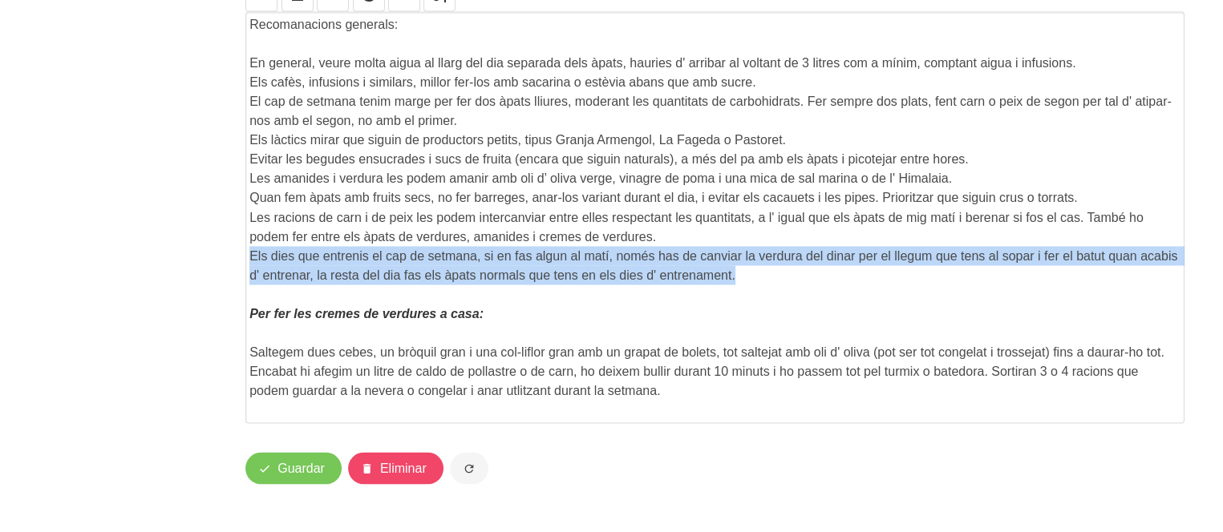
drag, startPoint x: 746, startPoint y: 303, endPoint x: 234, endPoint y: 279, distance: 512.2
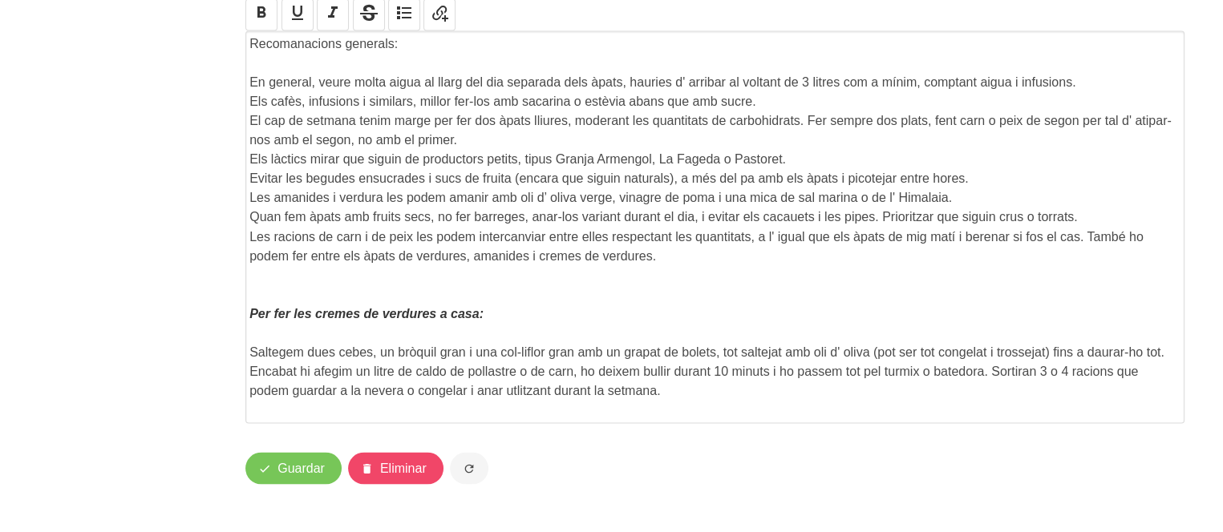
scroll to position [2897, 0]
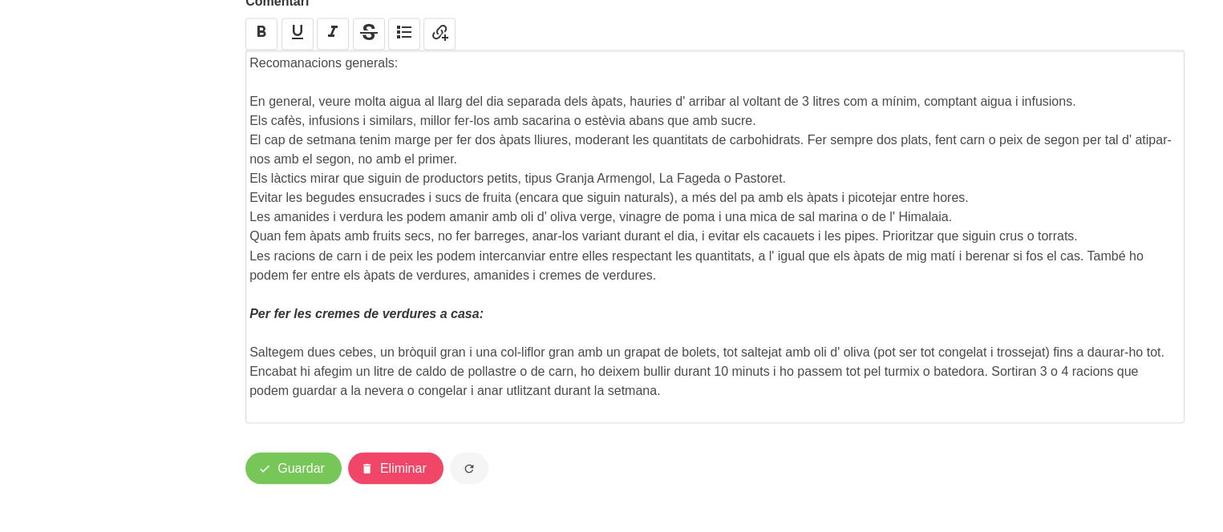
click at [292, 460] on span "Guardar" at bounding box center [300, 468] width 47 height 19
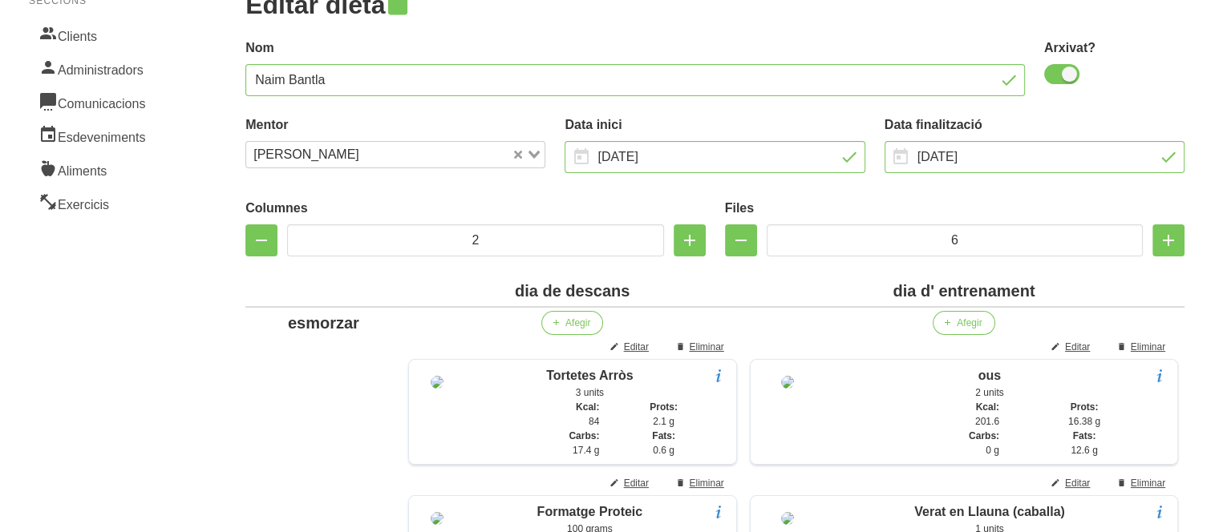
scroll to position [0, 0]
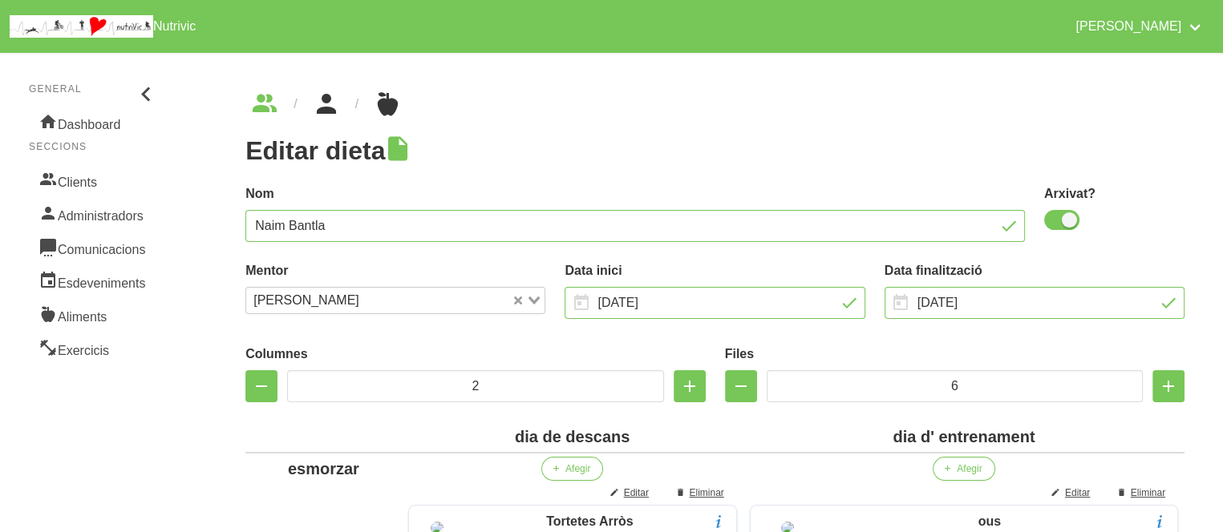
click at [334, 115] on icon "breadcrumbs" at bounding box center [326, 104] width 29 height 43
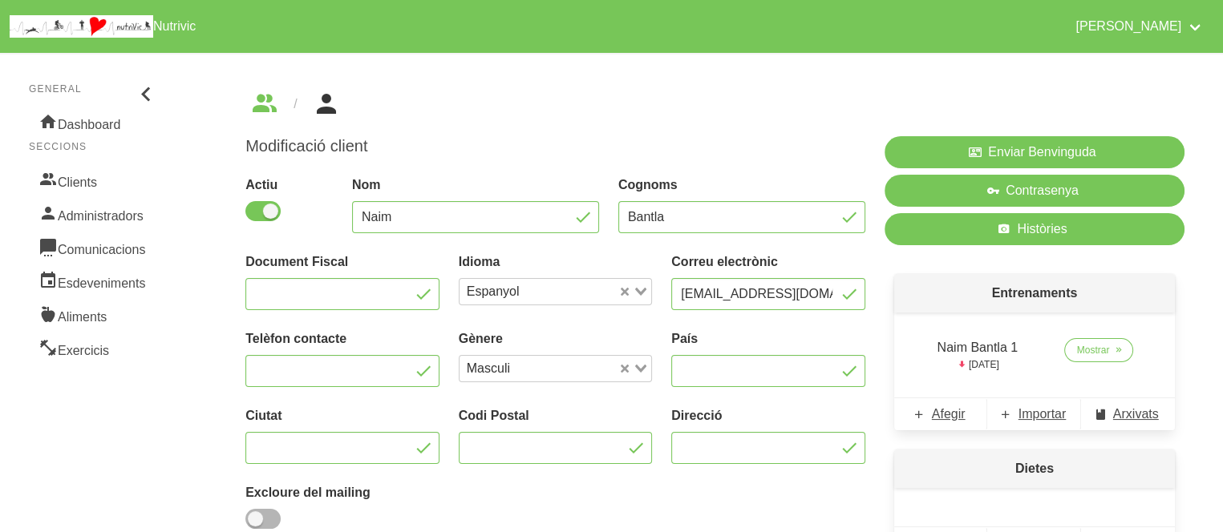
click at [366, 59] on div "Modificació client Actiu Nom Naim Cognoms Bantla Document Fiscal Idioma Espanyo…" at bounding box center [715, 400] width 1016 height 694
